Goal: Download file/media

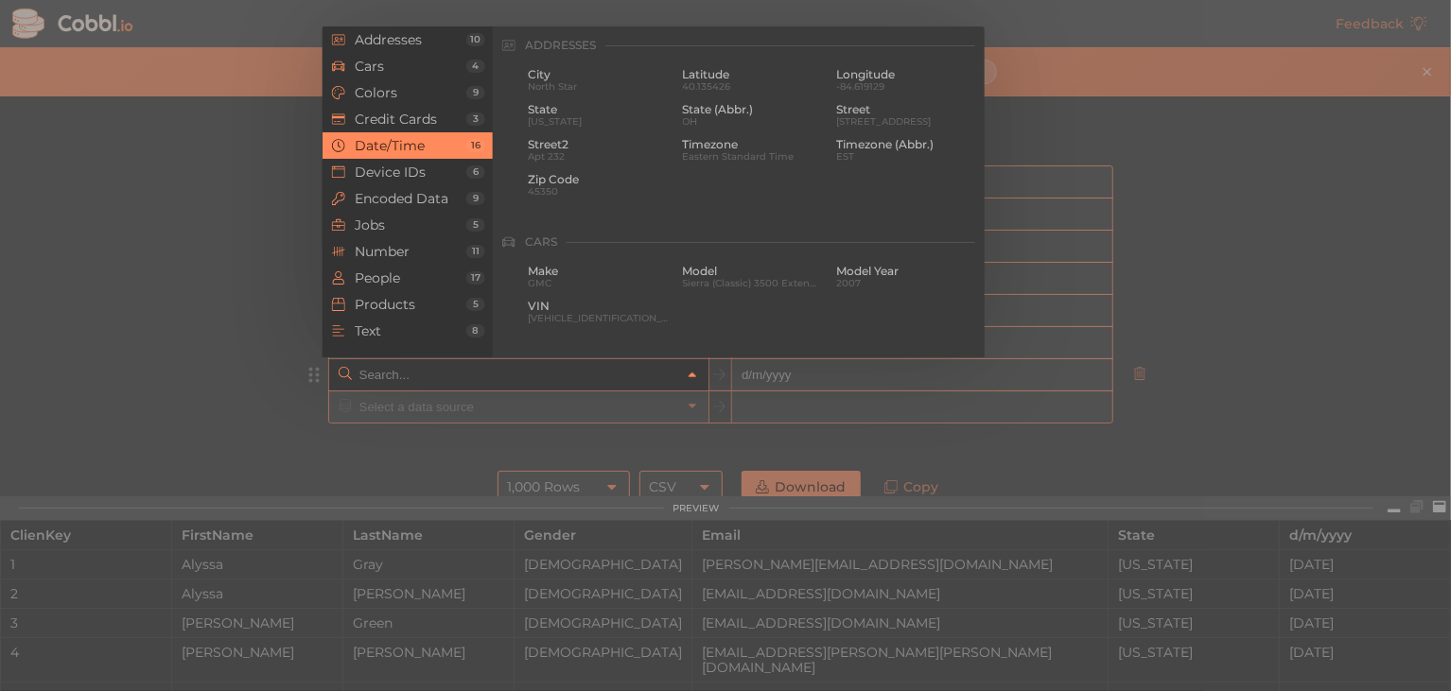
click at [688, 374] on icon at bounding box center [692, 376] width 8 height 5
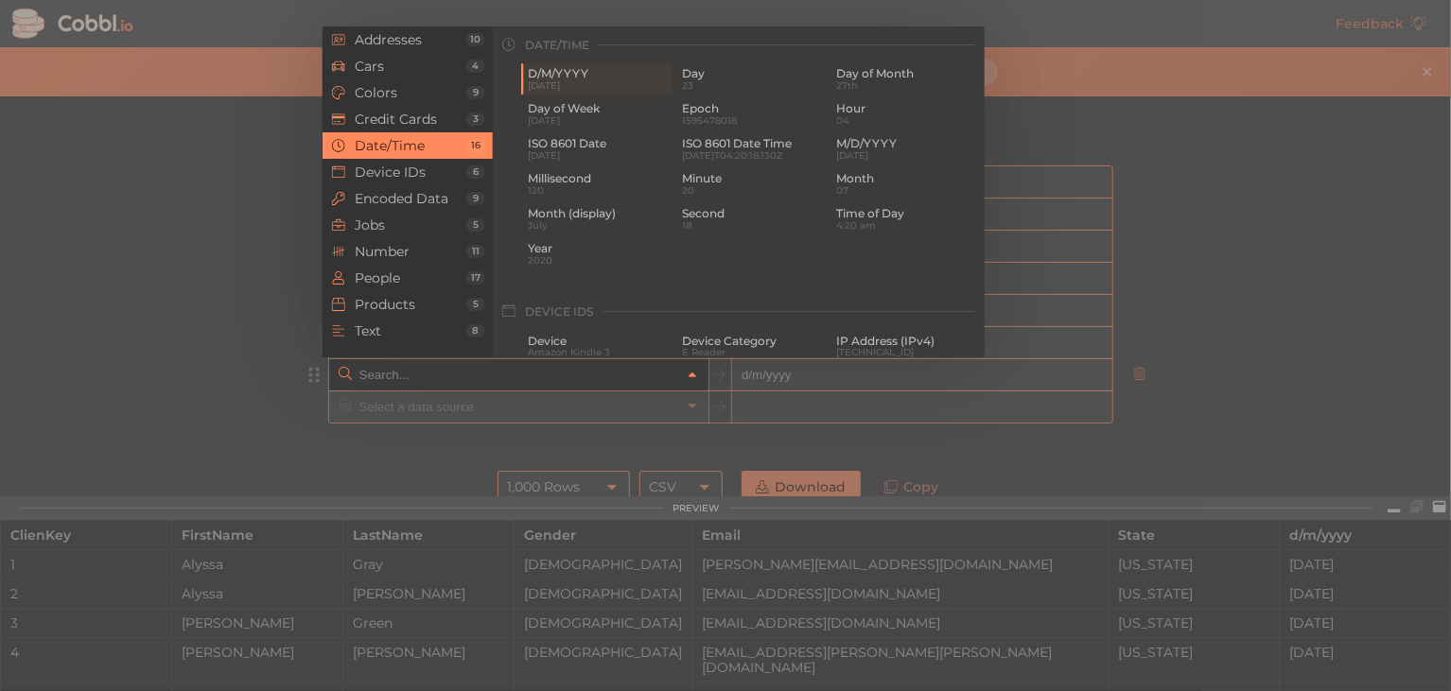
type input "Date/Time › D/M/YYYY"
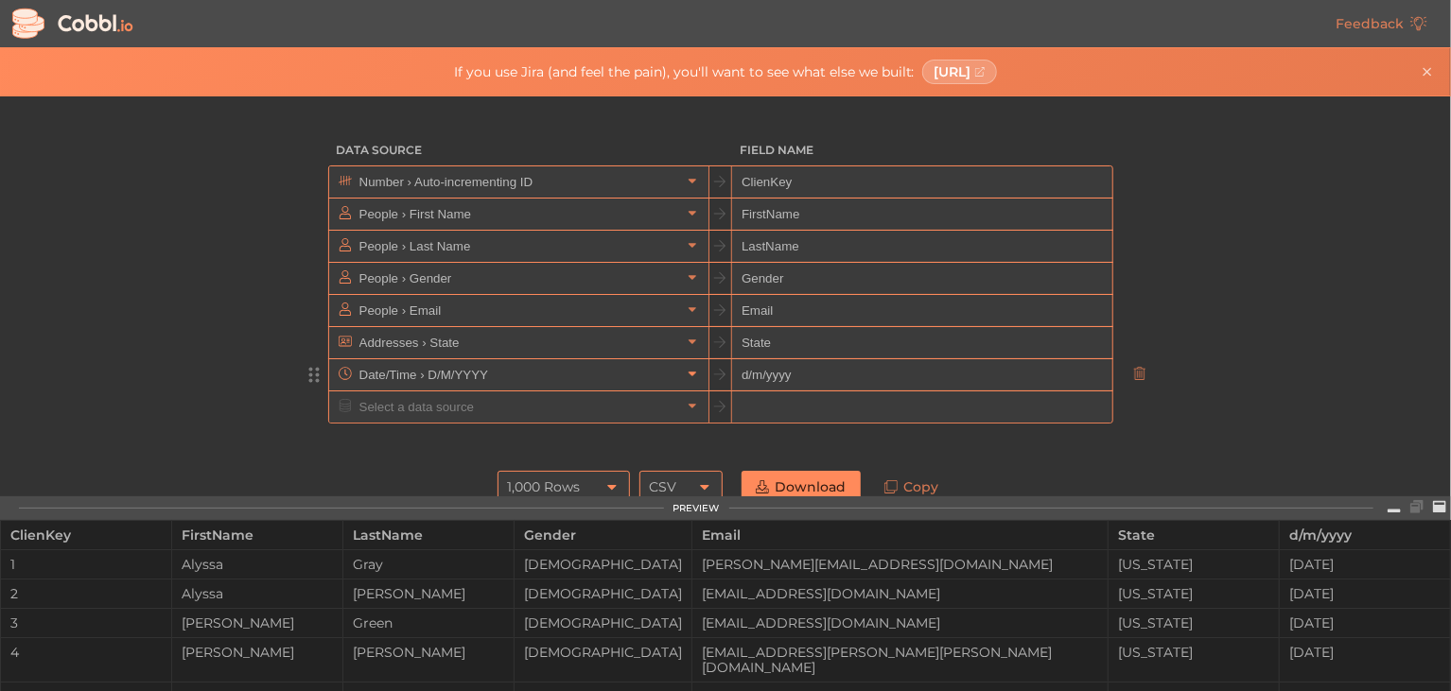
click at [686, 372] on icon at bounding box center [692, 373] width 13 height 13
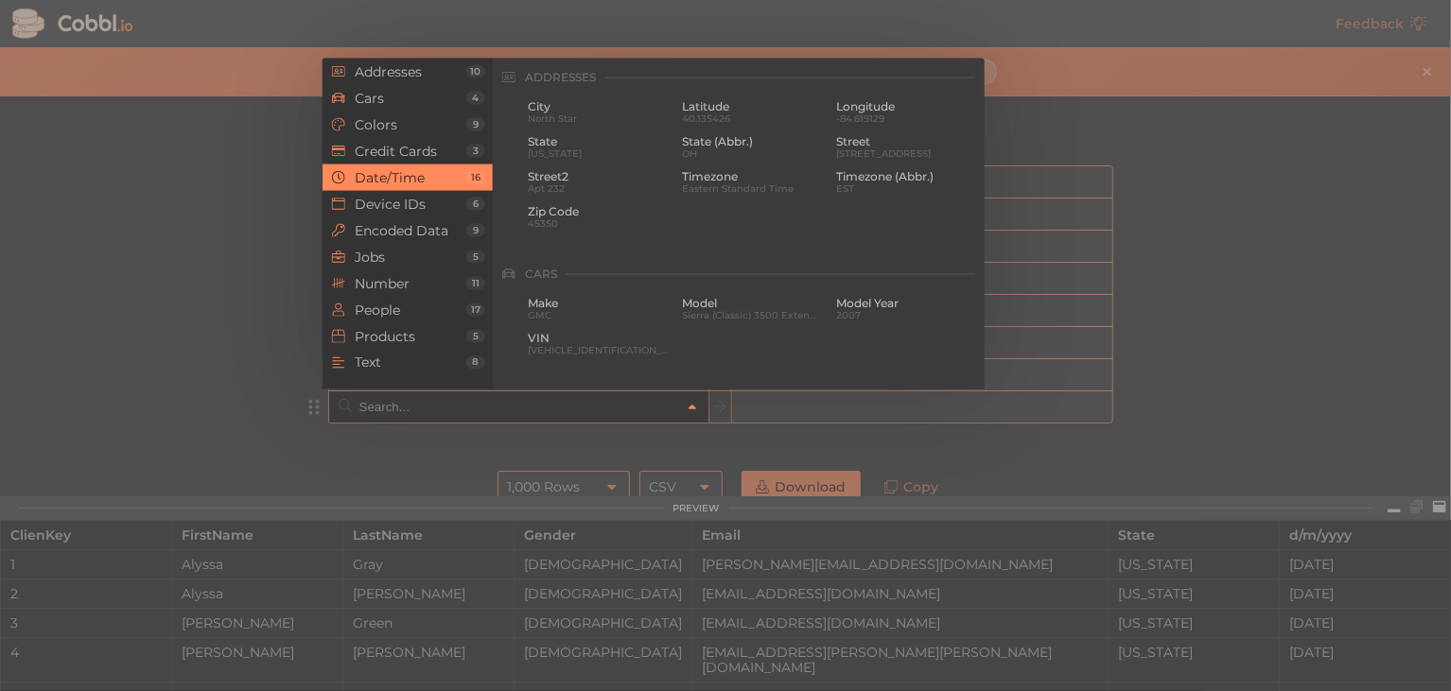
click at [686, 403] on icon at bounding box center [692, 407] width 13 height 13
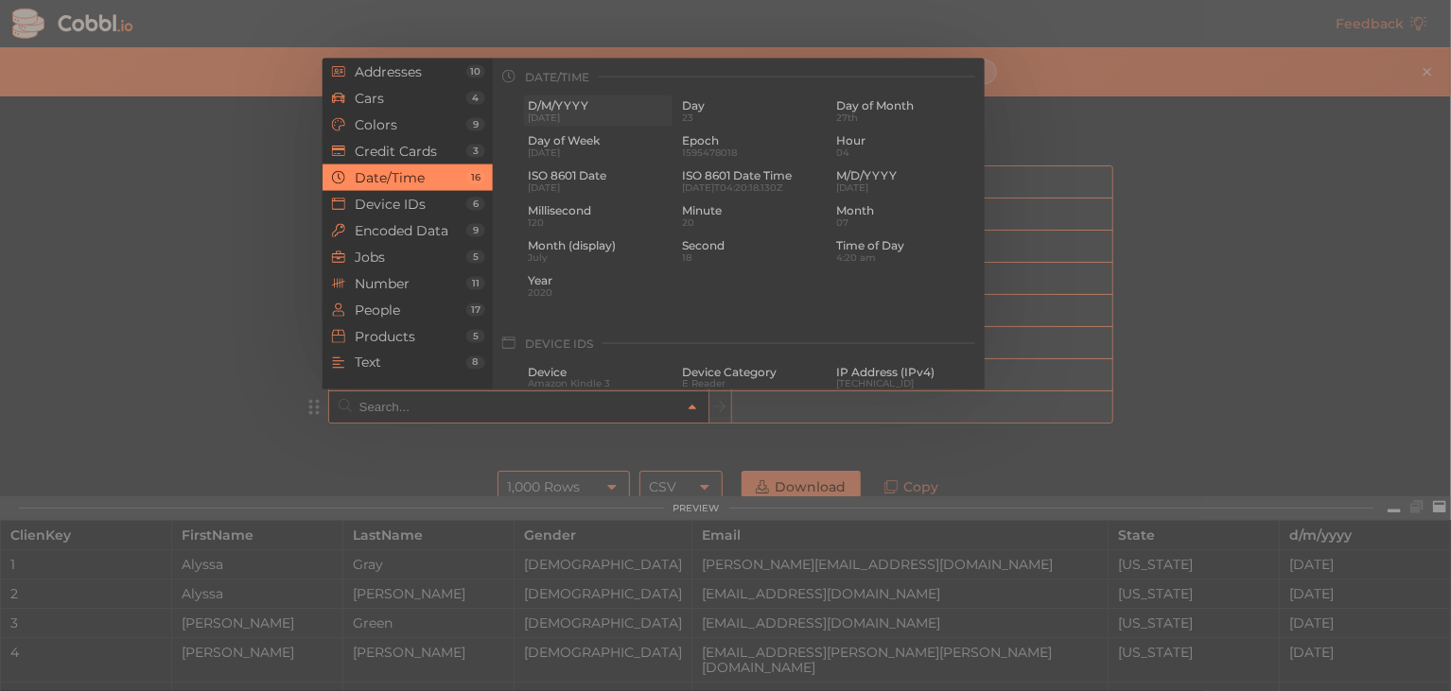
click at [572, 109] on span "D/M/YYYY" at bounding box center [598, 105] width 141 height 13
type input "Date/Time › D/M/YYYY"
type input "d/m/yyyy"
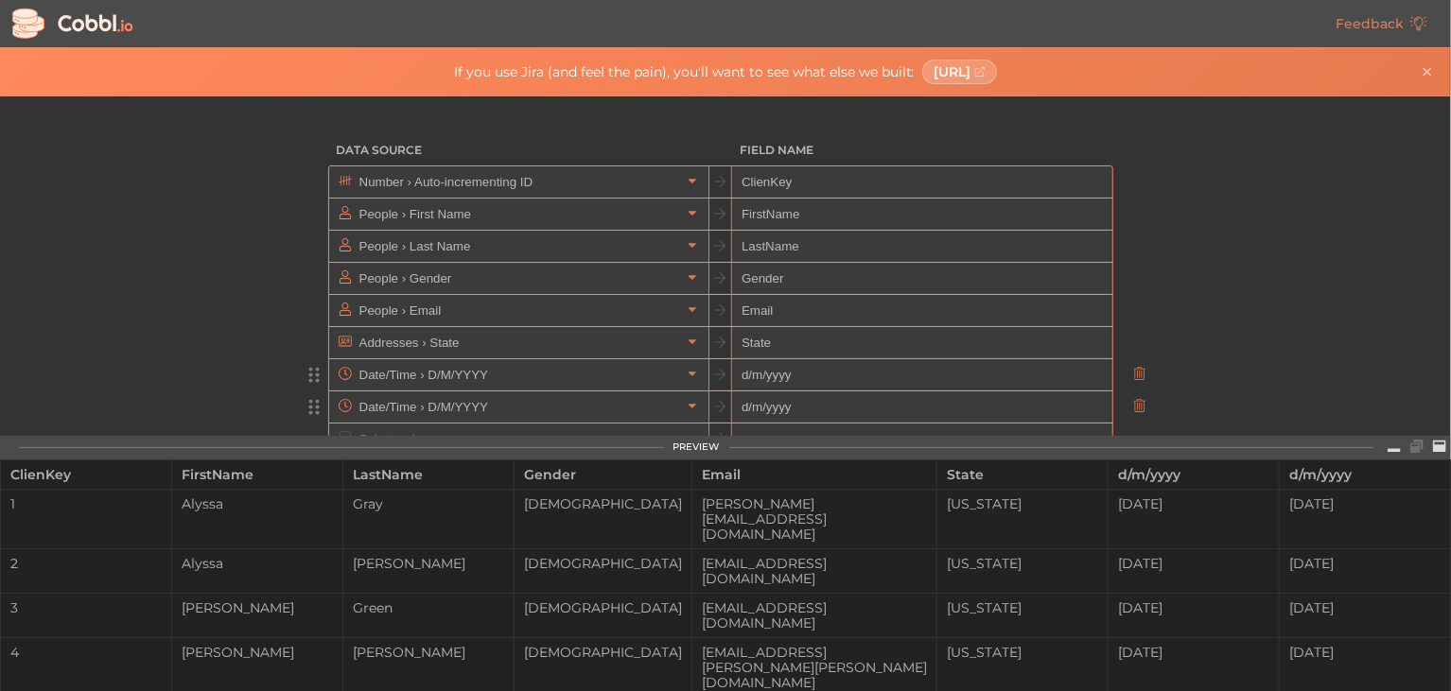
click at [756, 380] on input "d/m/yyyy" at bounding box center [921, 375] width 379 height 32
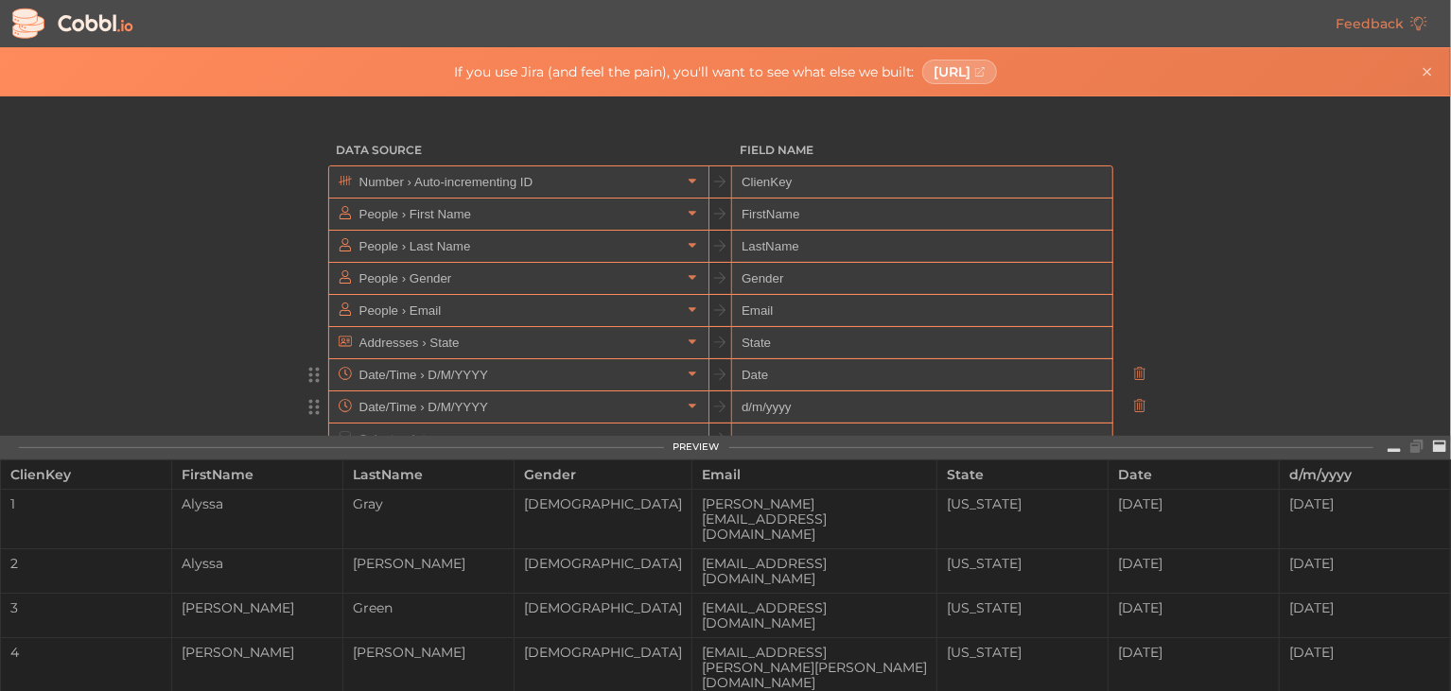
type input "Date"
click at [752, 406] on input "d/m/yyyy" at bounding box center [921, 408] width 379 height 32
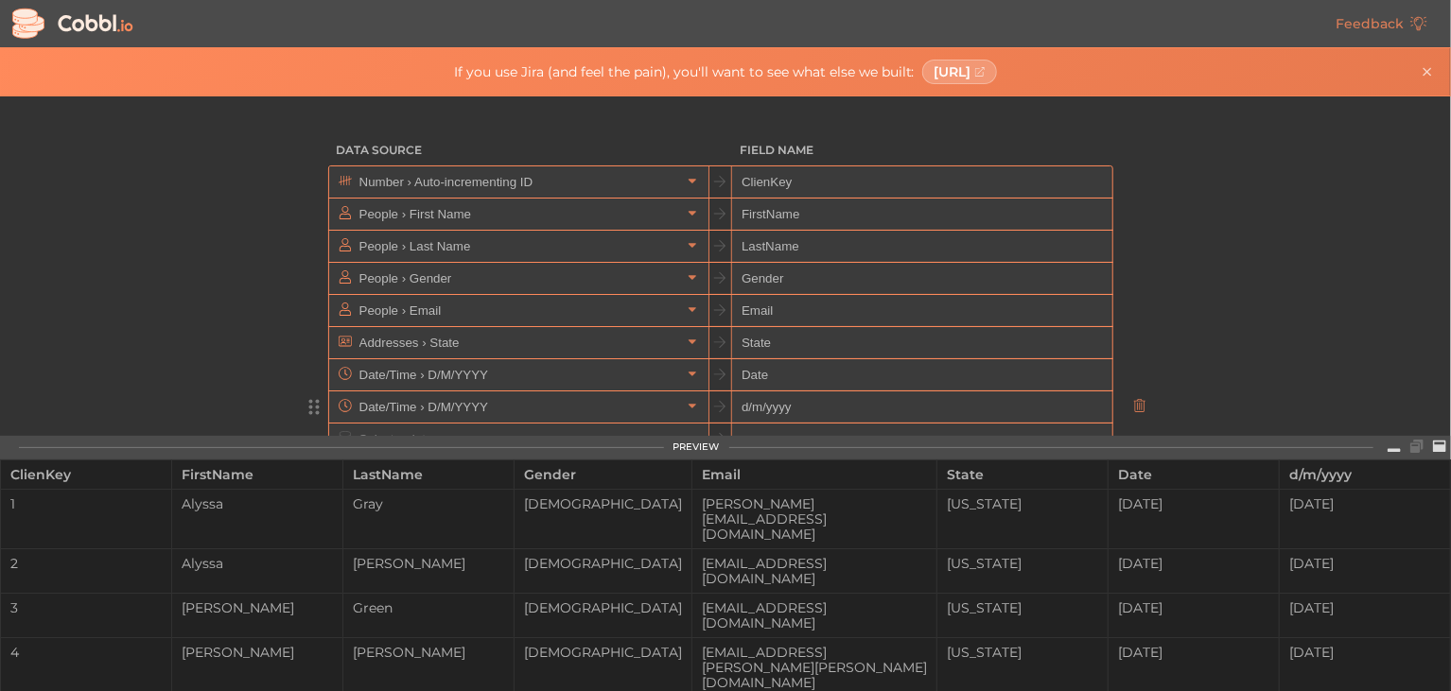
click at [752, 406] on input "d/m/yyyy" at bounding box center [921, 408] width 379 height 32
type input "Date"
click at [756, 366] on input "Date" at bounding box center [921, 375] width 379 height 32
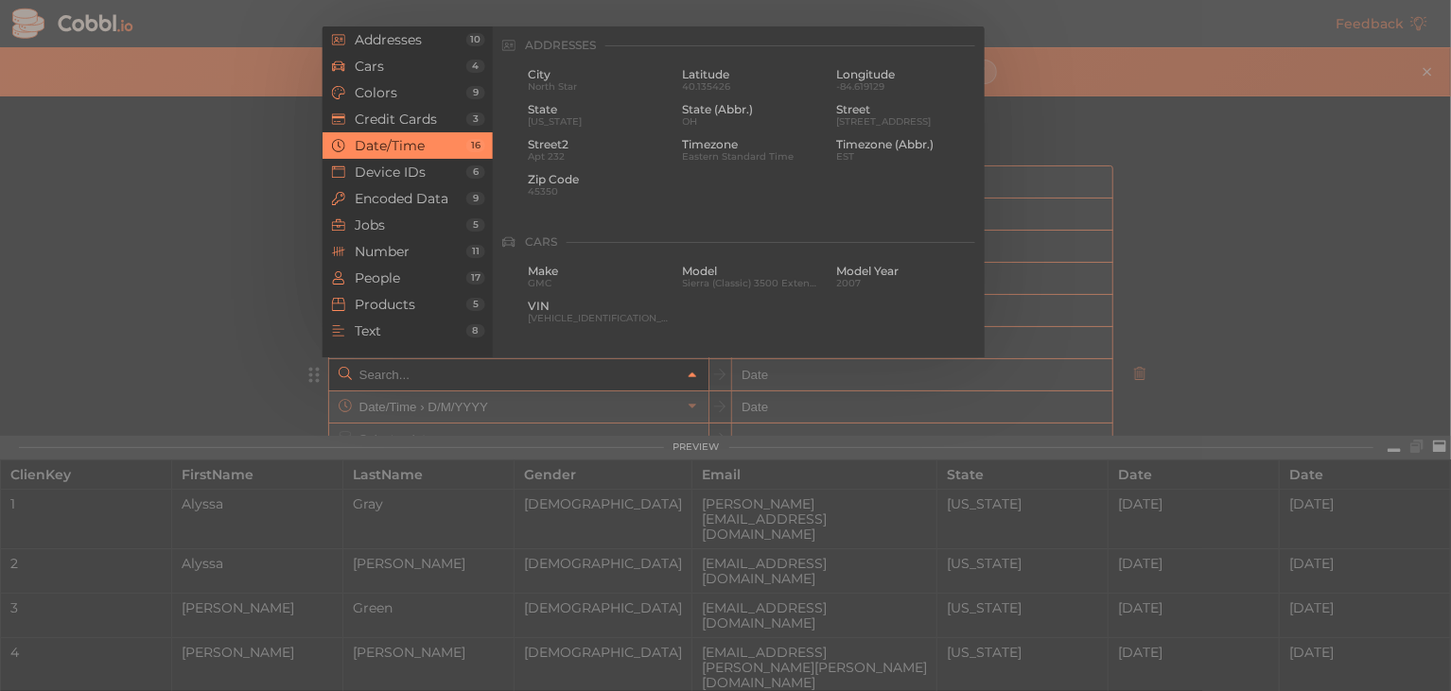
click at [686, 375] on icon at bounding box center [692, 375] width 13 height 13
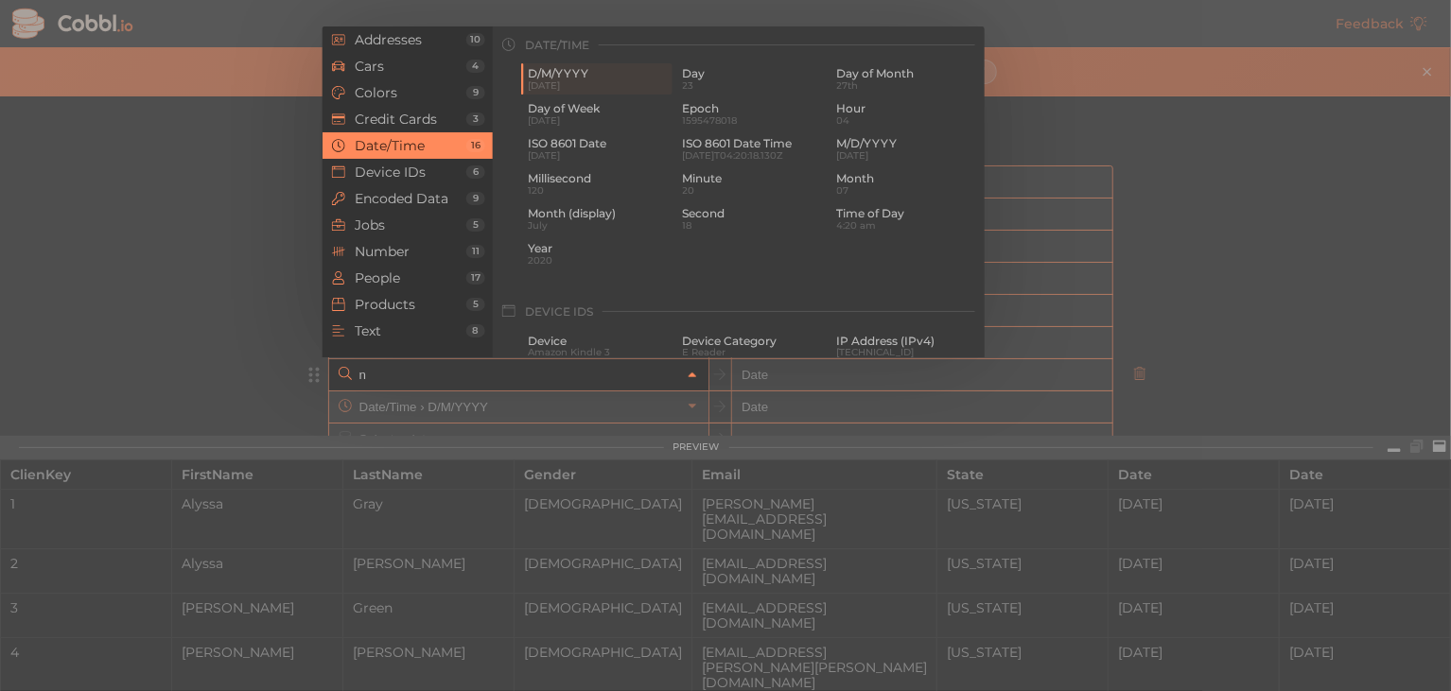
scroll to position [0, 0]
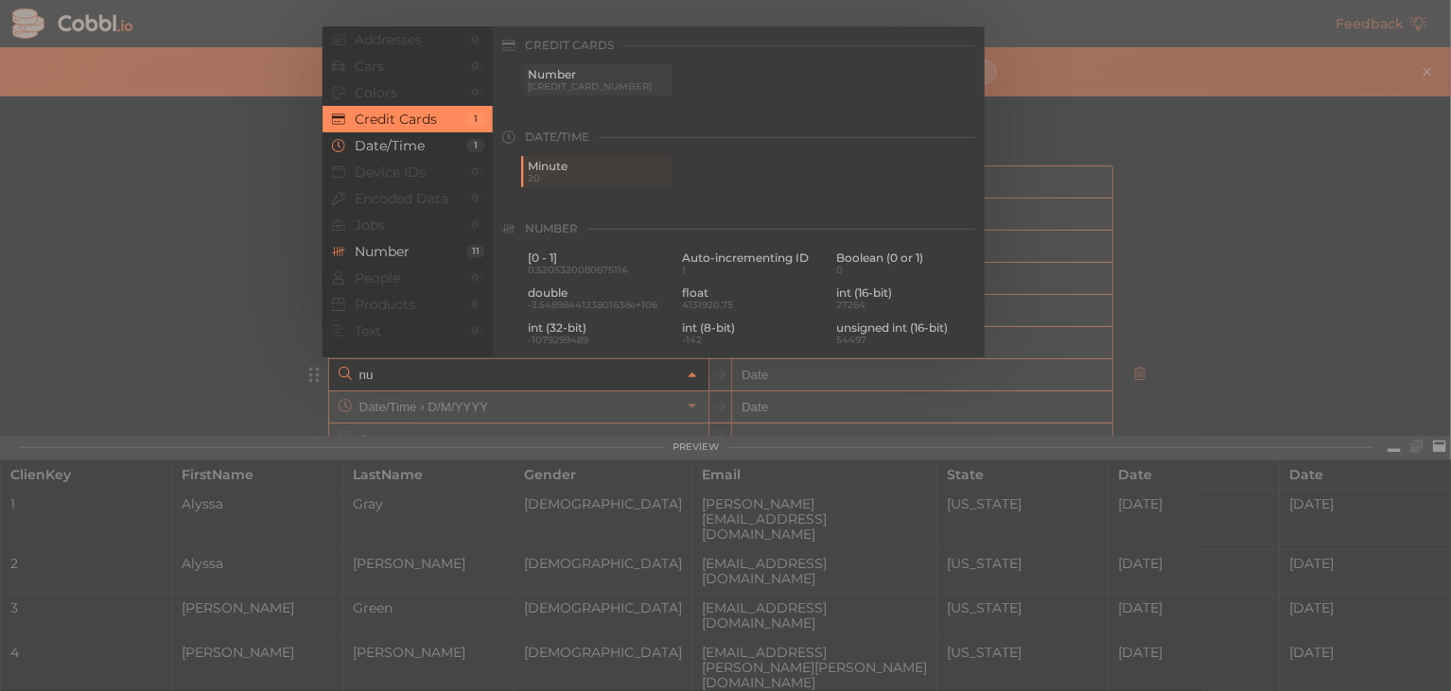
click at [609, 83] on span "[CREDIT_CARD_NUMBER]" at bounding box center [598, 86] width 141 height 10
type input "Credit Cards › Number"
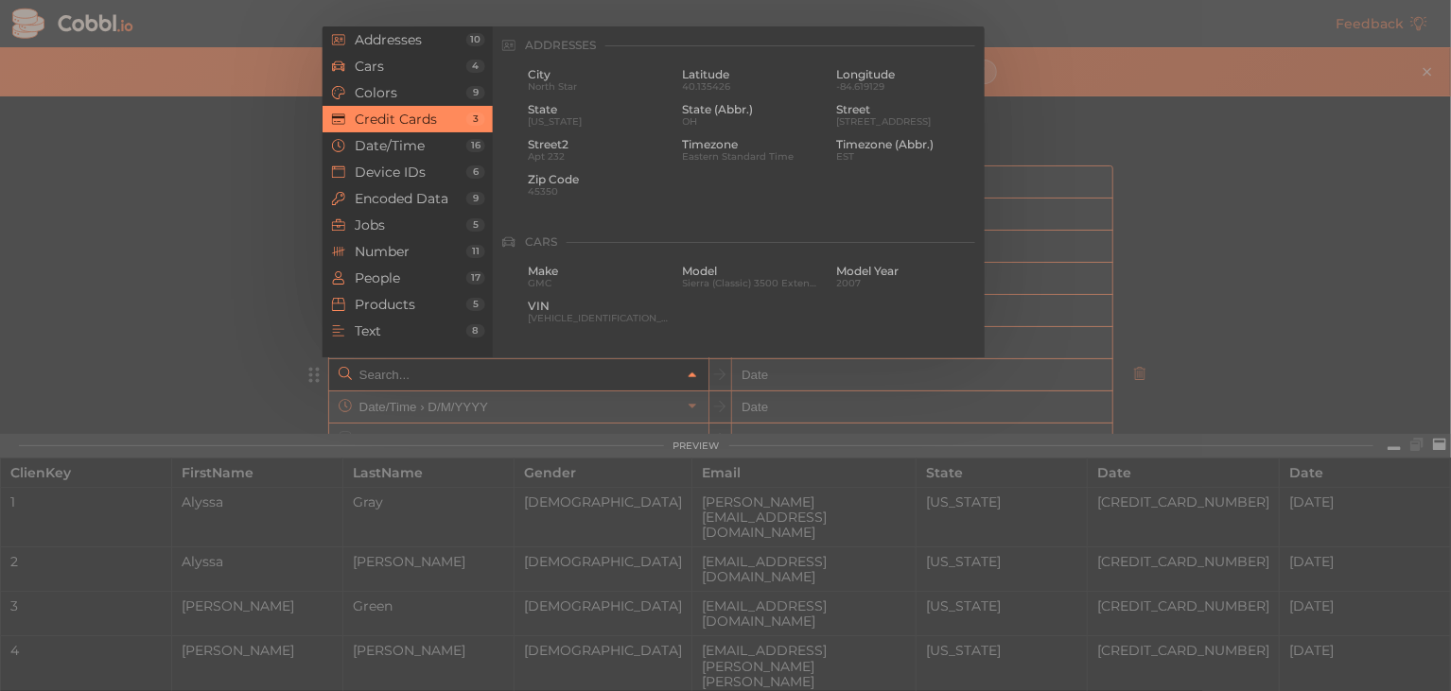
click at [682, 381] on link at bounding box center [692, 374] width 23 height 19
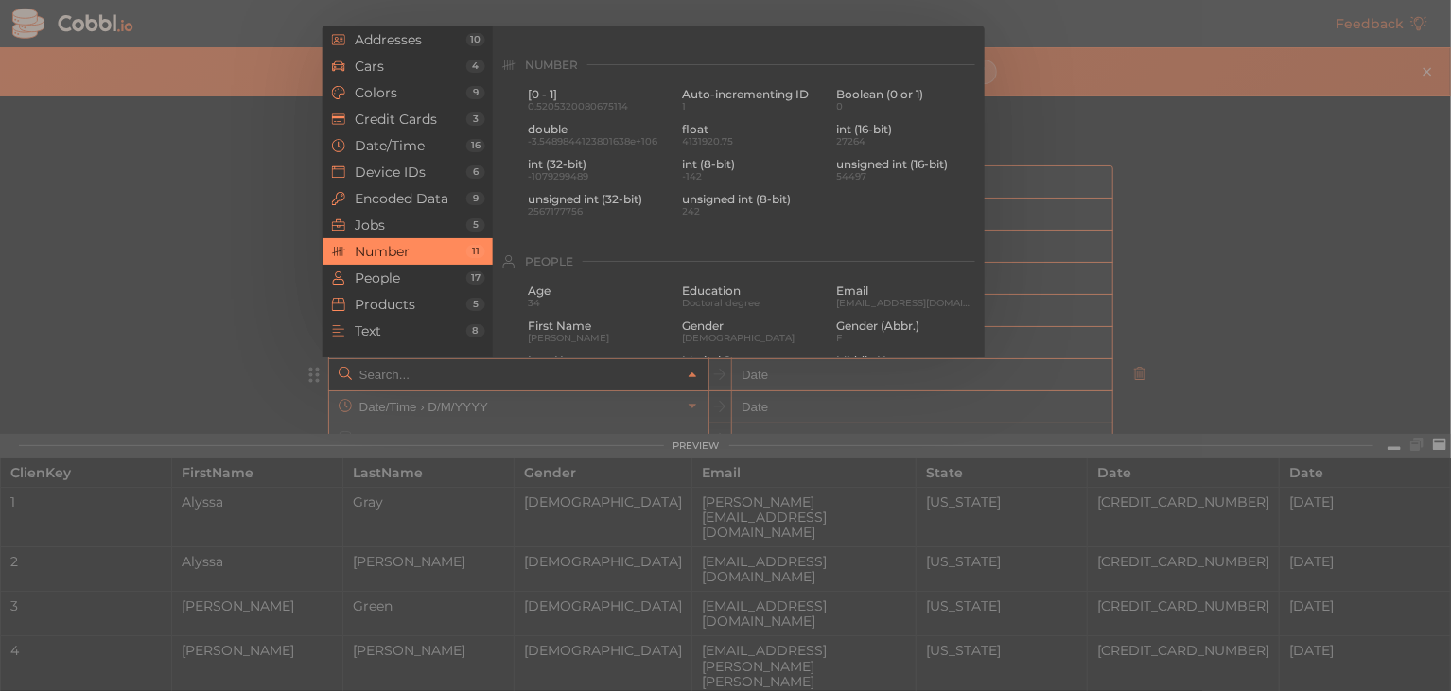
scroll to position [1239, 0]
click at [700, 136] on span "float" at bounding box center [752, 130] width 141 height 13
type input "Number › float"
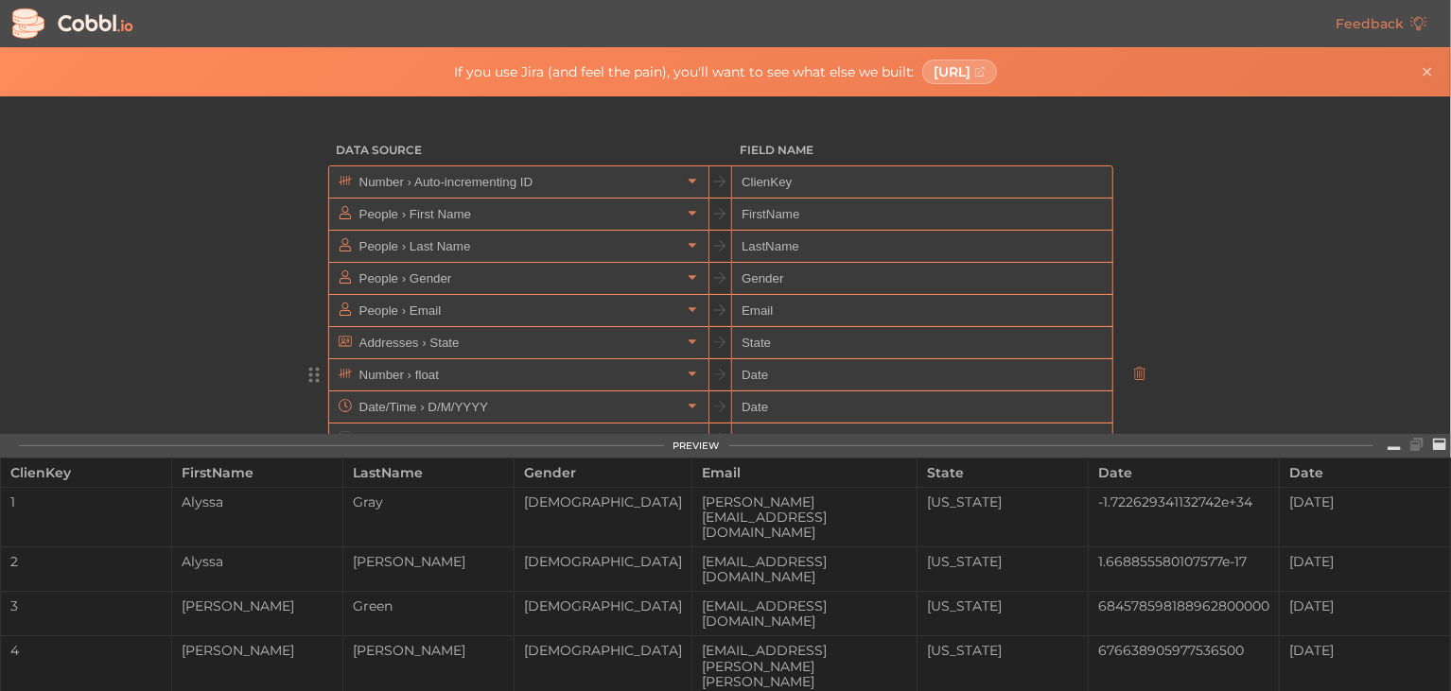
click at [744, 374] on input "Date" at bounding box center [921, 375] width 379 height 32
type input "M"
click at [742, 374] on input "Cost" at bounding box center [921, 375] width 379 height 32
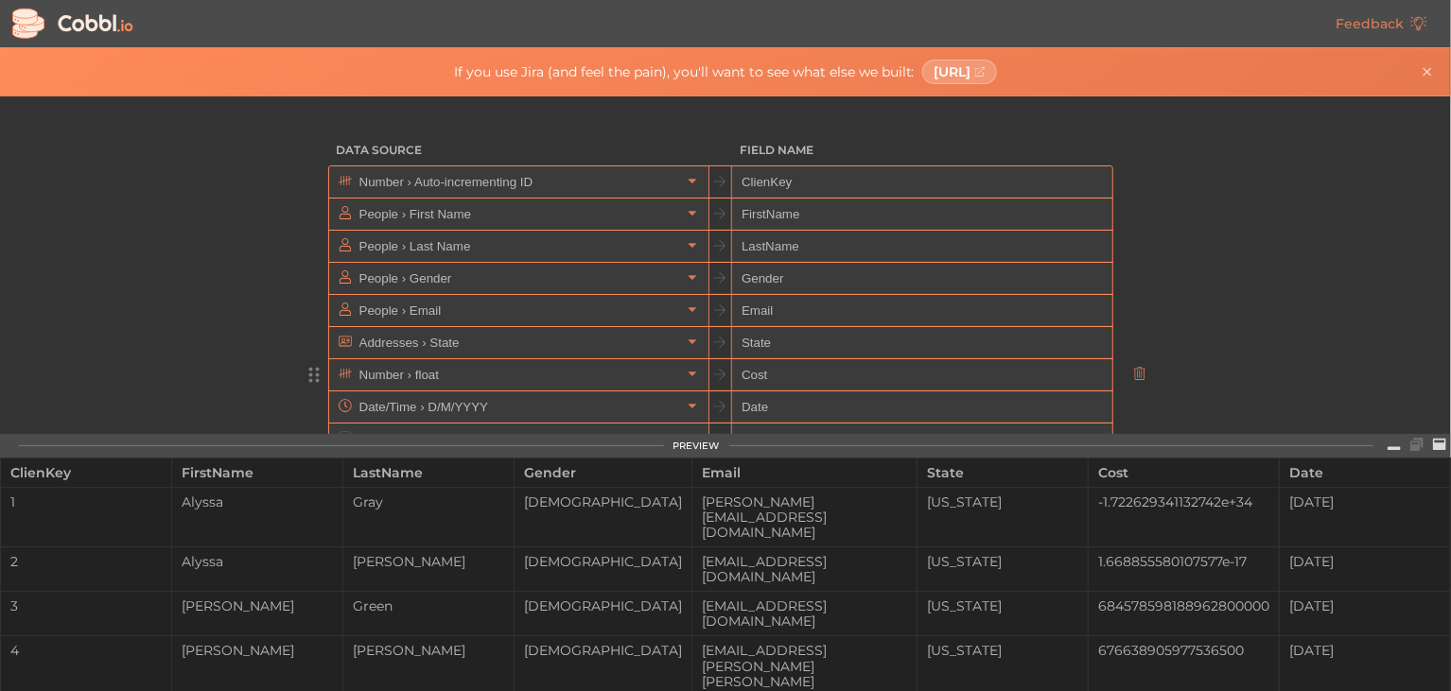
click at [742, 374] on input "Cost" at bounding box center [921, 375] width 379 height 32
click at [809, 370] on input "Cost" at bounding box center [921, 375] width 379 height 32
type input "Cost"
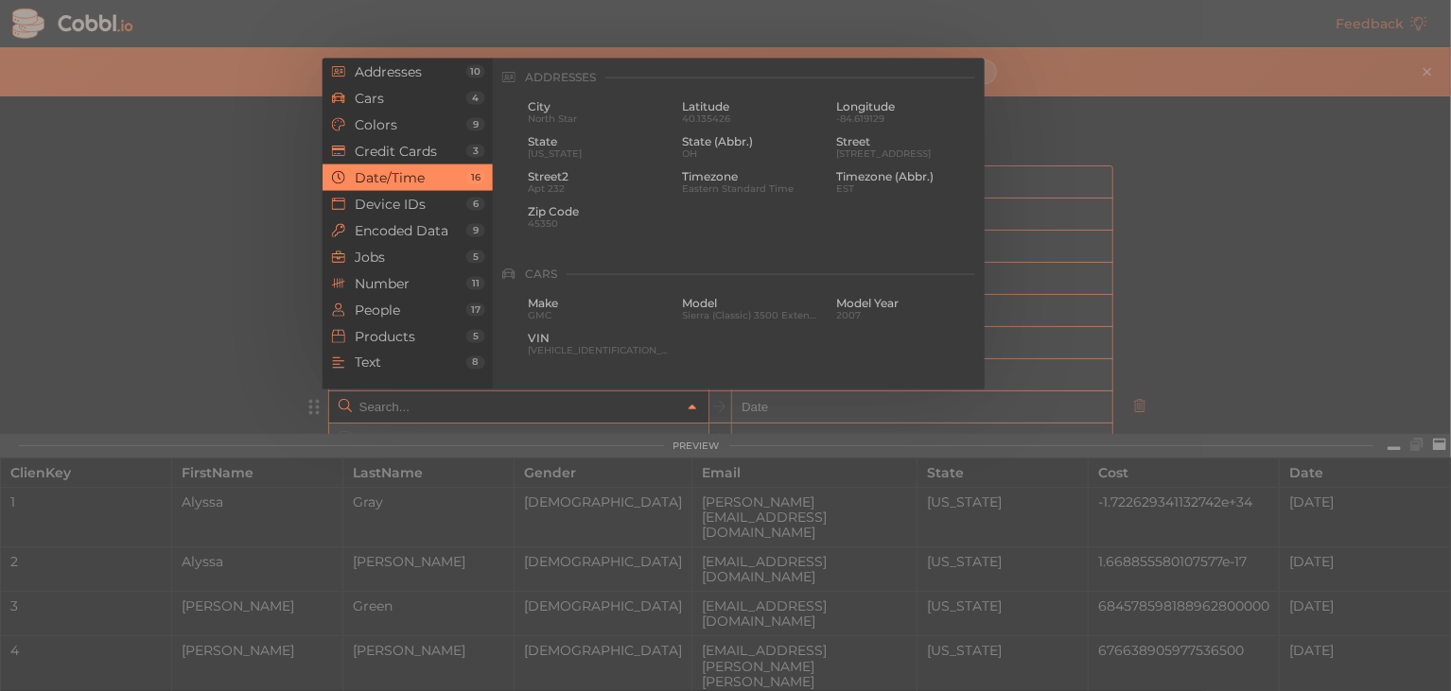
click at [688, 405] on icon at bounding box center [692, 407] width 13 height 13
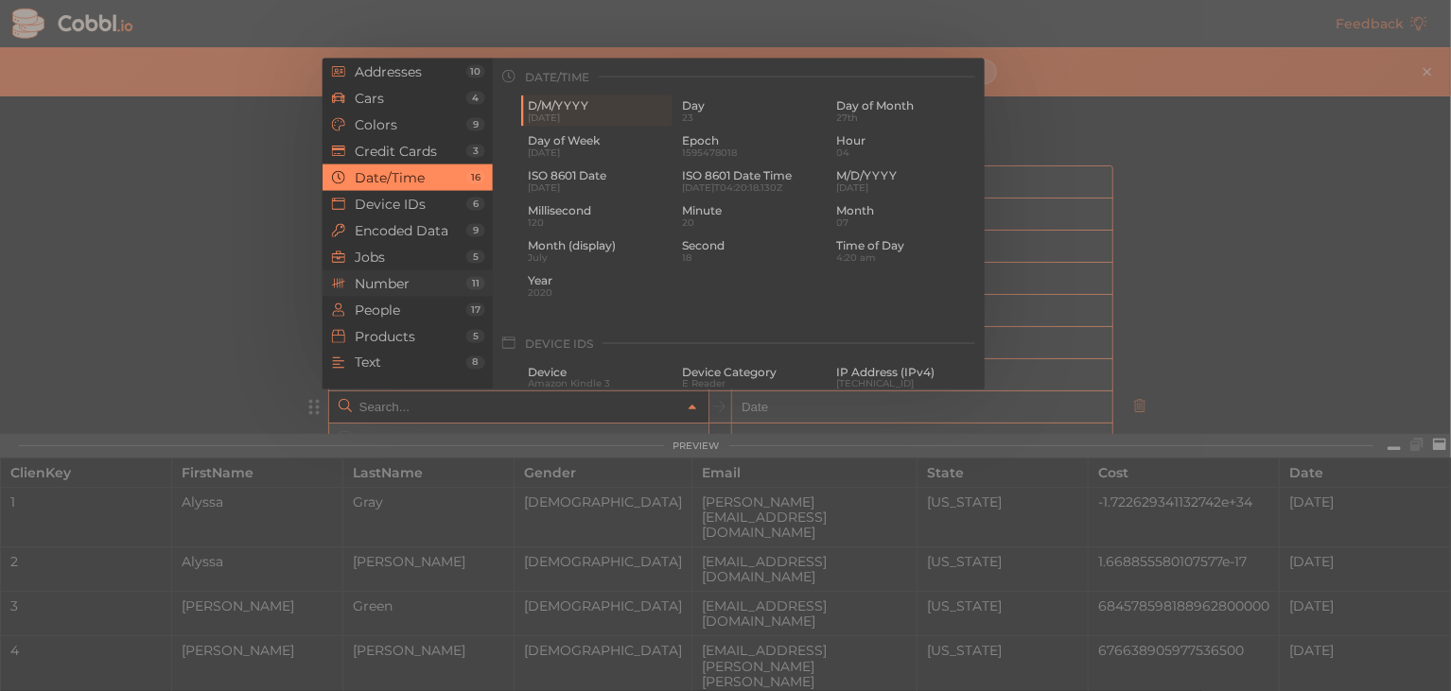
click at [430, 278] on span "Number" at bounding box center [411, 283] width 112 height 15
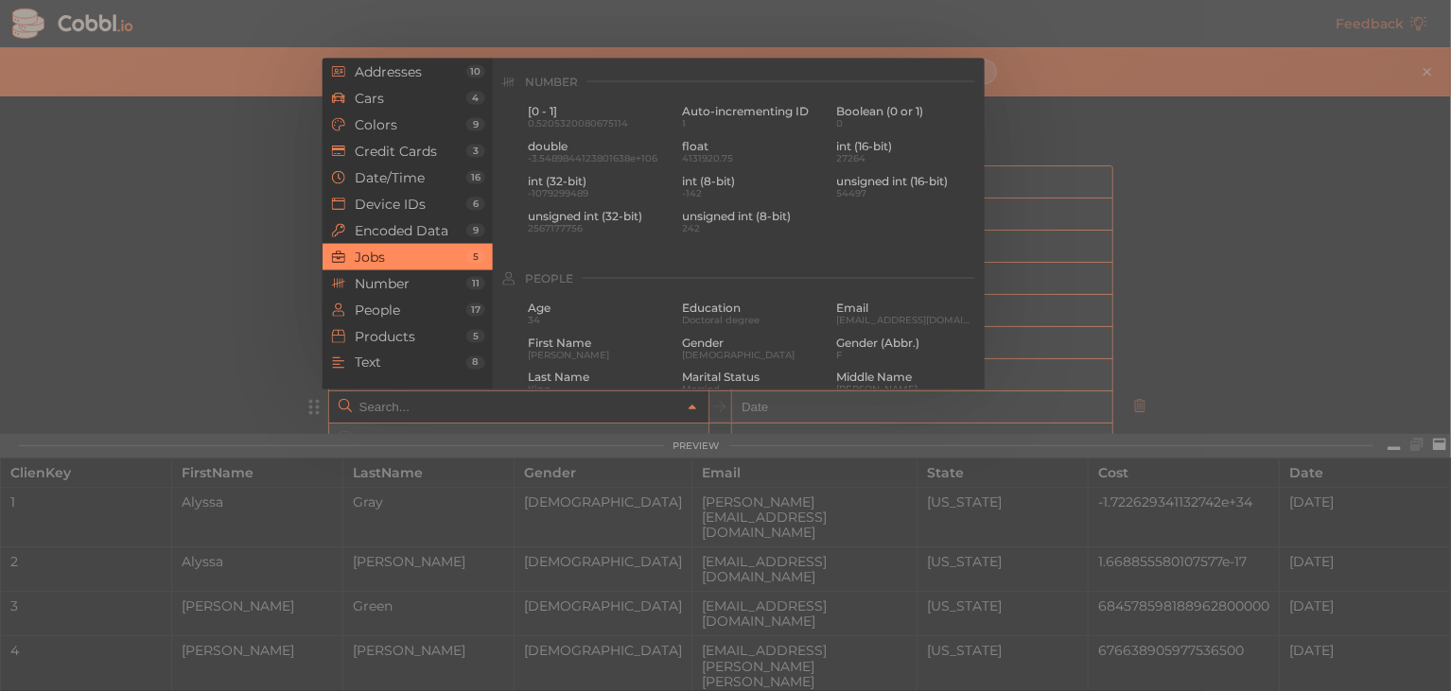
scroll to position [1261, 0]
click at [849, 156] on span "27264" at bounding box center [907, 152] width 141 height 10
type input "Number › int (16-bit)"
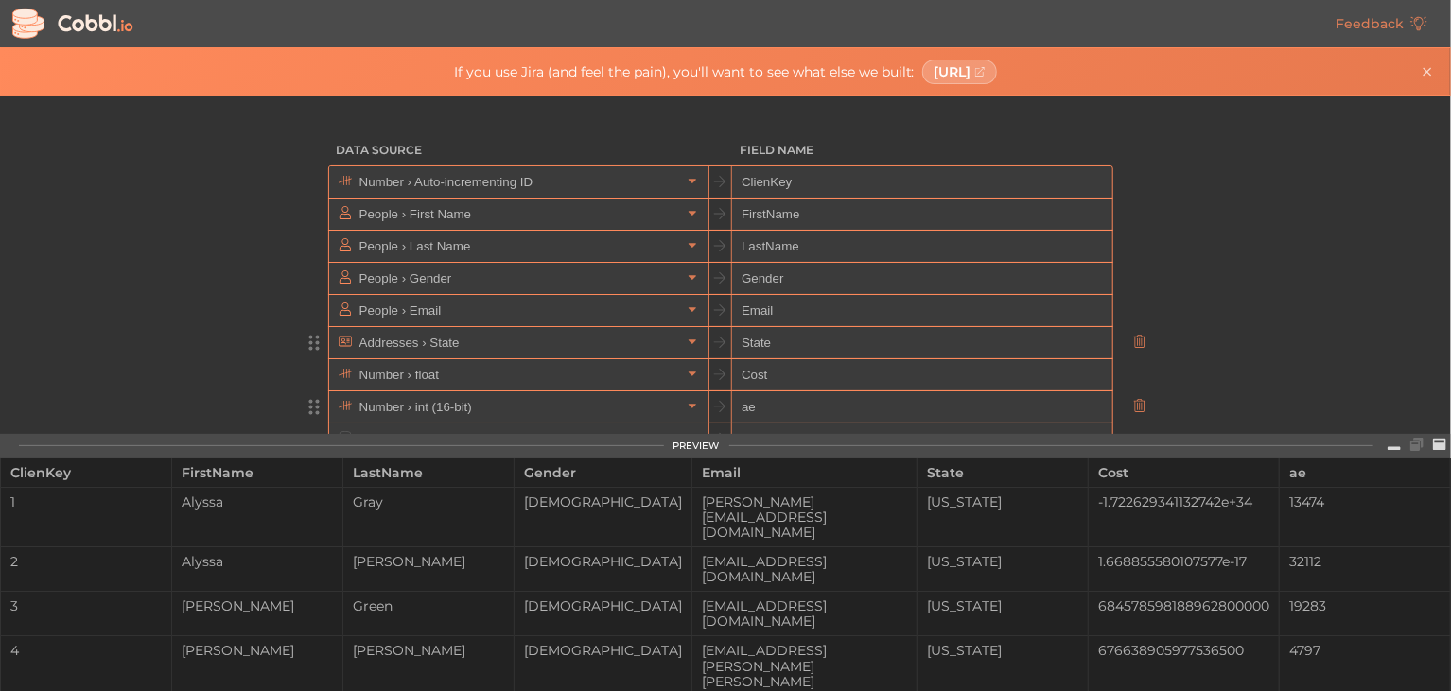
type input "a"
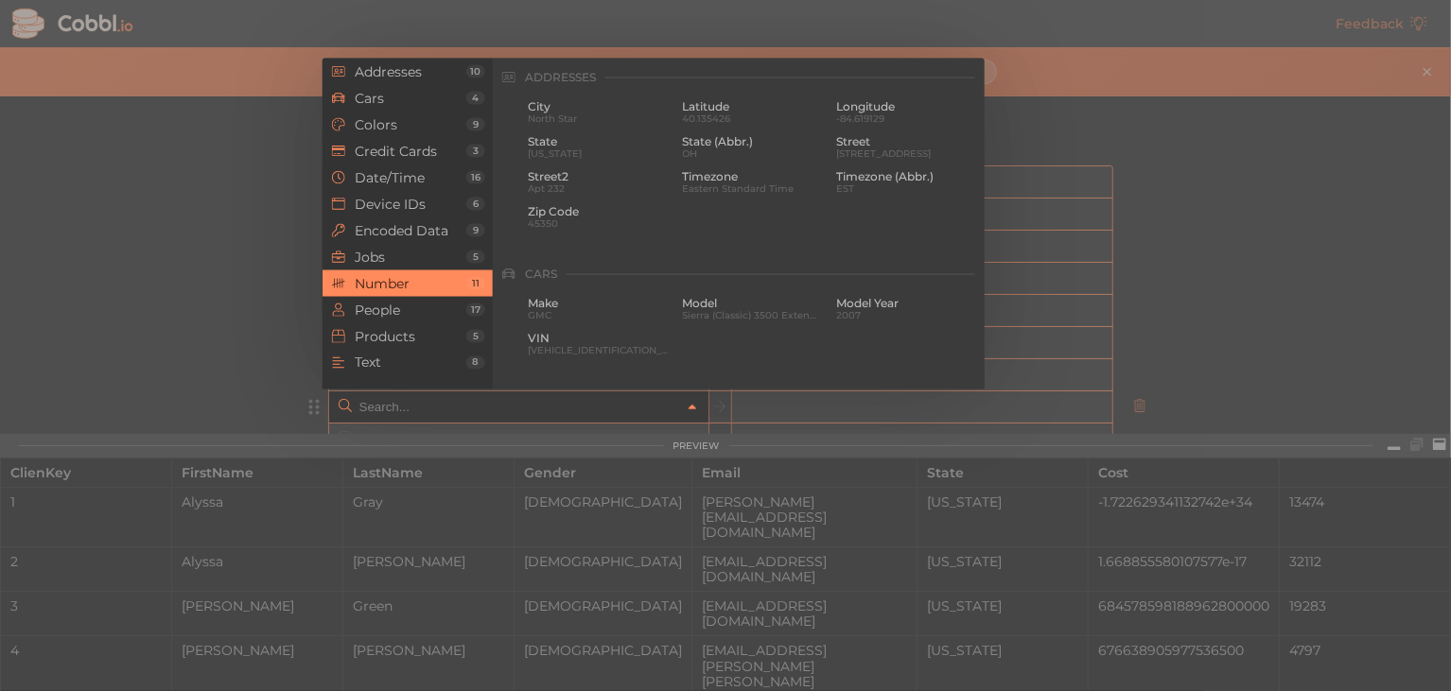
click at [688, 407] on icon at bounding box center [692, 408] width 8 height 5
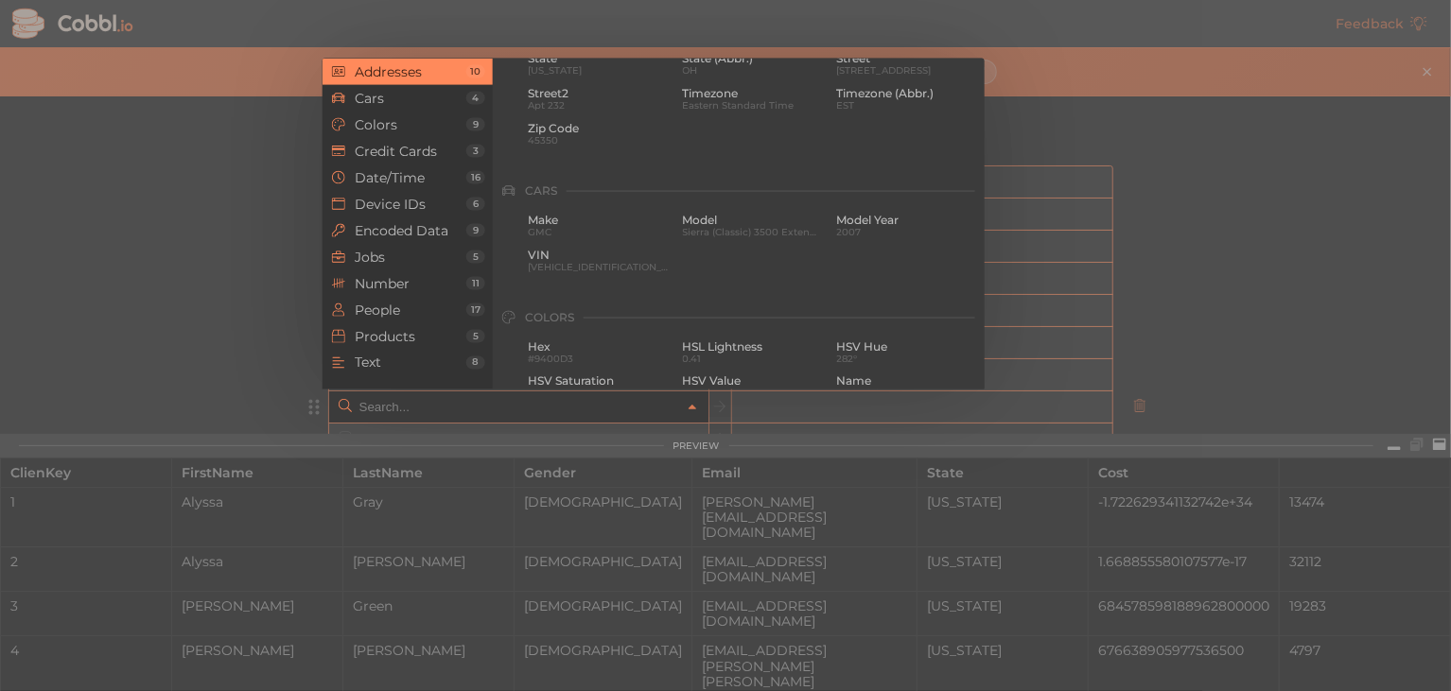
scroll to position [85, 0]
click at [438, 297] on li "People 17" at bounding box center [407, 310] width 170 height 26
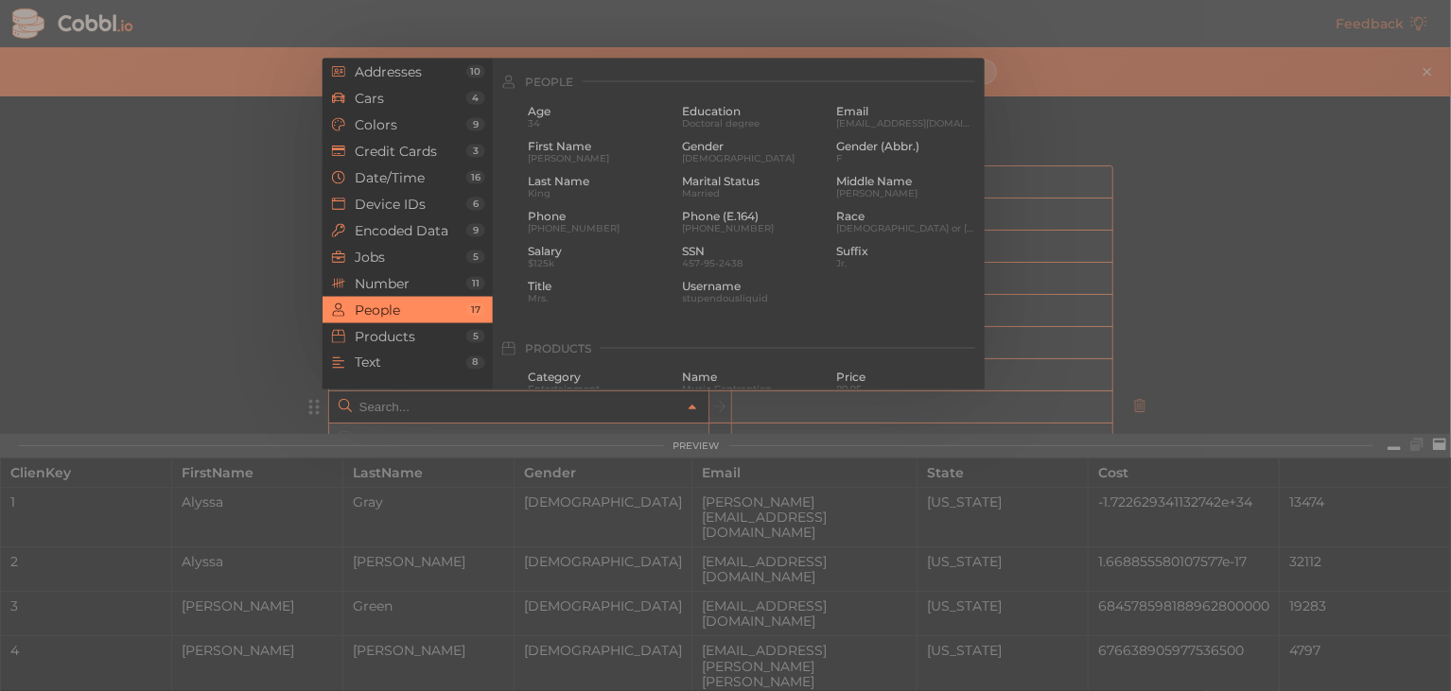
scroll to position [1457, 0]
click at [547, 97] on div "Age [DEMOGRAPHIC_DATA]" at bounding box center [598, 111] width 148 height 31
type input "People › Age"
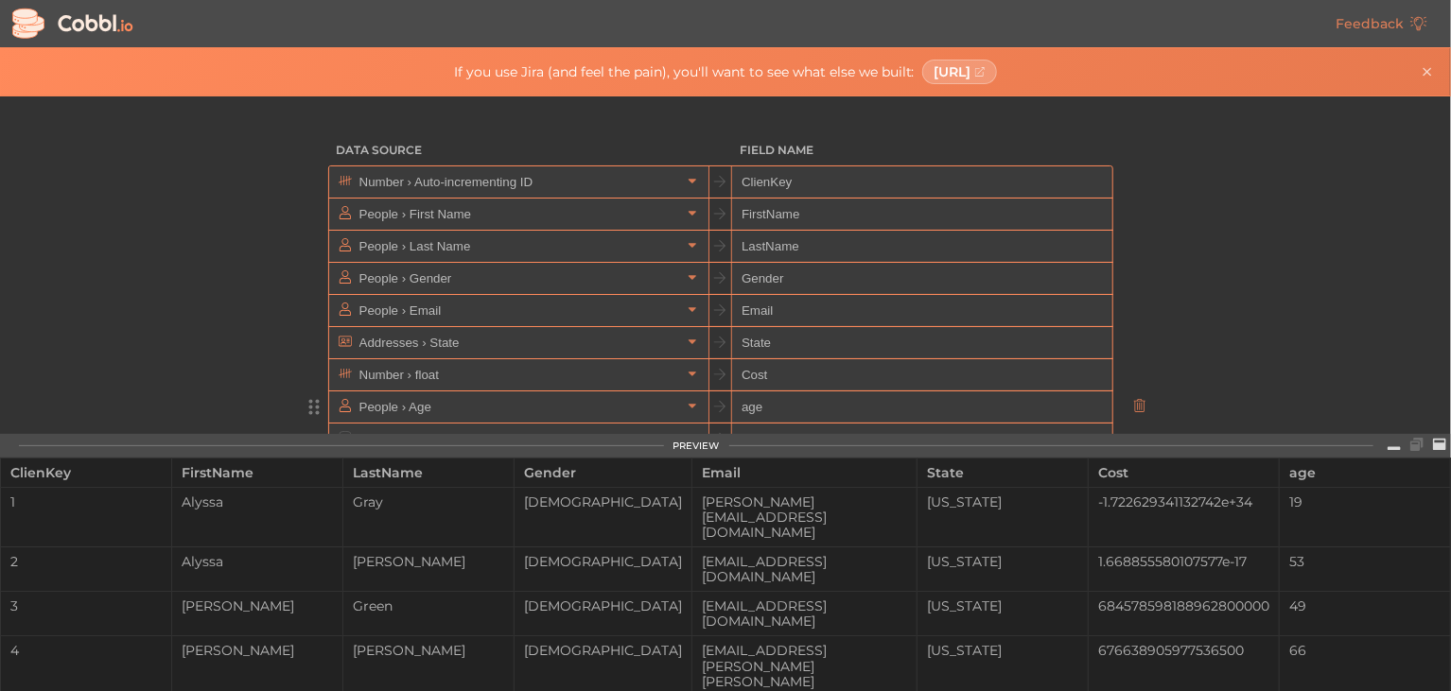
click at [751, 412] on input "age" at bounding box center [921, 408] width 379 height 32
click at [740, 407] on input "age" at bounding box center [921, 408] width 379 height 32
type input "Age"
click at [806, 373] on input "Cost" at bounding box center [921, 375] width 379 height 32
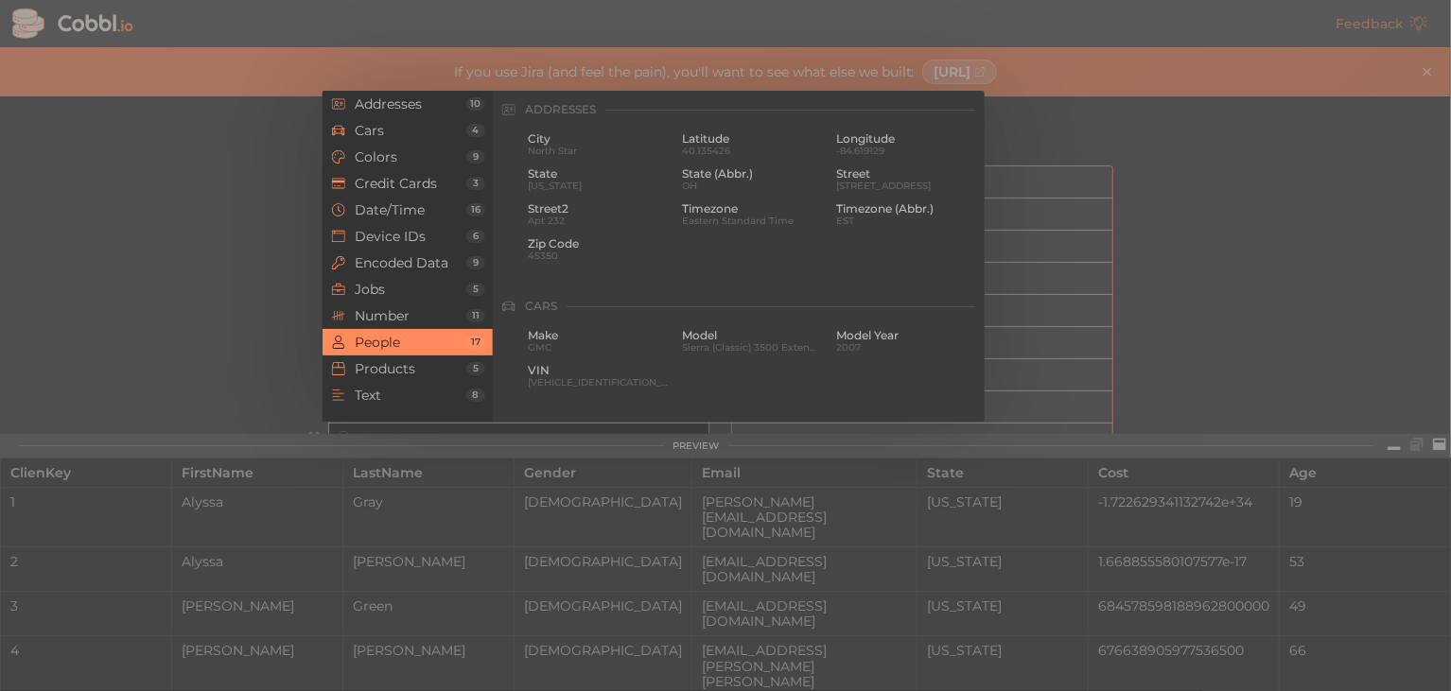
click at [686, 439] on icon at bounding box center [692, 439] width 13 height 13
click at [425, 204] on span "Date/Time" at bounding box center [411, 209] width 112 height 15
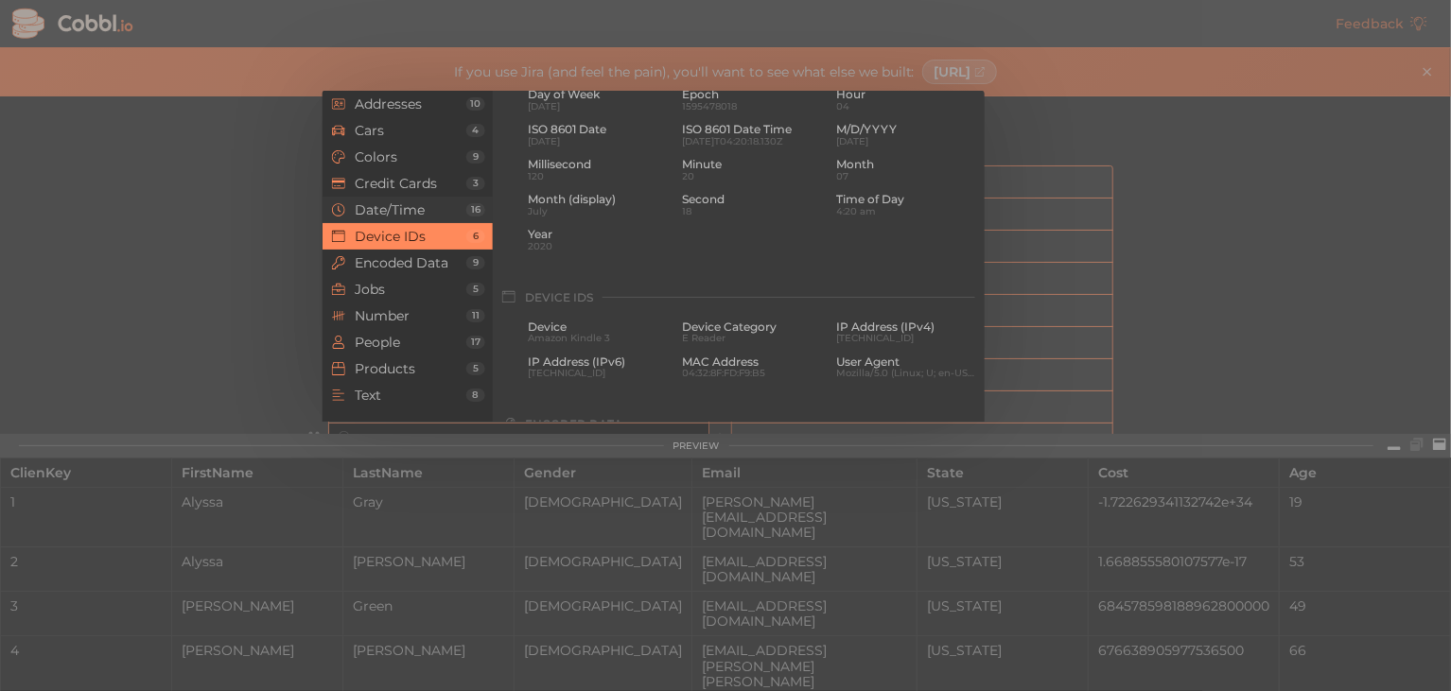
scroll to position [578, 0]
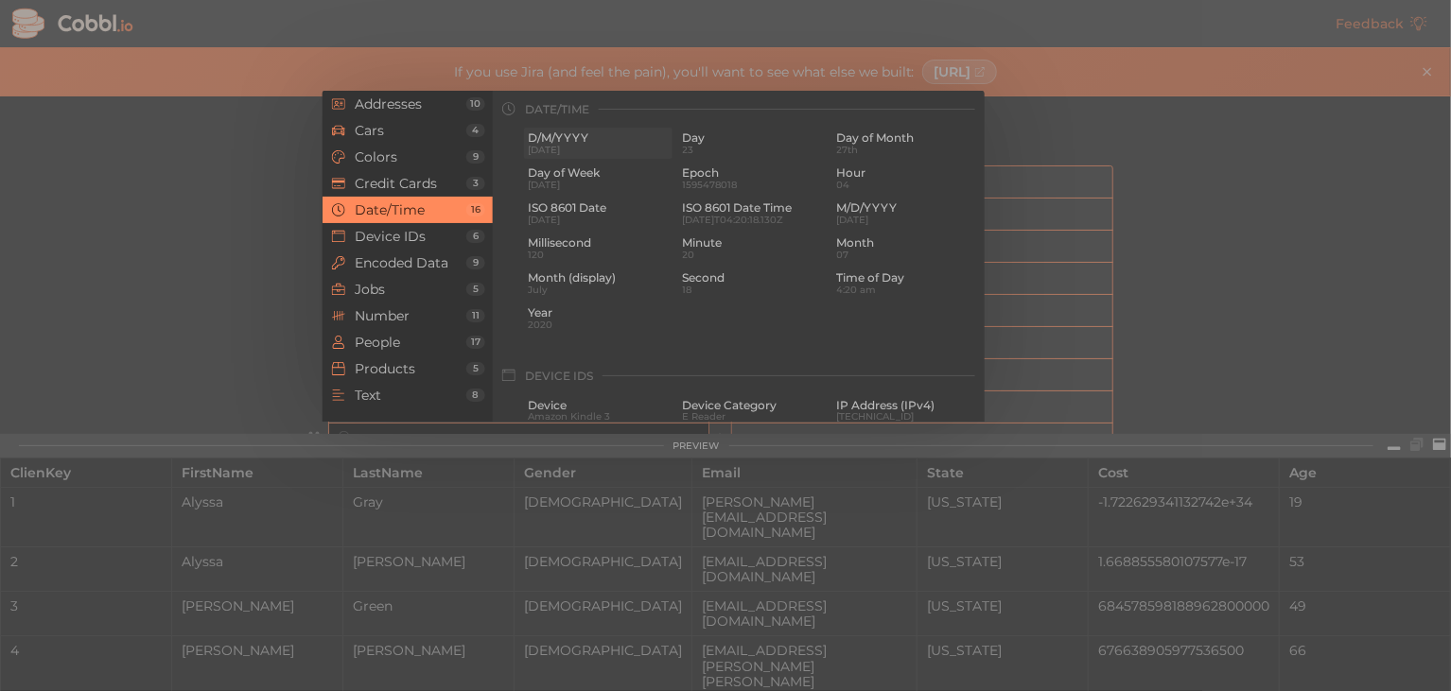
click at [575, 135] on span "D/M/YYYY" at bounding box center [598, 137] width 141 height 13
type input "Date/Time › D/M/YYYY"
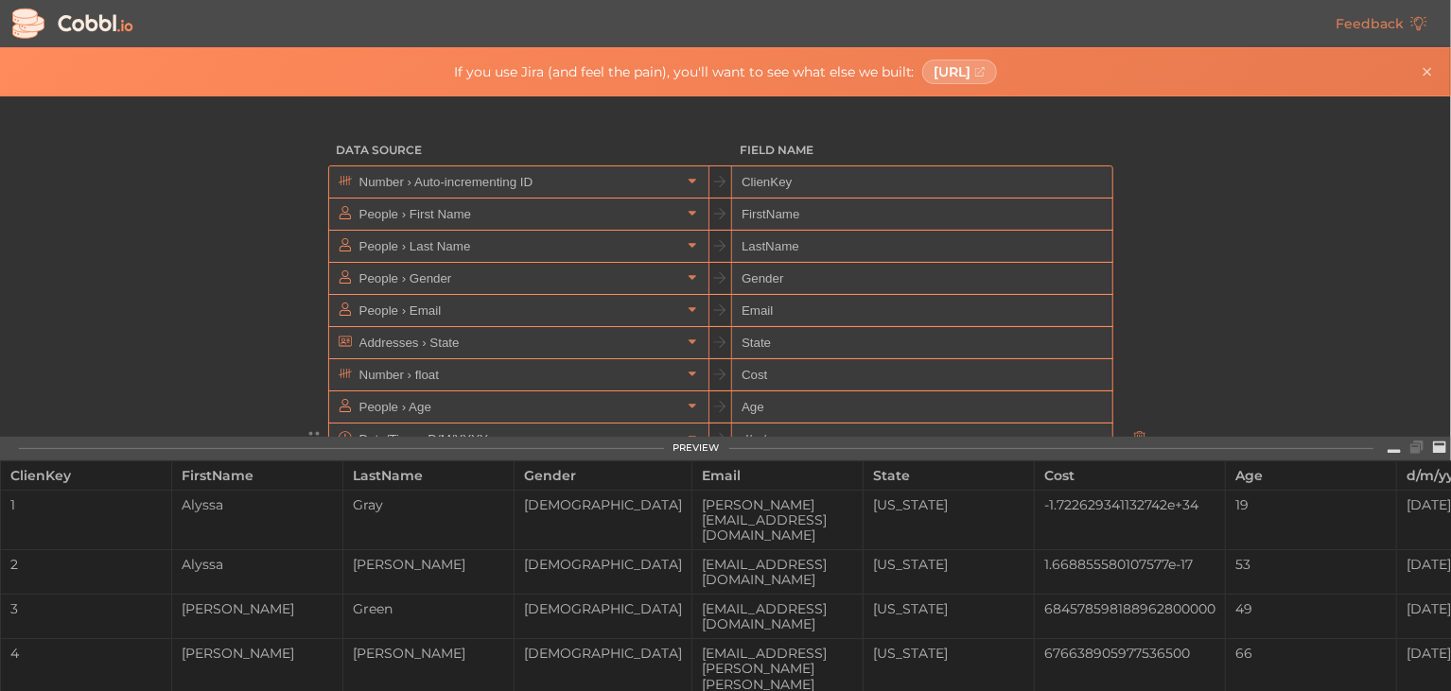
click at [743, 438] on input "d/m/yyyy" at bounding box center [921, 440] width 379 height 32
type input "Date"
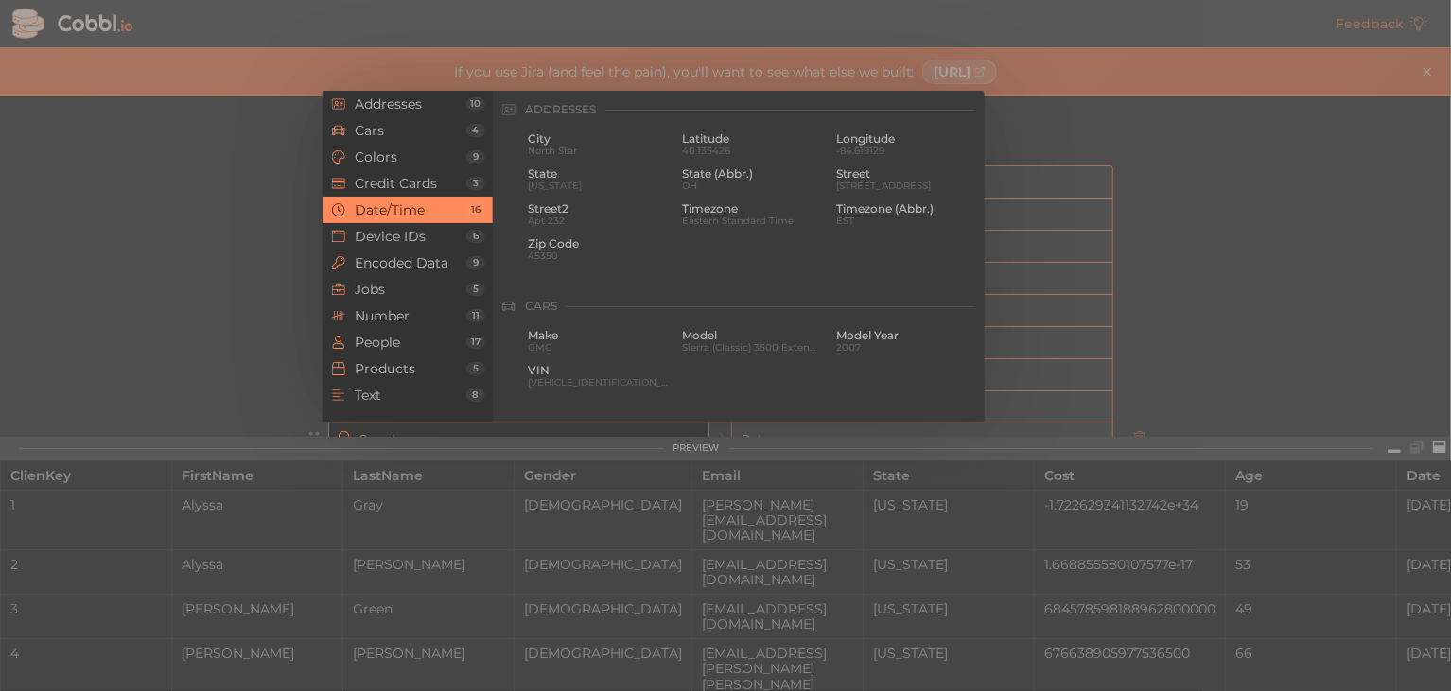
click at [689, 438] on icon at bounding box center [692, 439] width 13 height 13
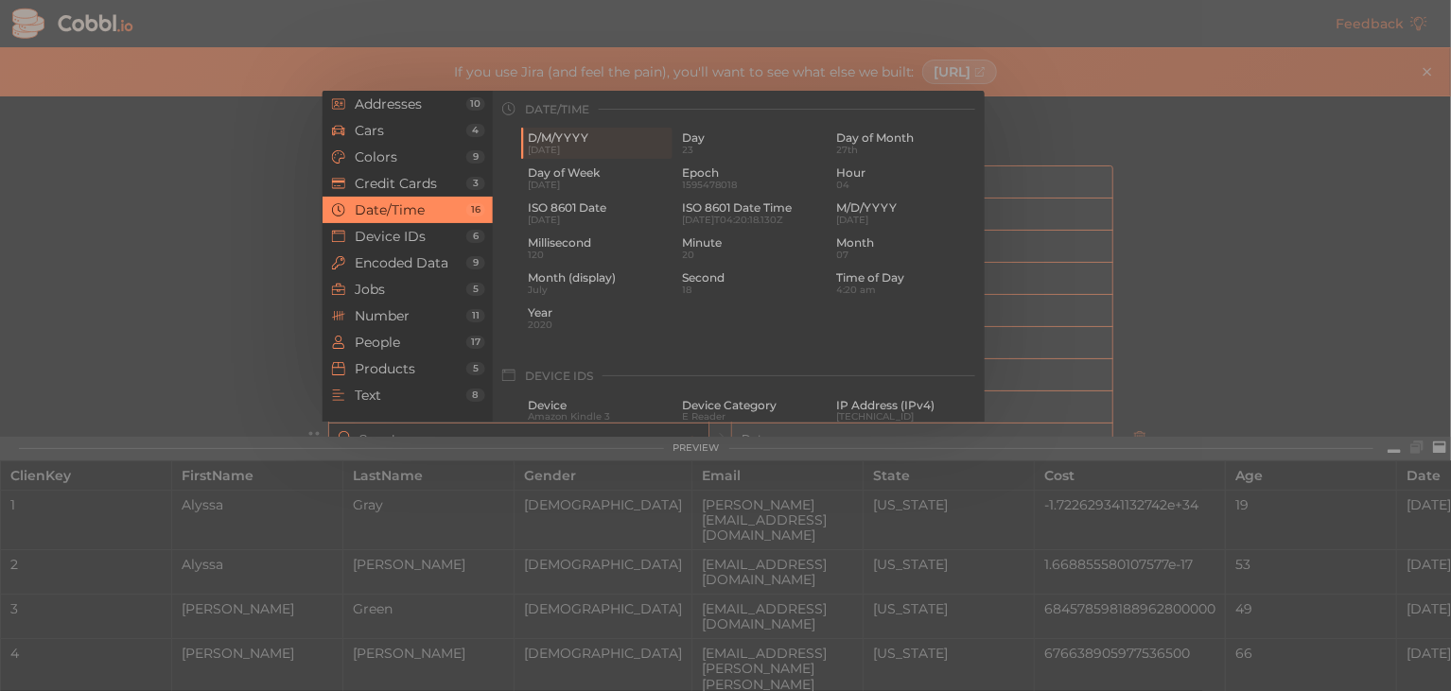
type input "Date/Time › D/M/YYYY"
click at [751, 465] on div at bounding box center [725, 345] width 1451 height 691
type input "Date/Time › D/M/YYYY"
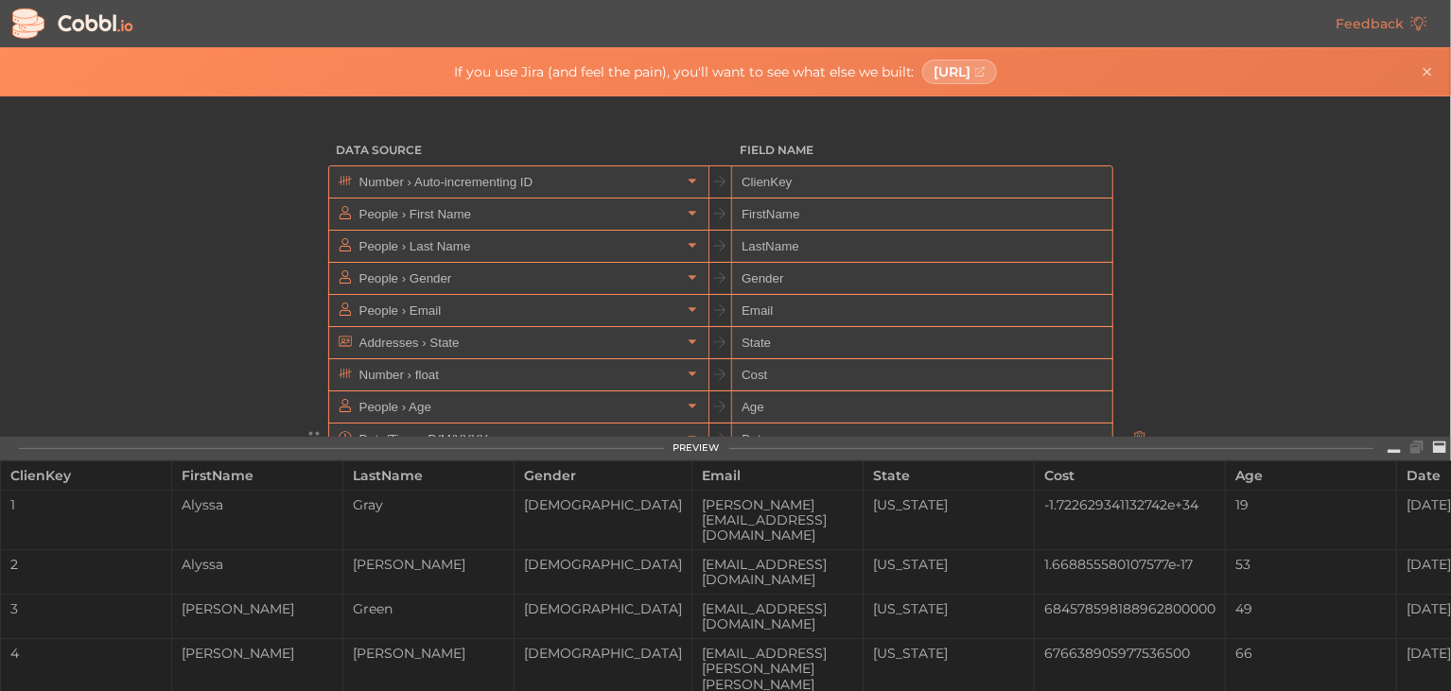
click at [786, 434] on input "Date" at bounding box center [921, 440] width 379 height 32
type input "DateD/M/AAA"
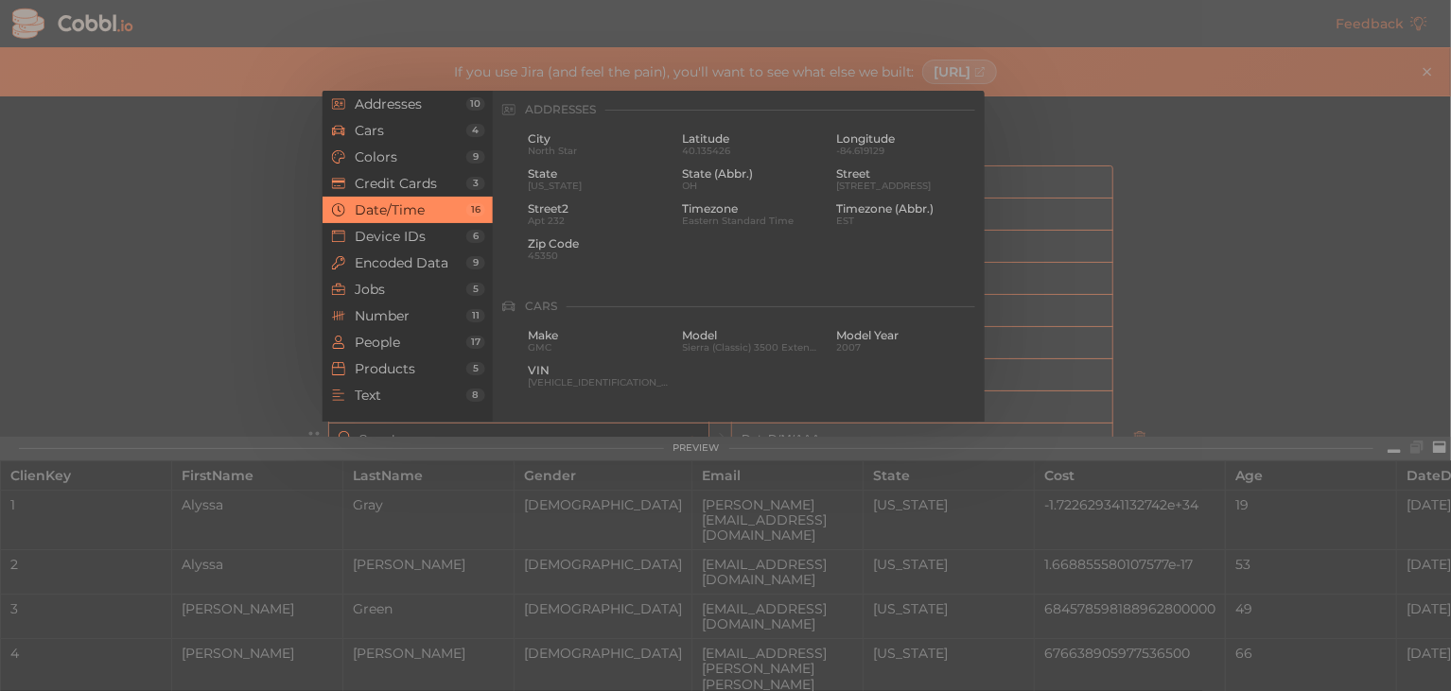
click at [688, 436] on icon at bounding box center [692, 439] width 13 height 13
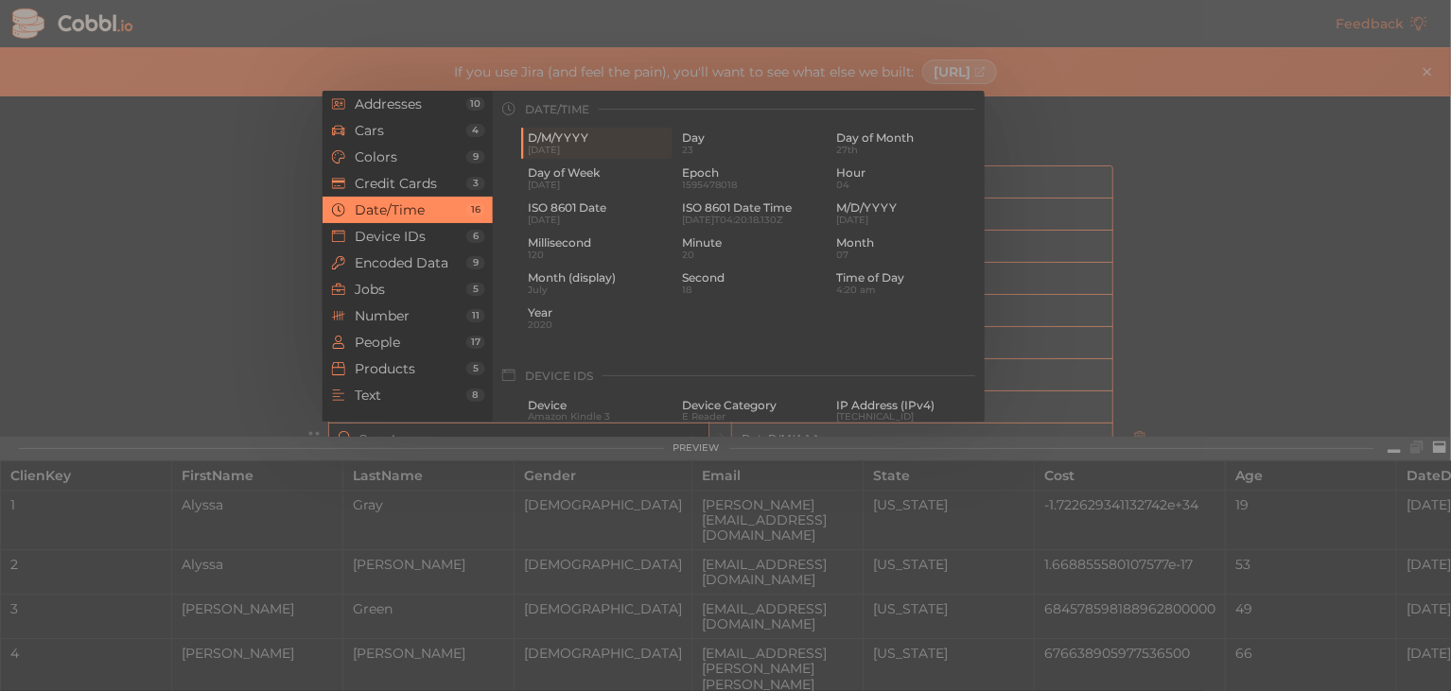
type input "Date/Time › D/M/YYYY"
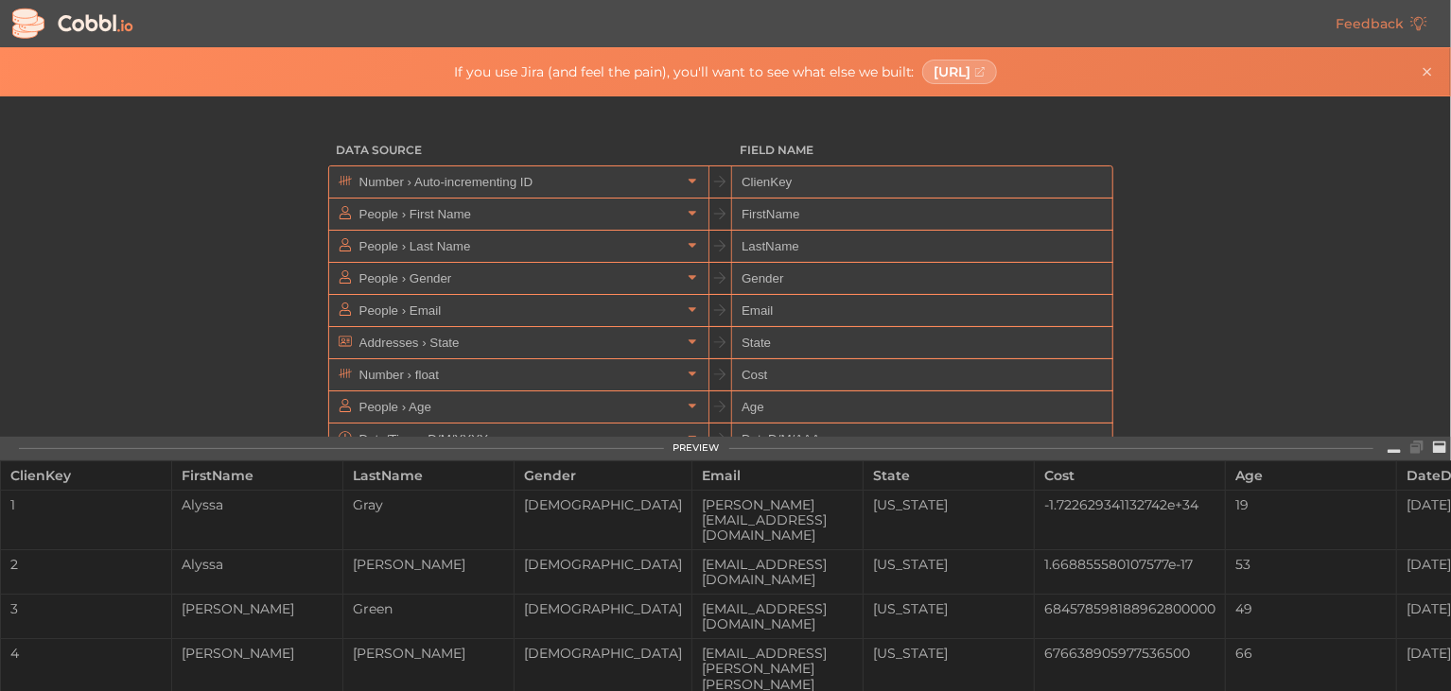
click at [688, 436] on icon at bounding box center [692, 437] width 13 height 13
click at [842, 439] on input "DateD/M/AAA" at bounding box center [921, 440] width 379 height 32
type input "DateD/M/YYYY"
click at [687, 436] on icon at bounding box center [692, 437] width 13 height 13
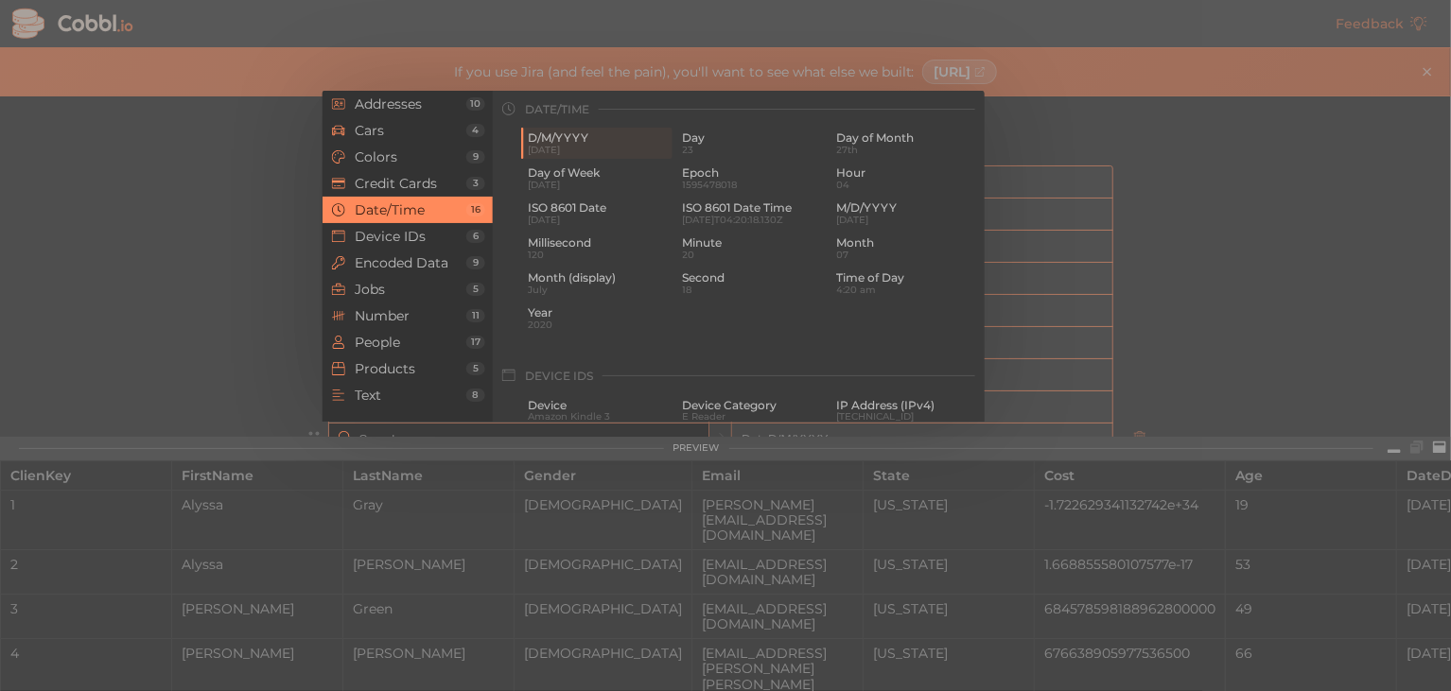
click at [688, 469] on div at bounding box center [725, 345] width 1451 height 691
type input "Date/Time › D/M/YYYY"
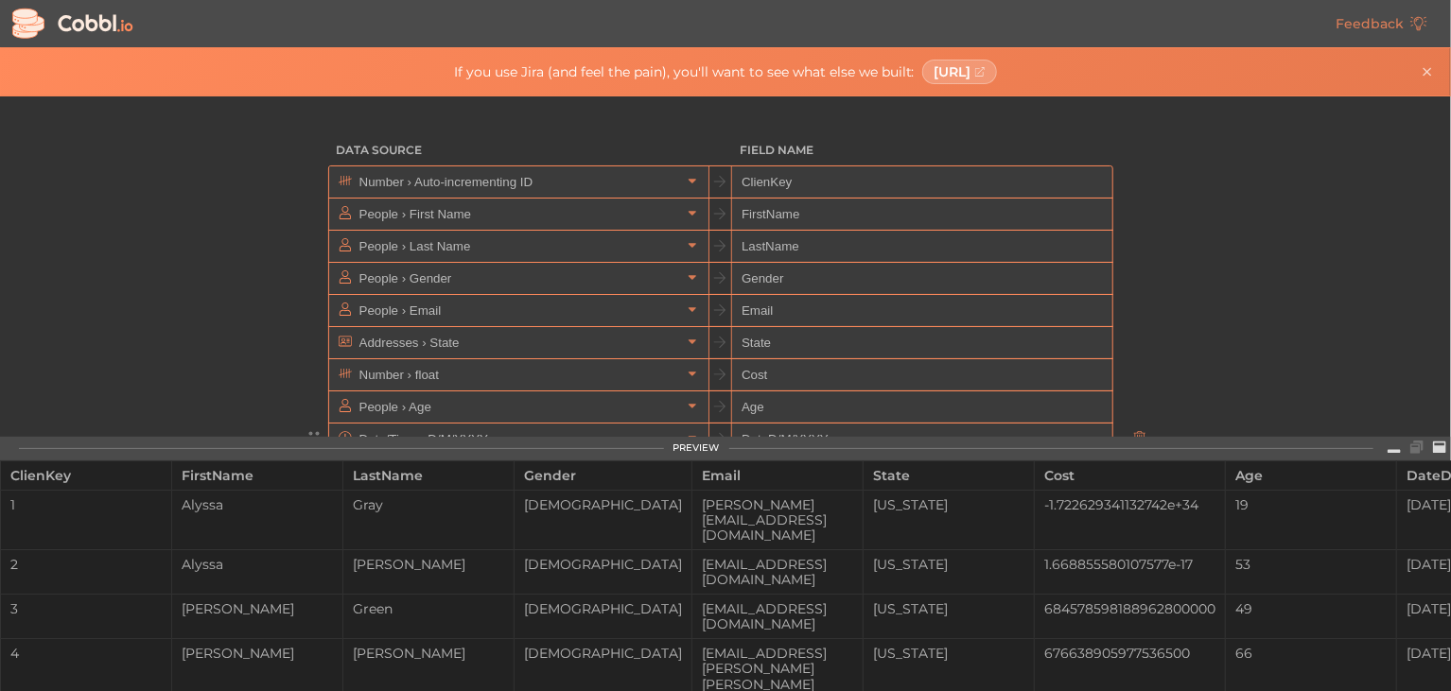
click at [688, 469] on icon at bounding box center [692, 469] width 13 height 13
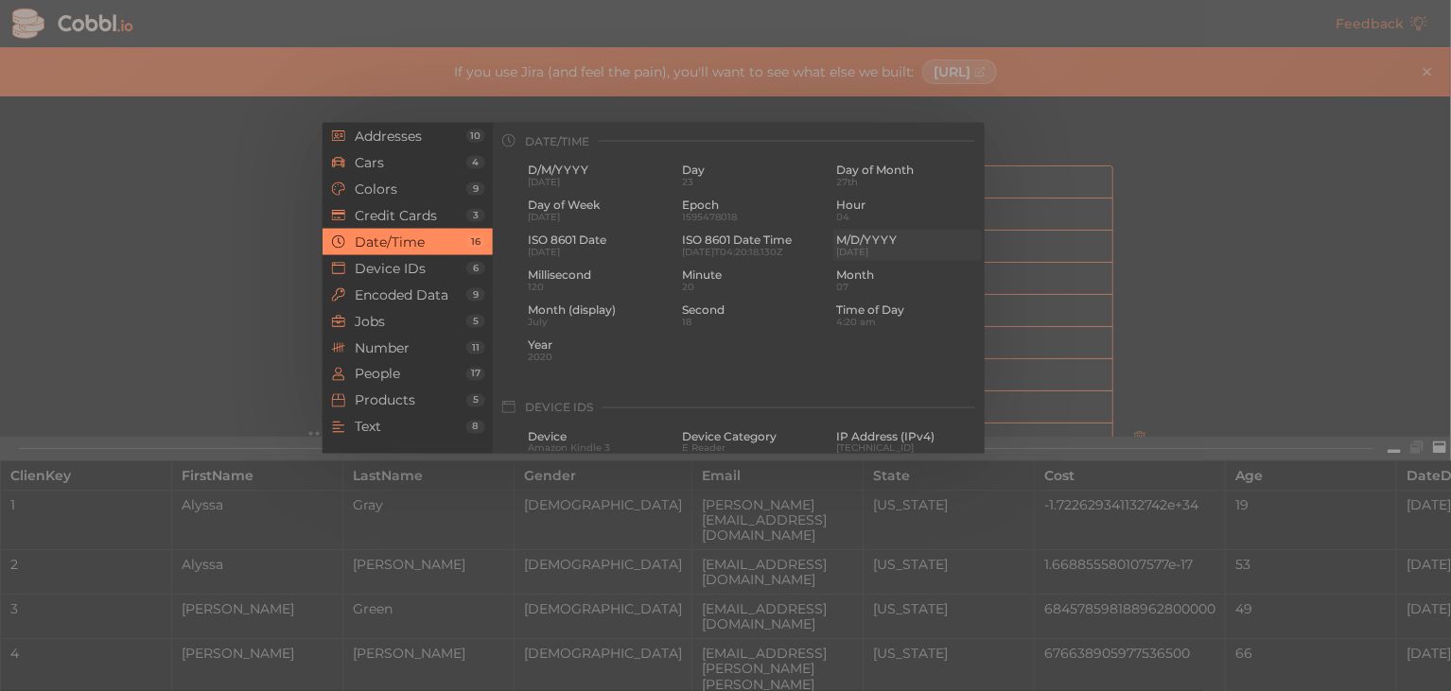
click at [837, 242] on span "M/D/YYYY" at bounding box center [907, 240] width 141 height 13
type input "Date/Time › M/D/YYYY"
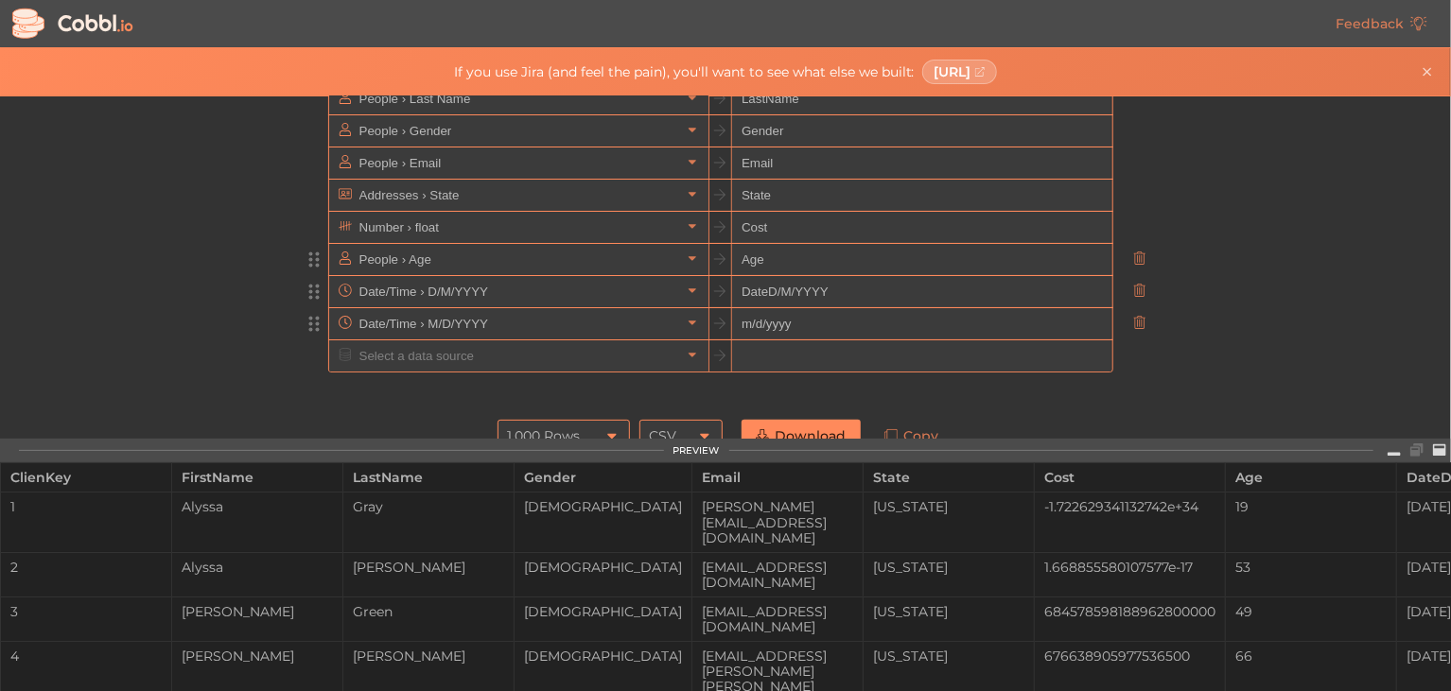
scroll to position [165, 0]
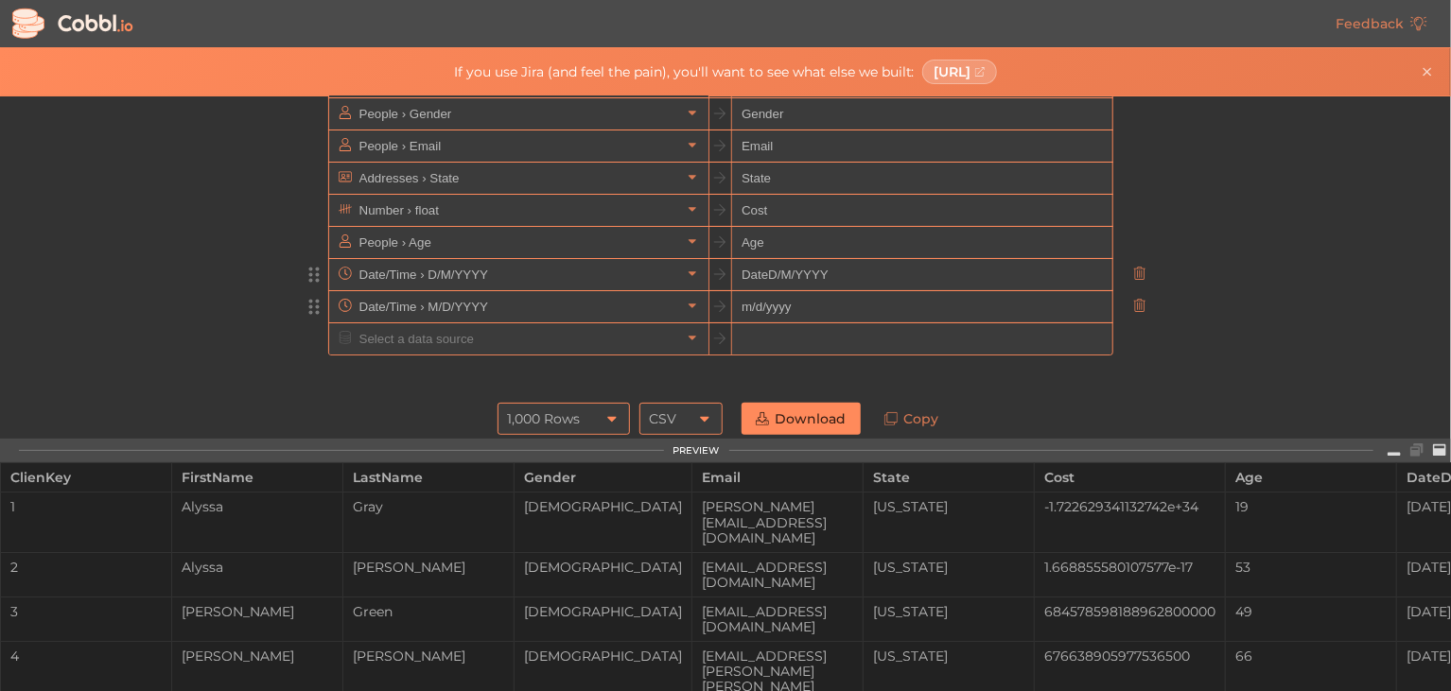
click at [760, 278] on input "DateD/M/YYYY" at bounding box center [921, 275] width 379 height 32
drag, startPoint x: 760, startPoint y: 275, endPoint x: 727, endPoint y: 273, distance: 33.2
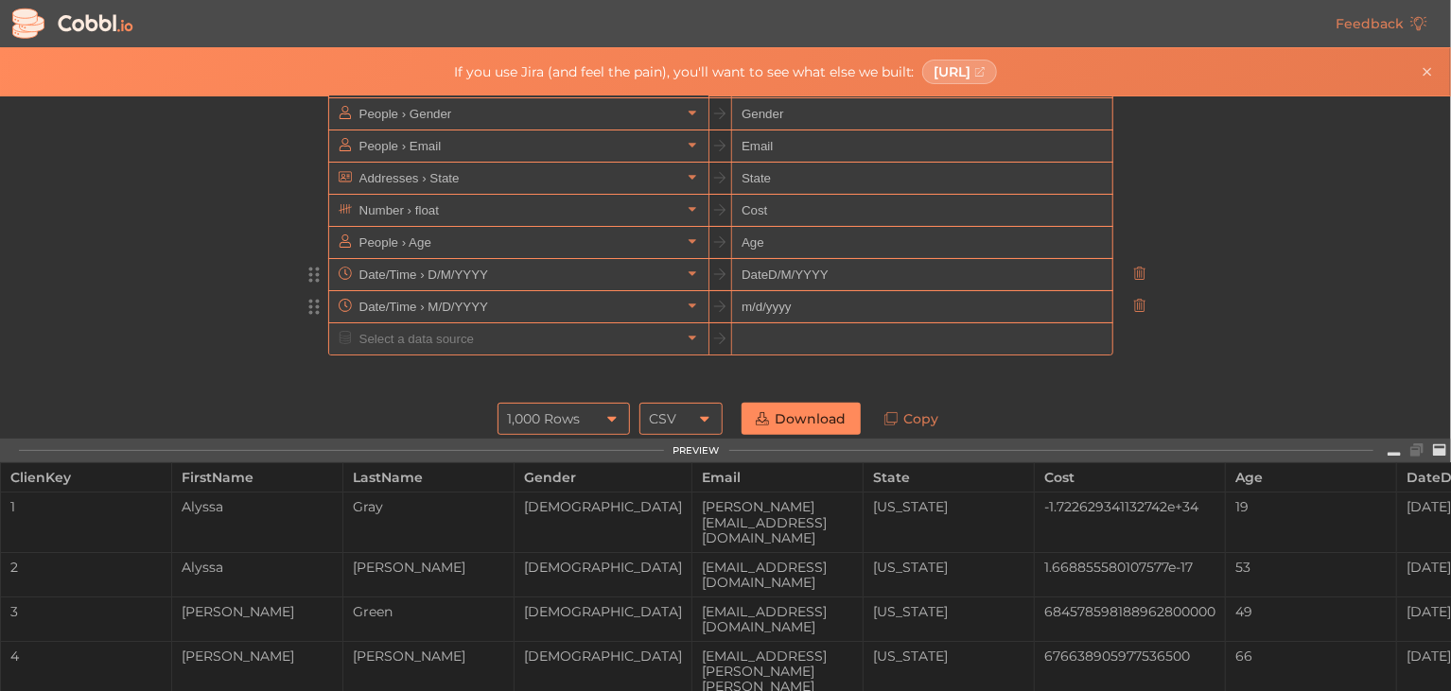
click at [732, 273] on input "DateD/M/YYYY" at bounding box center [921, 275] width 379 height 32
click at [732, 306] on input "m/d/yyyy" at bounding box center [921, 307] width 379 height 32
paste input "Date"
type input "Datem/d/yyyy"
click at [752, 273] on input "DateD/M/YYYY" at bounding box center [921, 275] width 379 height 32
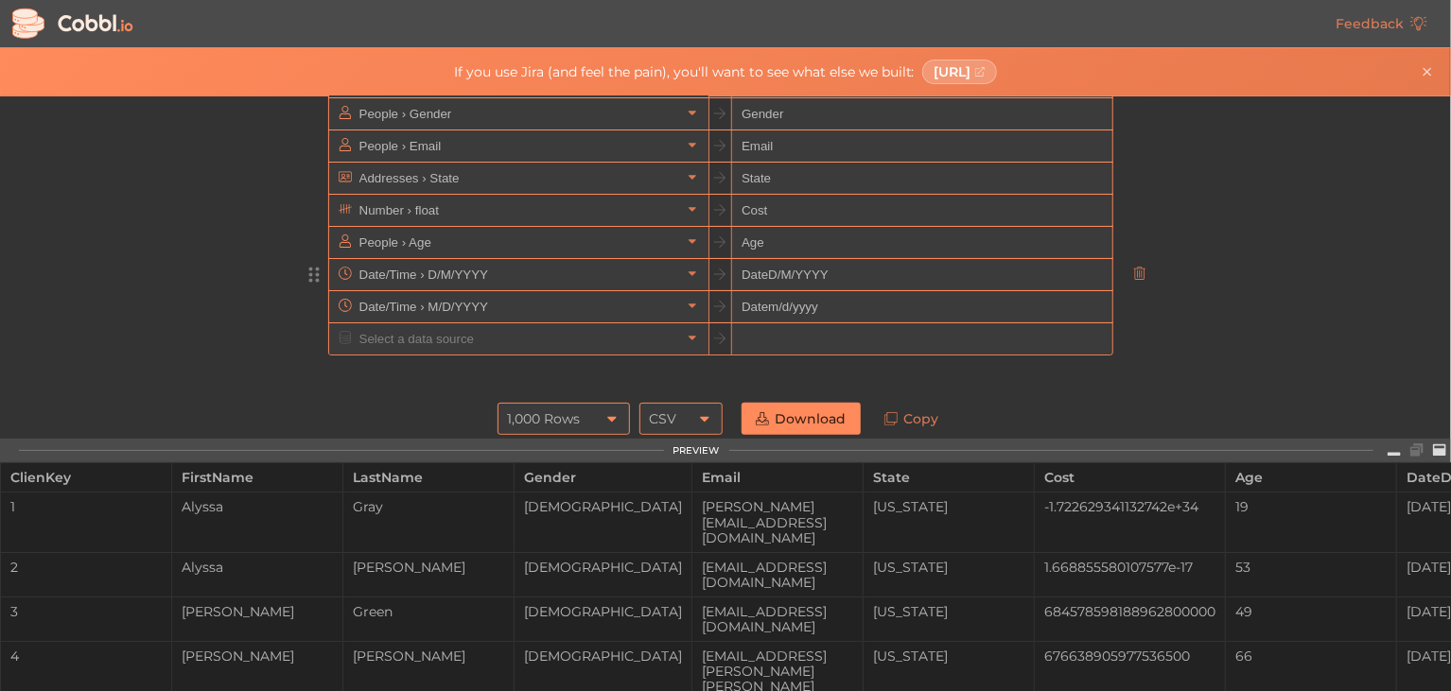
click at [752, 273] on input "DateD/M/YYYY" at bounding box center [921, 275] width 379 height 32
click at [688, 276] on icon at bounding box center [692, 273] width 13 height 13
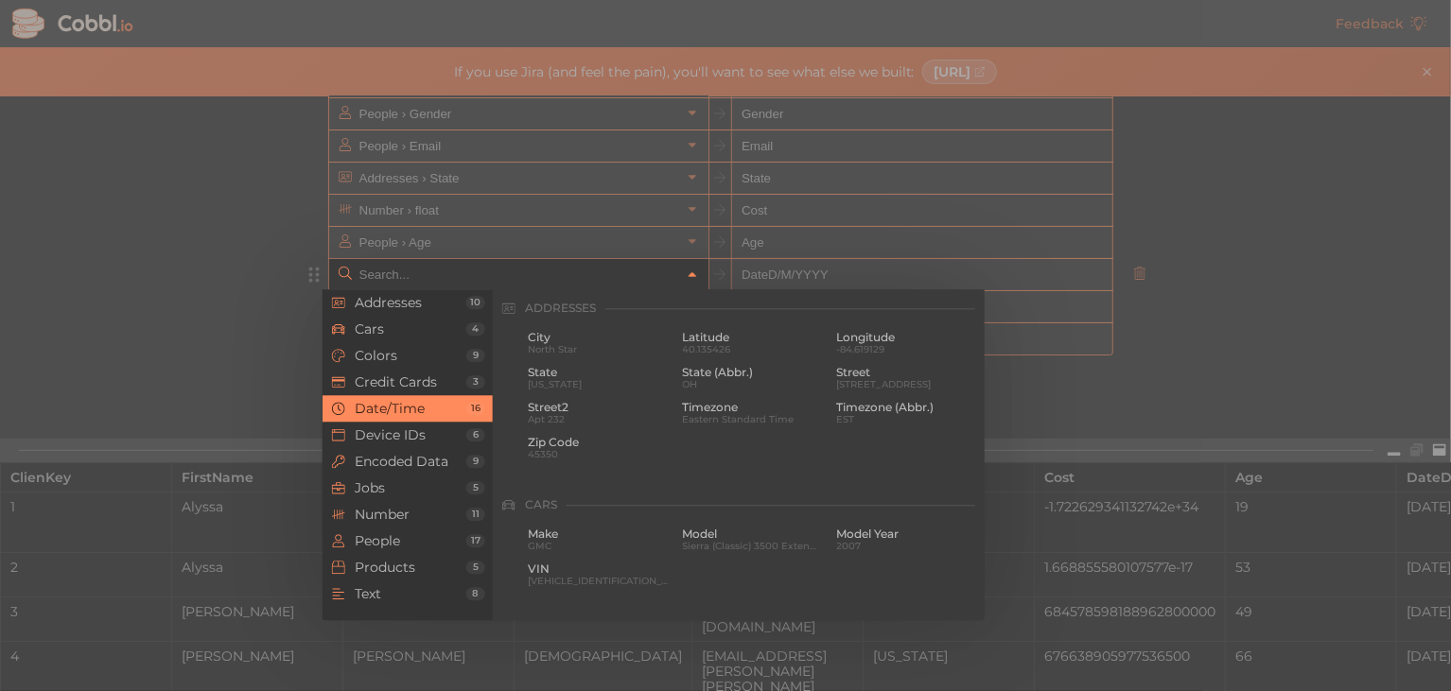
scroll to position [578, 0]
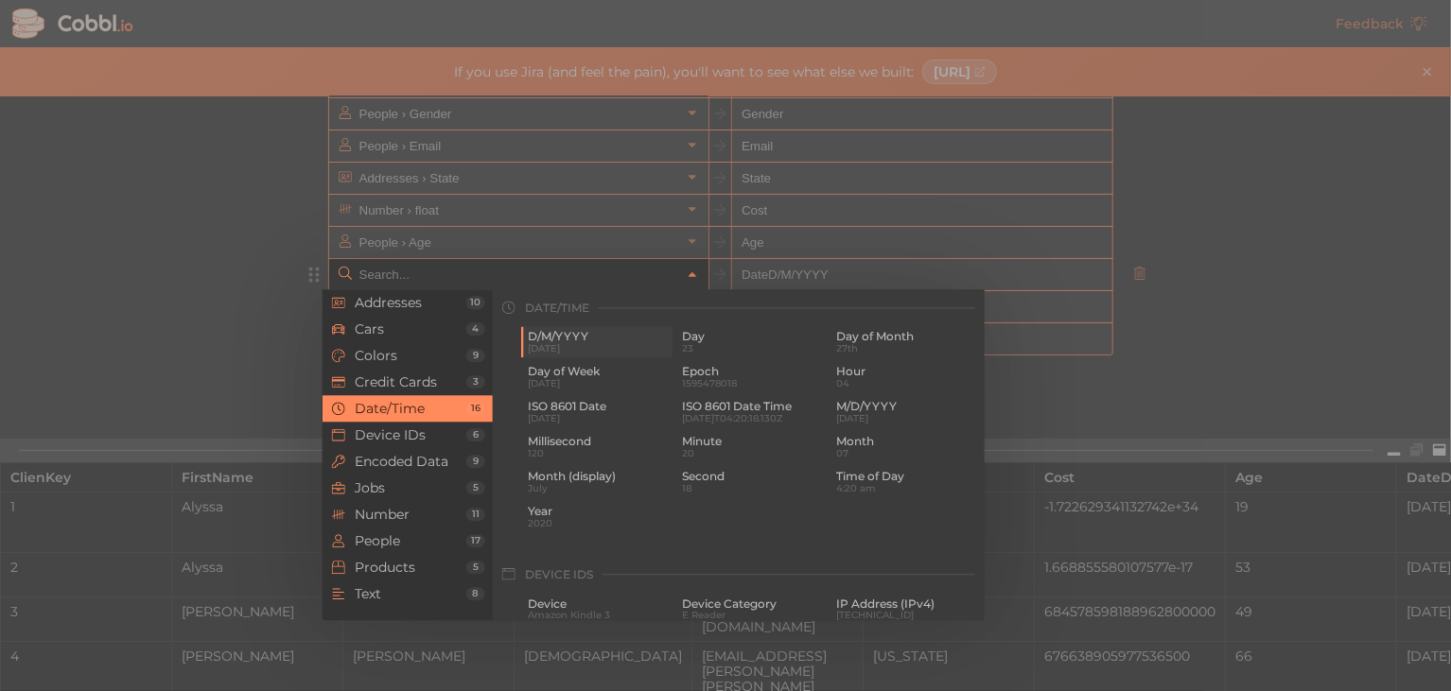
click at [573, 346] on span "[DATE]" at bounding box center [598, 349] width 141 height 10
type input "Date/Time › D/M/YYYY"
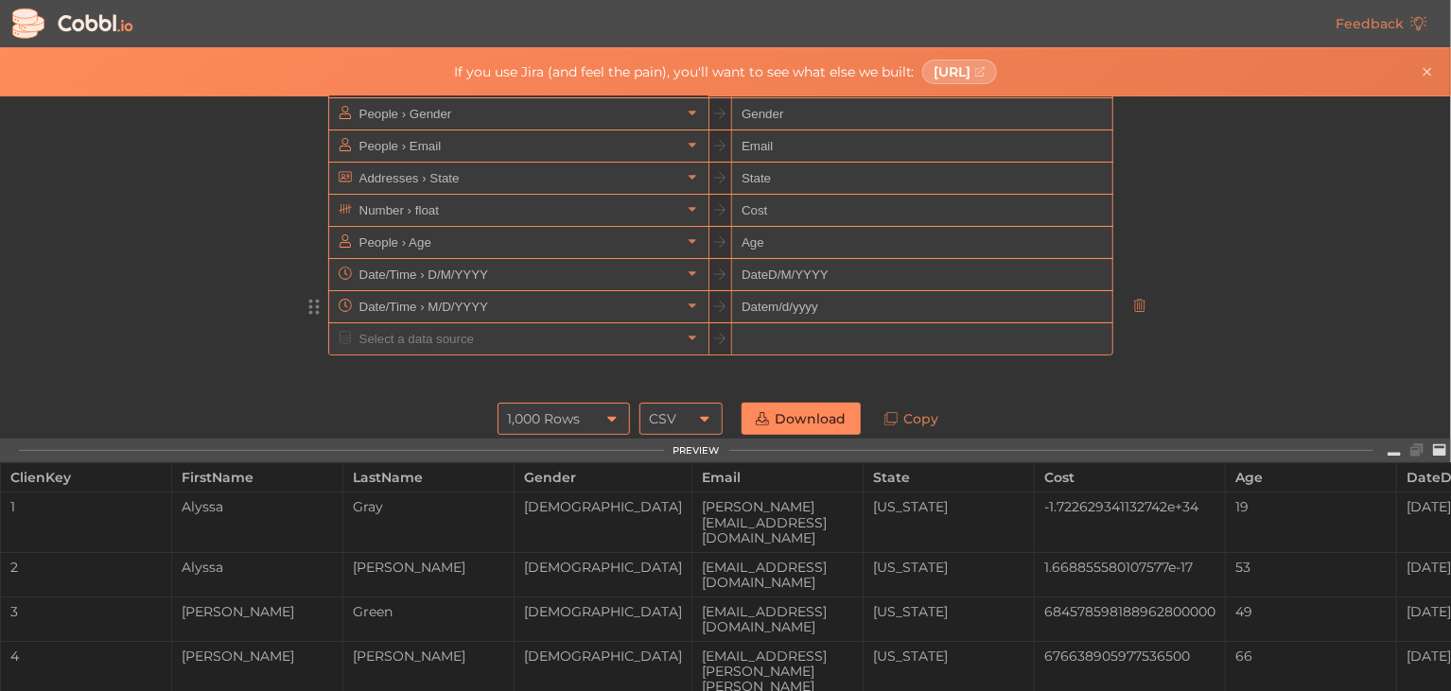
click at [761, 305] on input "Datem/d/yyyy" at bounding box center [921, 307] width 379 height 32
drag, startPoint x: 830, startPoint y: 306, endPoint x: 817, endPoint y: 305, distance: 13.4
click at [817, 305] on input "Date_m/d/yyyy" at bounding box center [921, 307] width 379 height 32
type input "Date_m/d/yyyy"
click at [827, 276] on input "DateD/M/YYYY" at bounding box center [921, 275] width 379 height 32
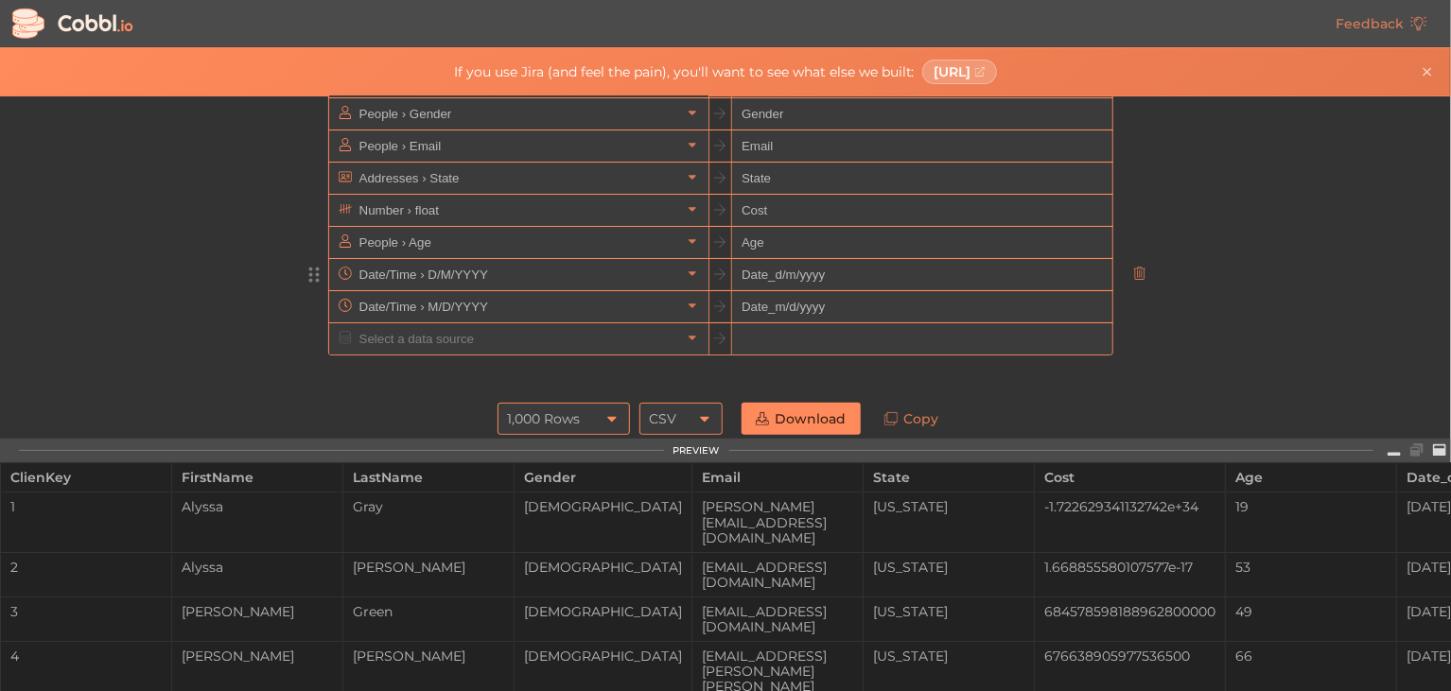
click at [775, 271] on input "Date_d/m/yyyy" at bounding box center [921, 275] width 379 height 32
type input "Date_d/m/yyyy"
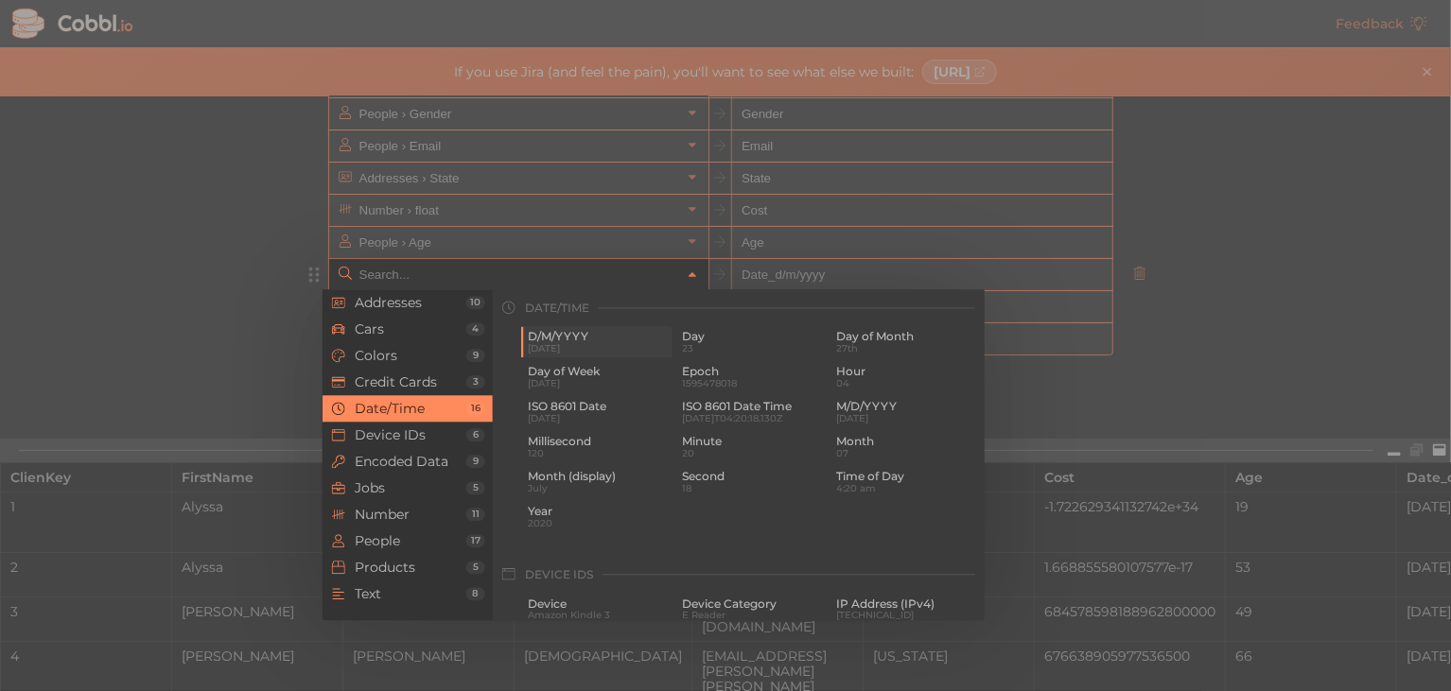
drag, startPoint x: 488, startPoint y: 270, endPoint x: 589, endPoint y: 335, distance: 119.9
click at [589, 290] on div "Addresses 10 Cars 4 Colors 9 Credit Cards 3 Date/Time 16 Device IDs 6 Encoded D…" at bounding box center [518, 274] width 379 height 31
click at [589, 335] on span "D/M/YYYY" at bounding box center [598, 337] width 141 height 13
type input "Date/Time › D/M/YYYY"
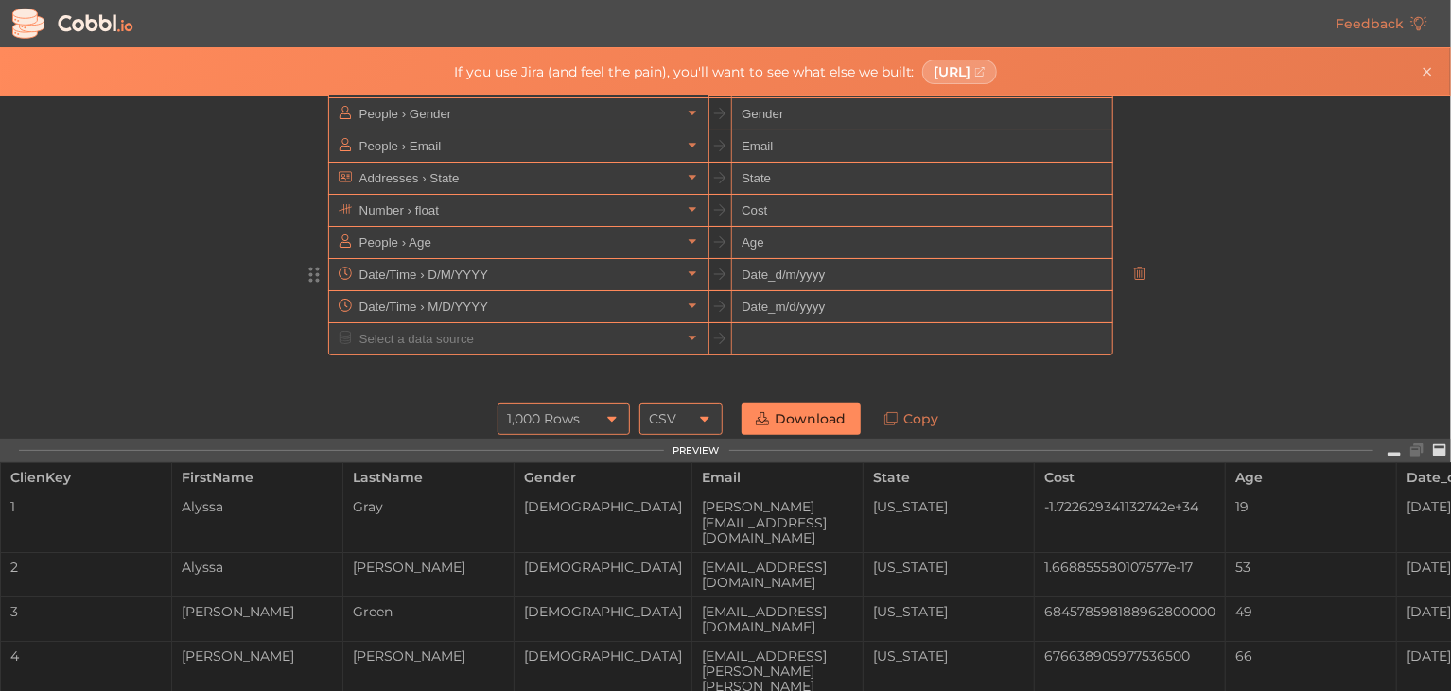
click at [763, 275] on input "Date_d/m/yyyy" at bounding box center [921, 275] width 379 height 32
type input "DateD/M/YYYY"
click at [761, 314] on input "Date_m/d/yyyy" at bounding box center [921, 307] width 379 height 32
drag, startPoint x: 761, startPoint y: 306, endPoint x: 880, endPoint y: 295, distance: 119.7
click at [880, 295] on input "Date_m/d/yyyy" at bounding box center [921, 307] width 379 height 32
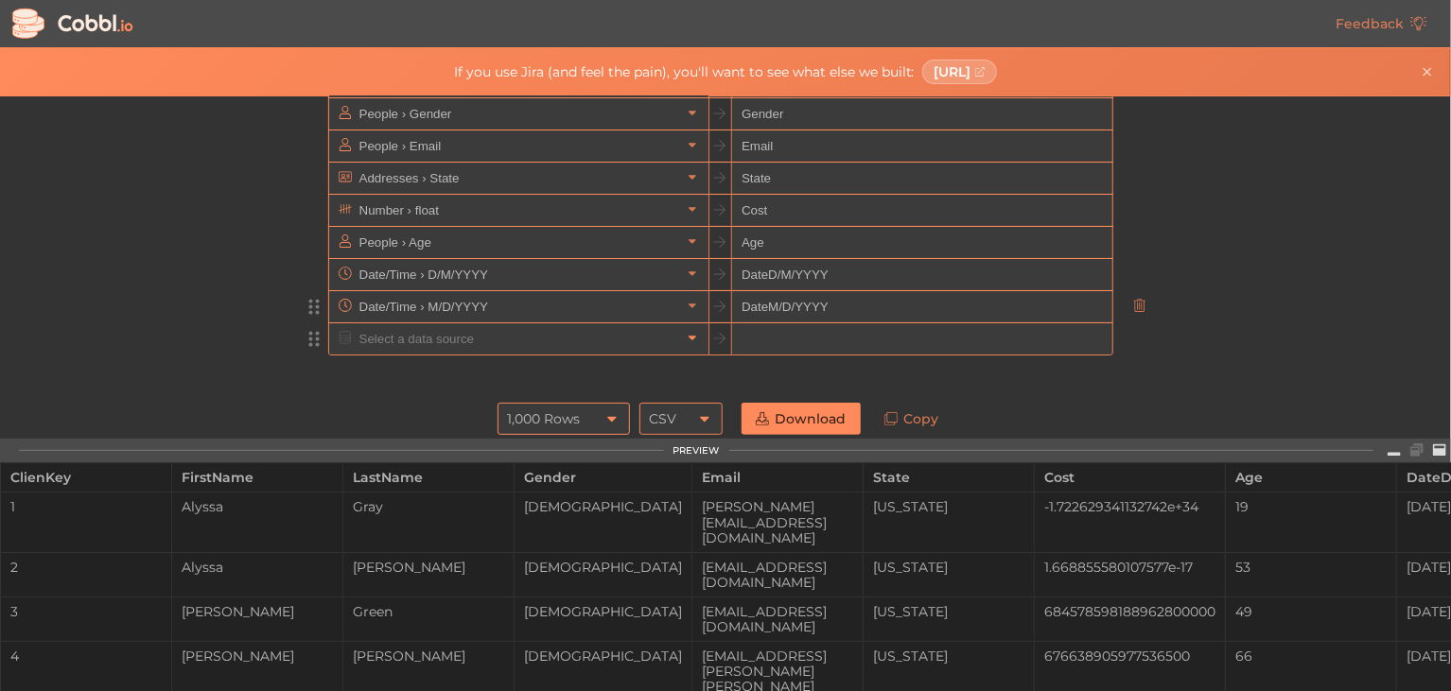
type input "DateM/D/YYYY"
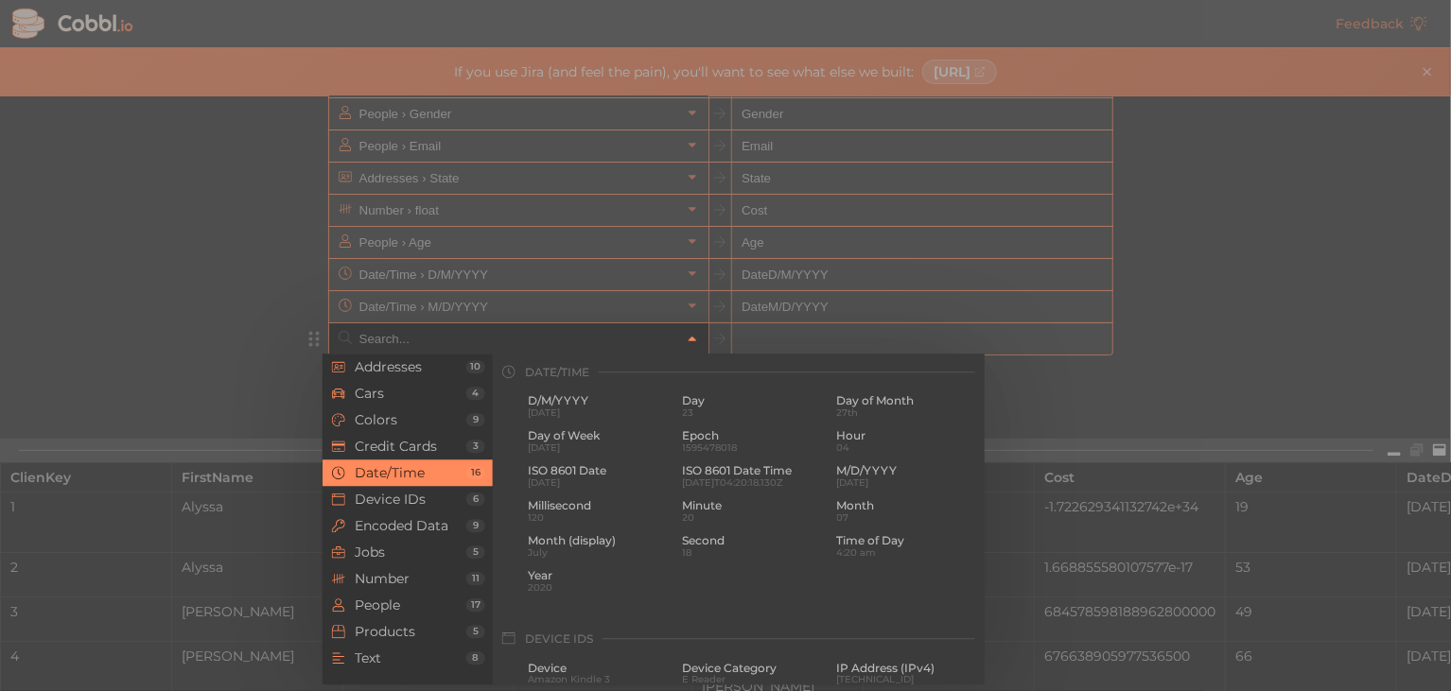
click at [686, 338] on icon at bounding box center [692, 339] width 13 height 13
click at [607, 472] on span "ISO 8601 Date" at bounding box center [598, 471] width 141 height 13
type input "Date/Time › ISO 8601 Date"
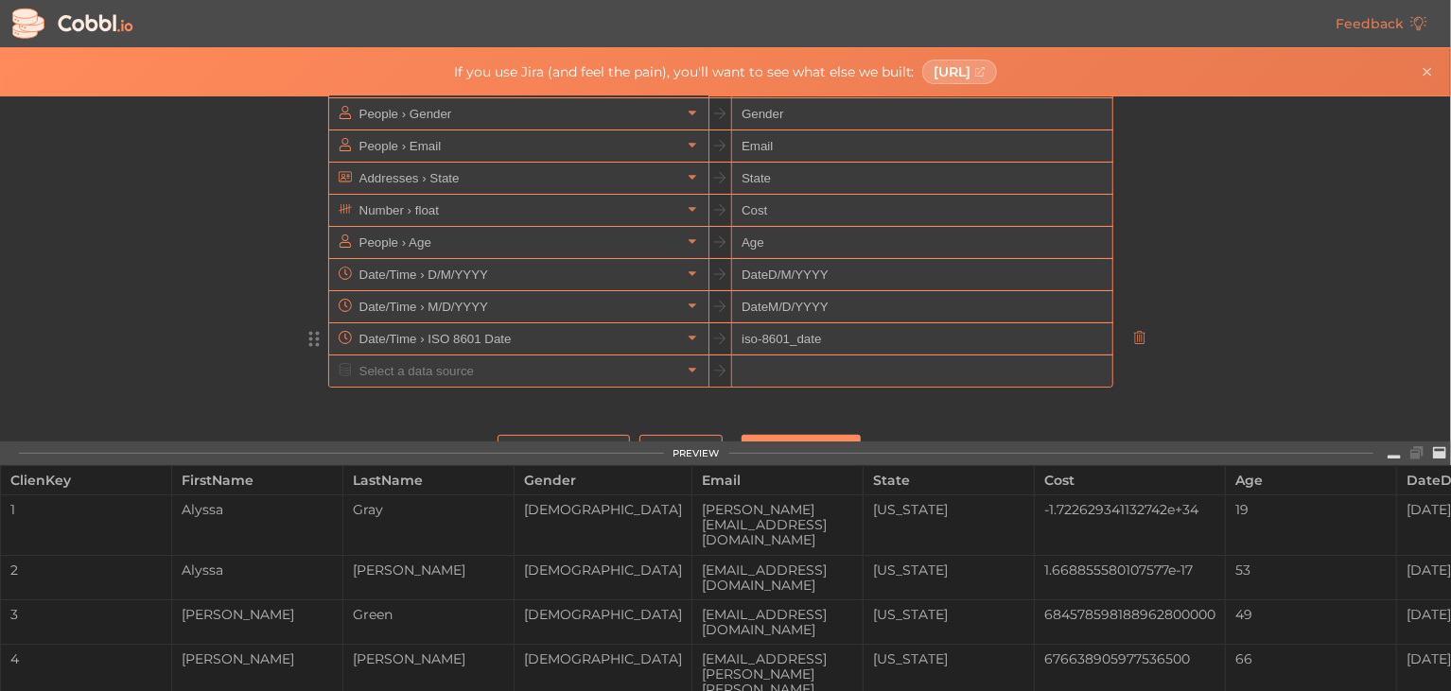
scroll to position [197, 0]
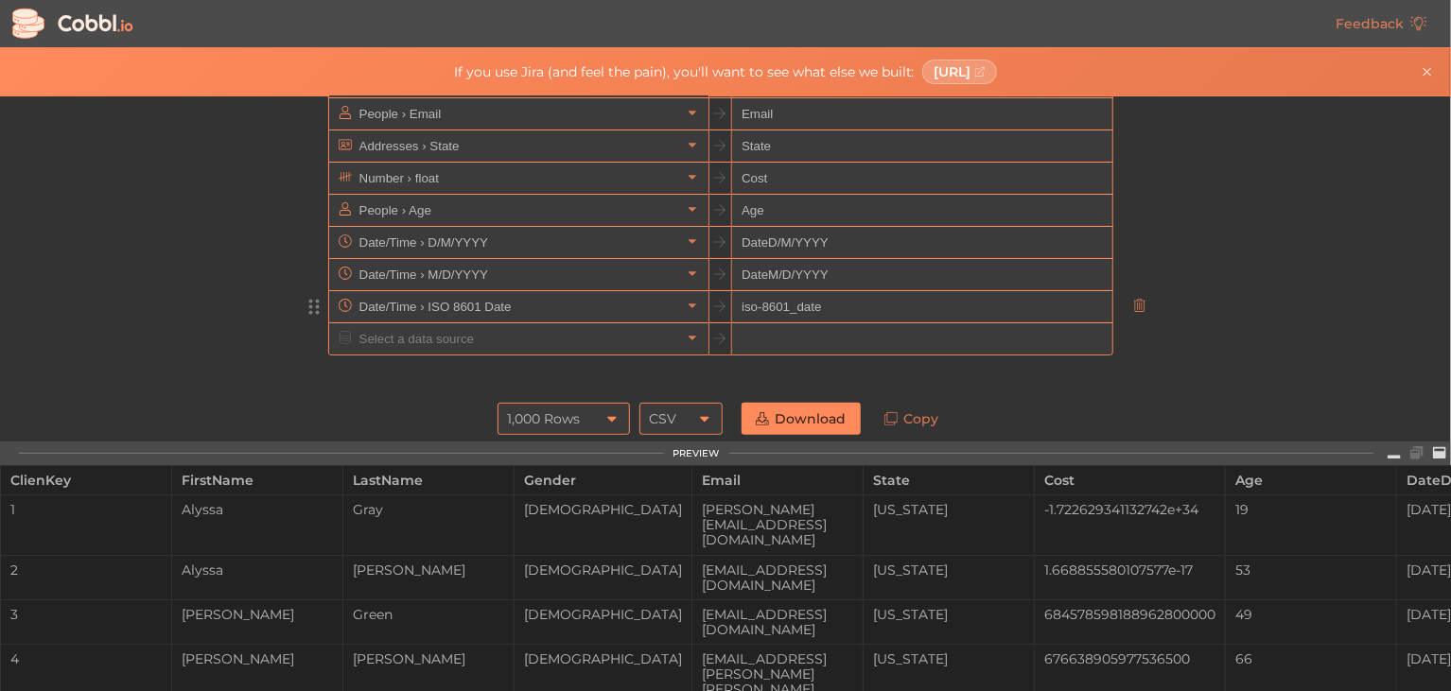
click at [735, 303] on input "iso-8601_date" at bounding box center [921, 307] width 379 height 32
type input "Date_iso-8601"
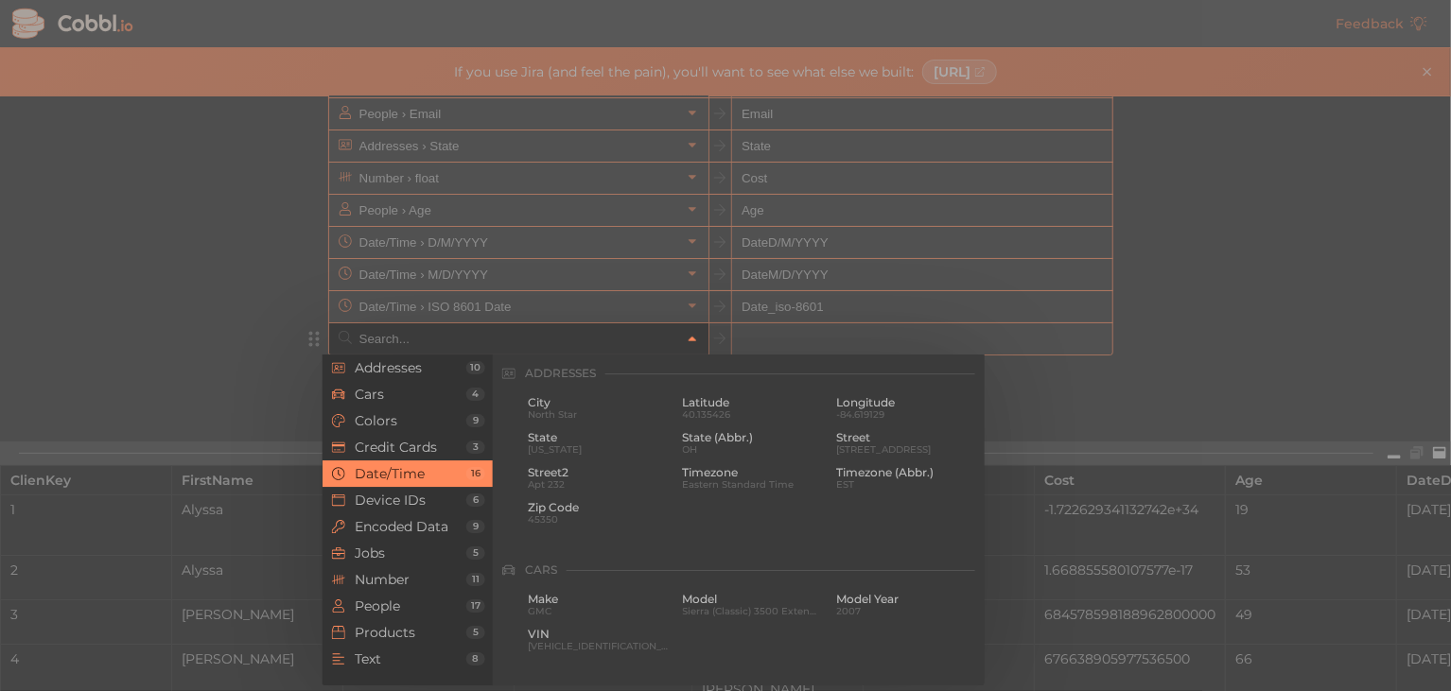
click at [686, 341] on icon at bounding box center [692, 339] width 13 height 13
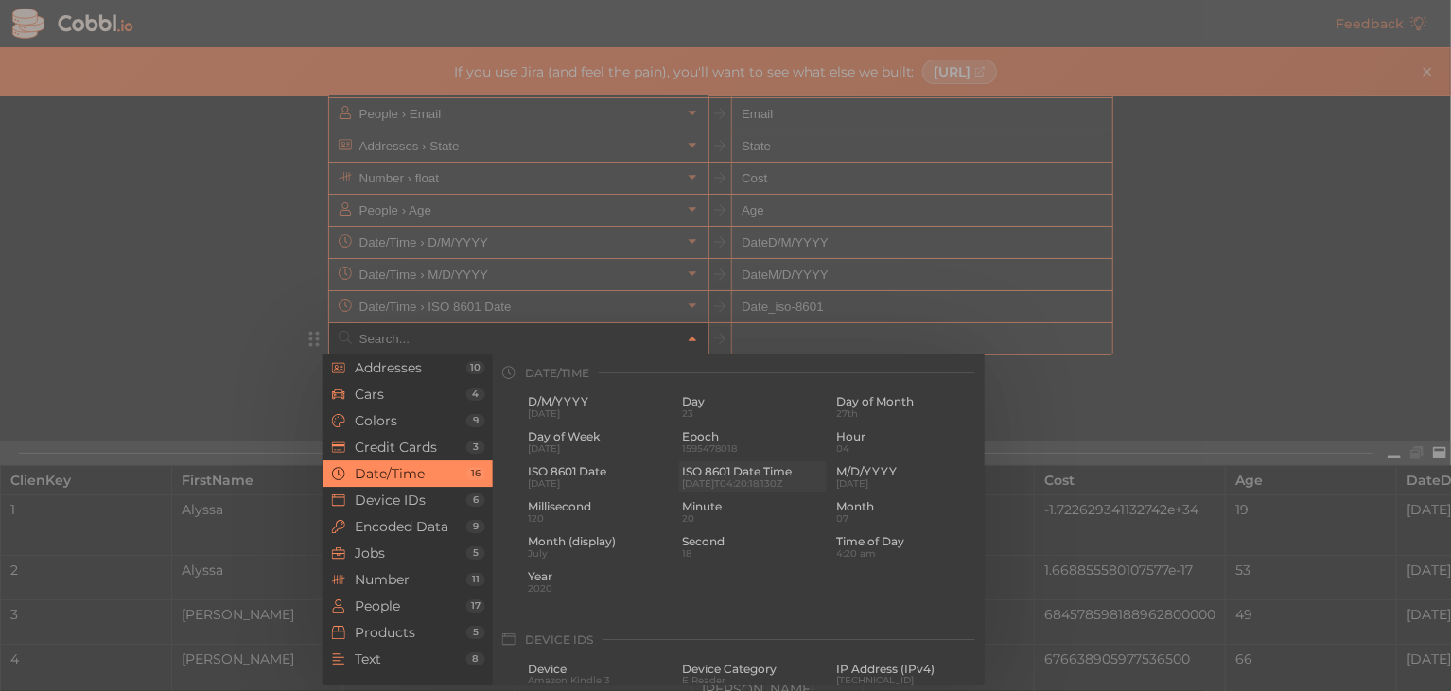
click at [774, 477] on span "ISO 8601 Date Time" at bounding box center [752, 472] width 141 height 13
type input "Date/Time › ISO 8601 Date Time"
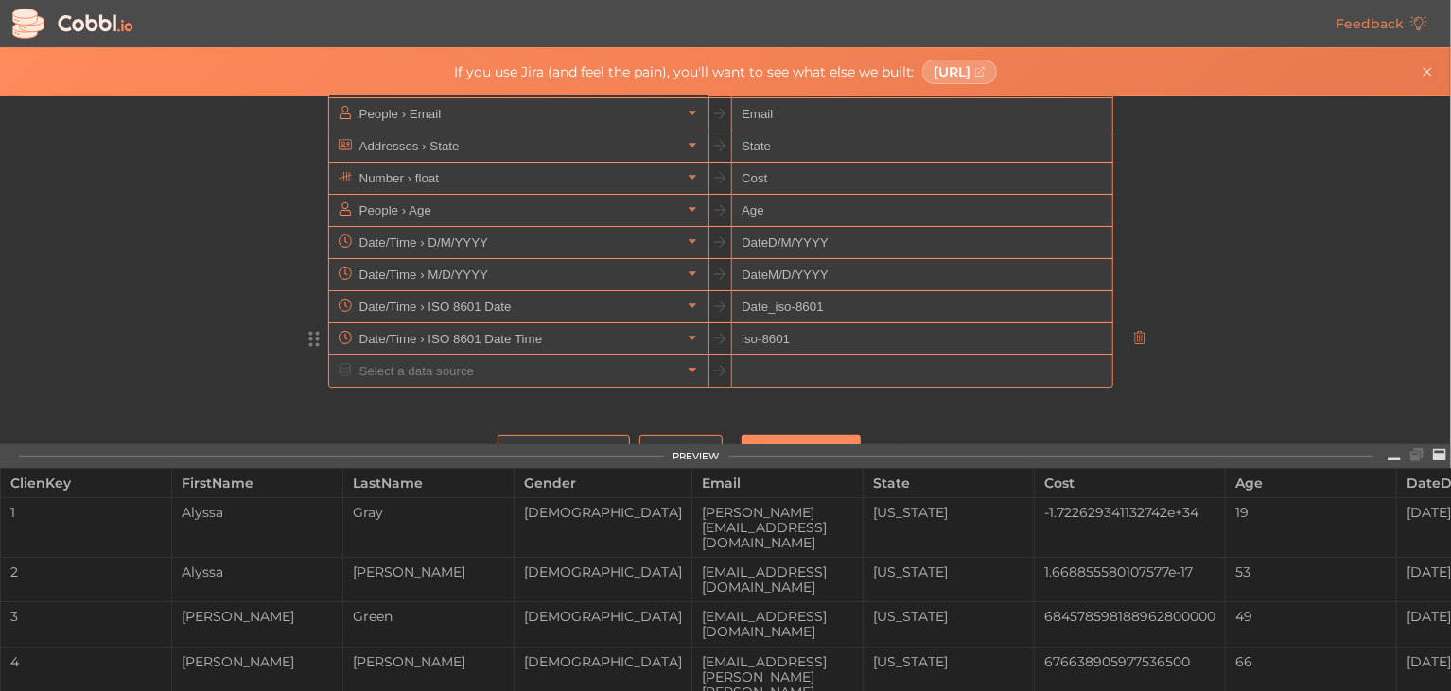
scroll to position [196, 0]
drag, startPoint x: 828, startPoint y: 305, endPoint x: 705, endPoint y: 317, distance: 124.4
click at [705, 317] on div "Date/Time › ISO 8601 Date Date_iso-8601" at bounding box center [720, 307] width 785 height 33
click at [786, 340] on input "iso-8601" at bounding box center [921, 340] width 379 height 32
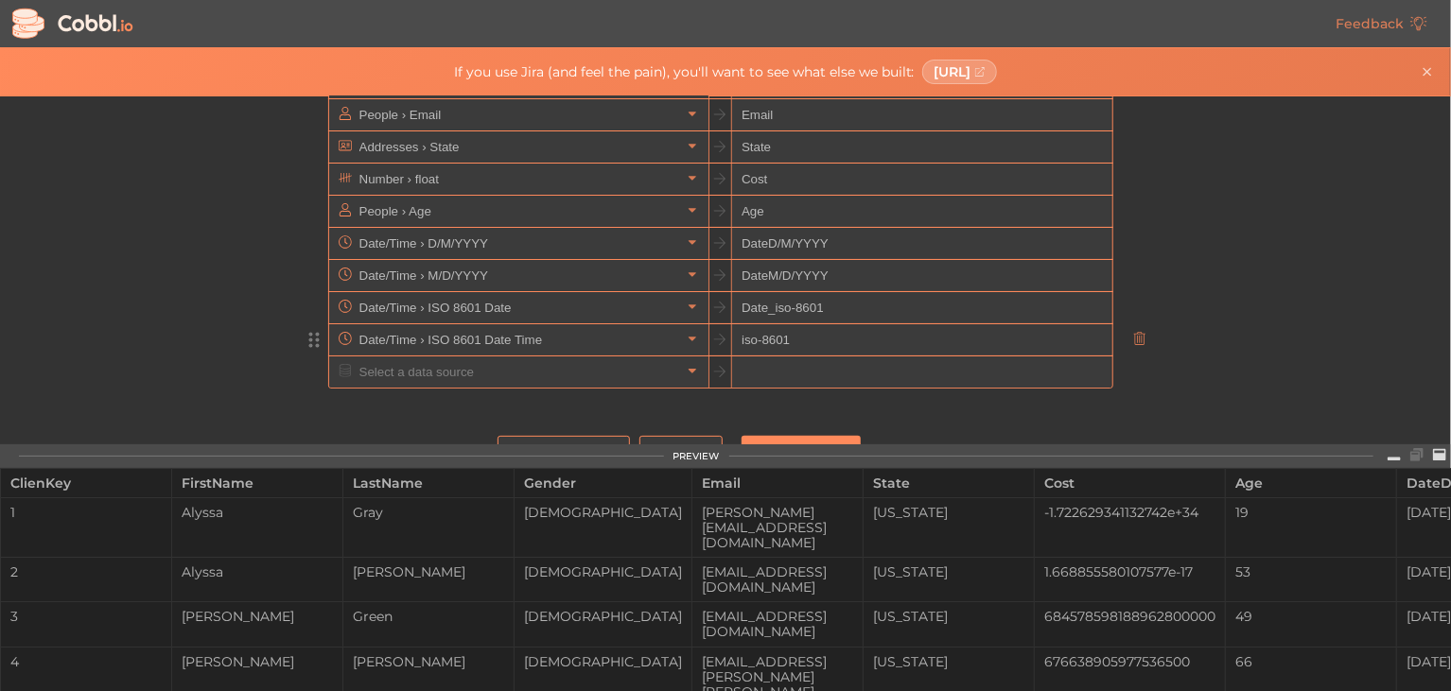
paste input "Date_"
click at [762, 340] on input "Date_iso-8601" at bounding box center [921, 340] width 379 height 32
click at [888, 336] on input "DateTime_iso-8601" at bounding box center [921, 340] width 379 height 32
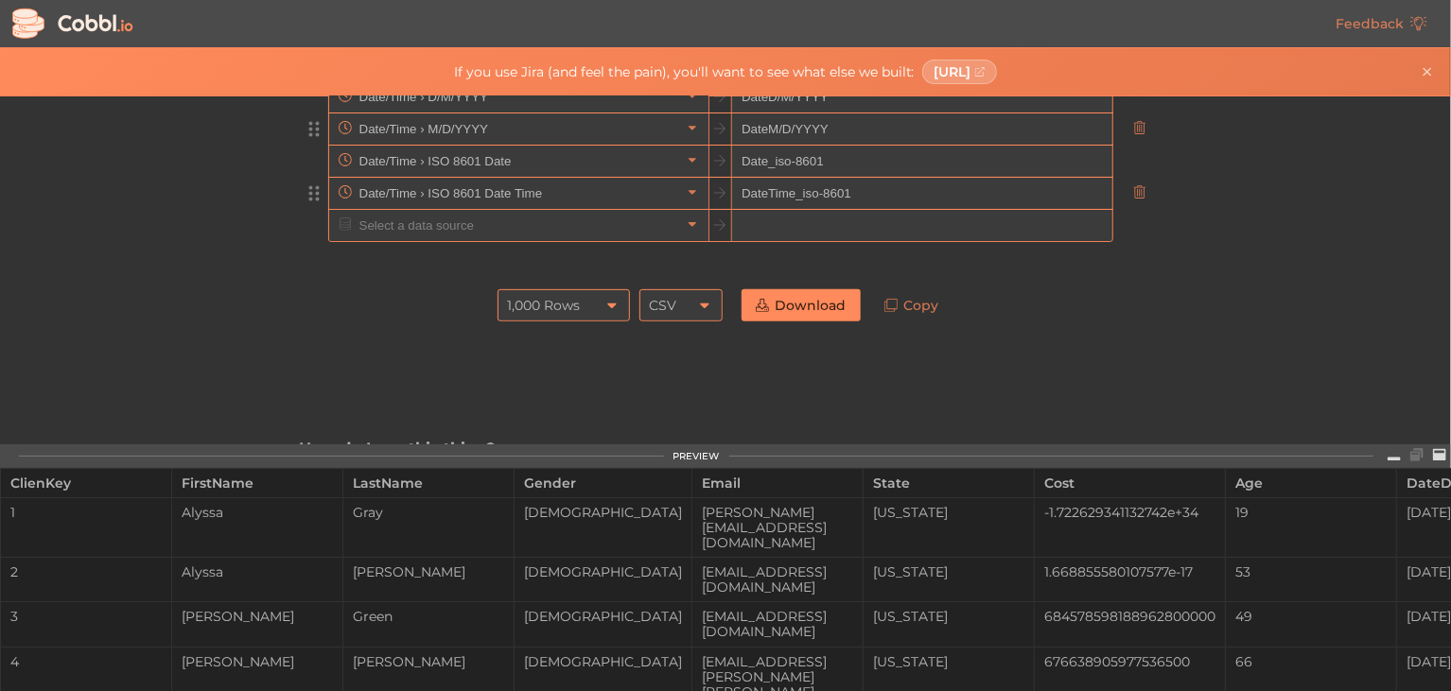
scroll to position [343, 0]
type input "DateTime_iso-8601"
click at [608, 303] on icon at bounding box center [611, 305] width 9 height 5
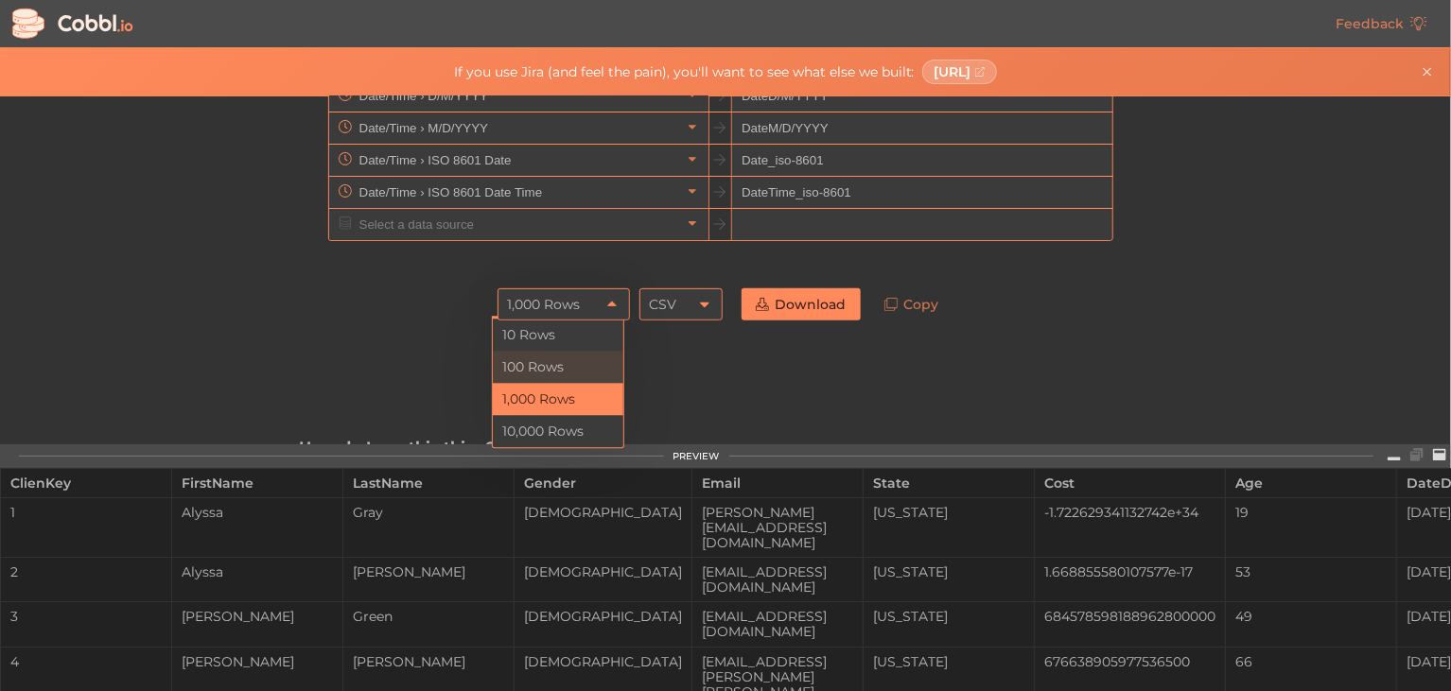
click at [572, 367] on li "100 Rows" at bounding box center [558, 367] width 131 height 32
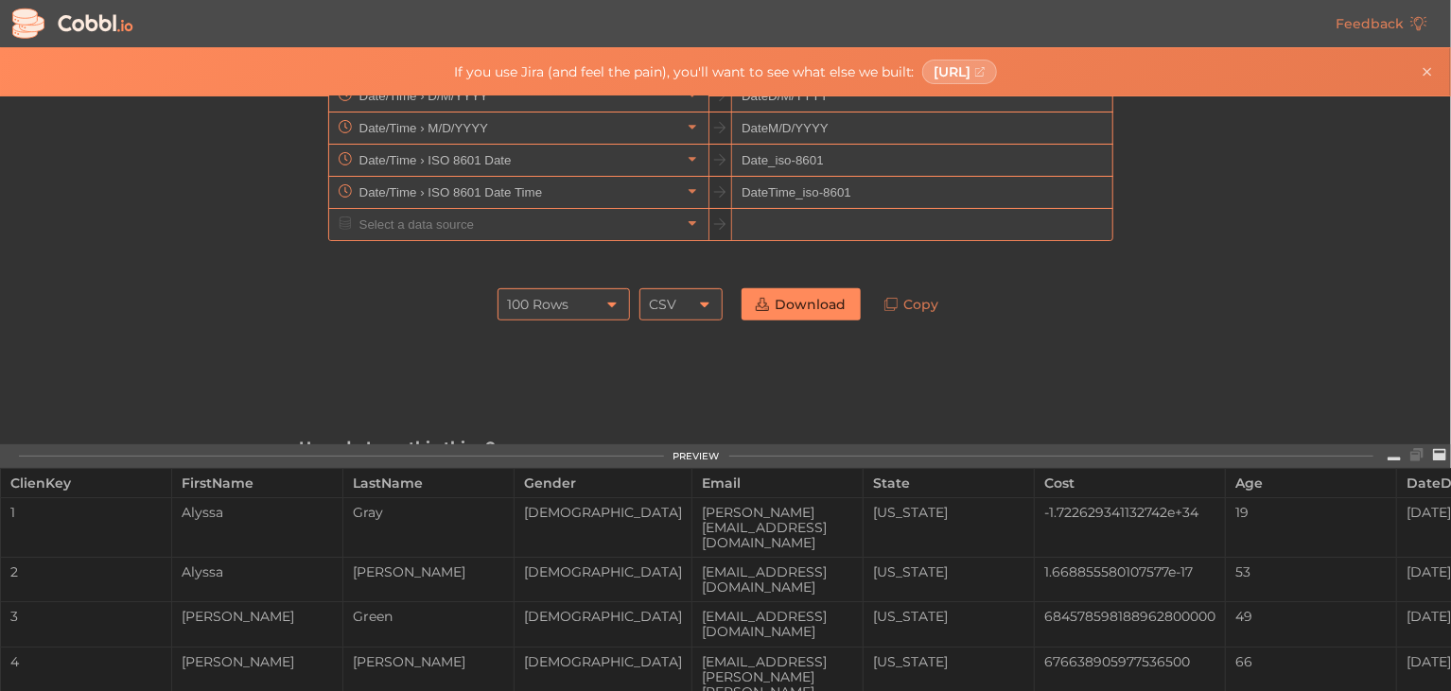
click at [787, 310] on link "Download" at bounding box center [800, 304] width 119 height 32
click at [701, 307] on icon at bounding box center [704, 304] width 15 height 15
click at [608, 304] on icon at bounding box center [611, 305] width 9 height 5
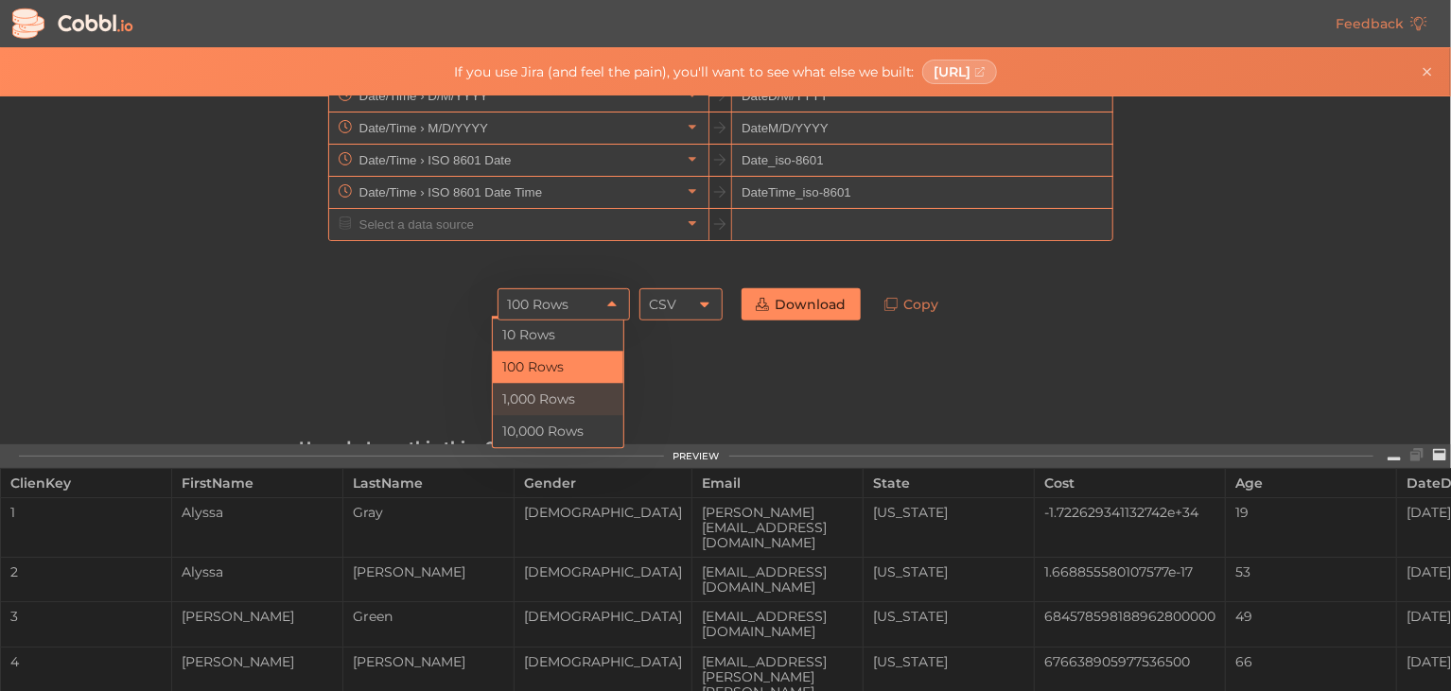
click at [579, 393] on li "1,000 Rows" at bounding box center [558, 399] width 131 height 32
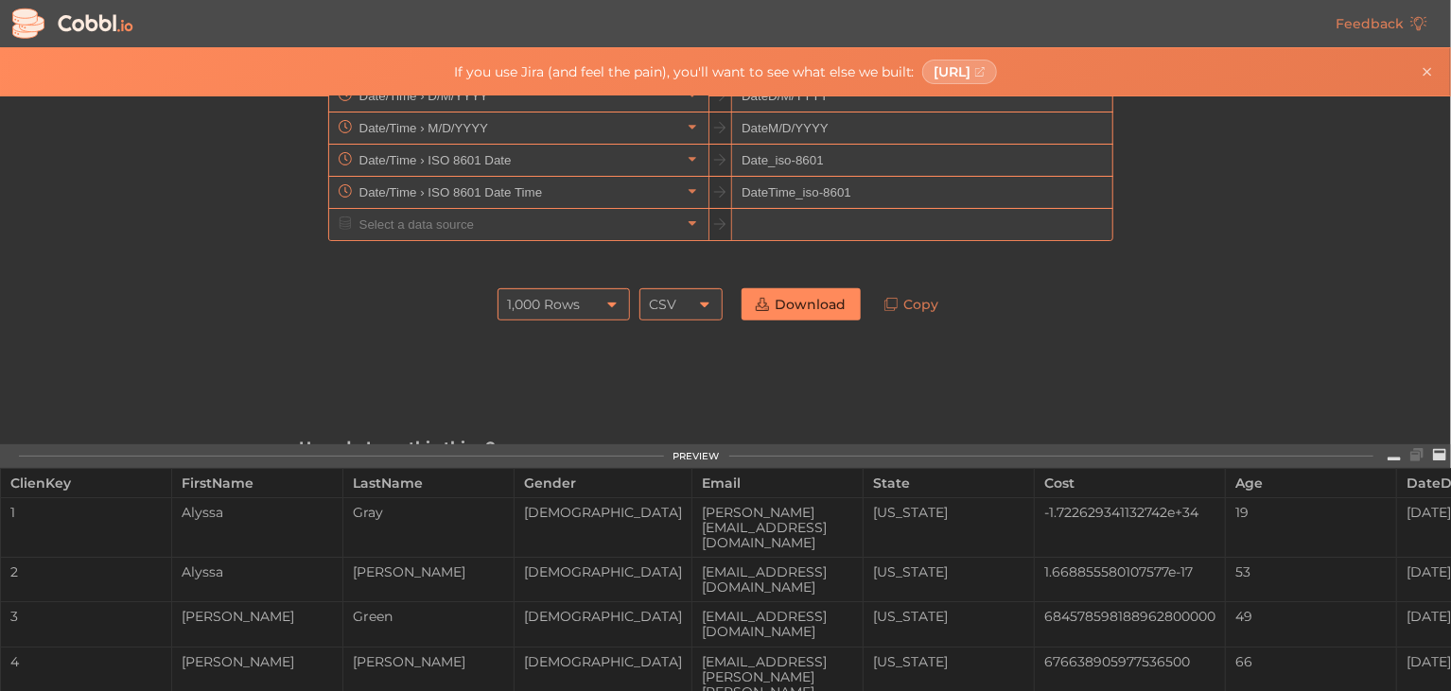
click at [772, 313] on link "Download" at bounding box center [800, 304] width 119 height 32
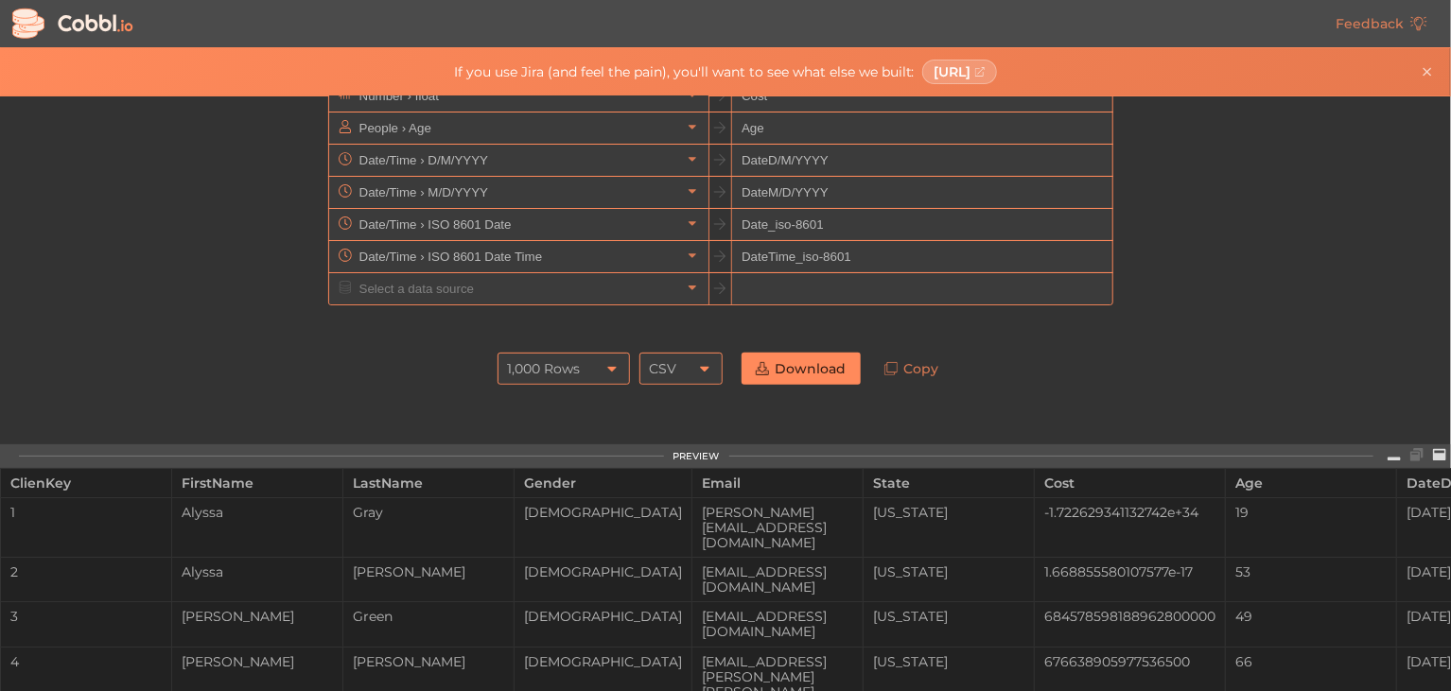
scroll to position [236, 0]
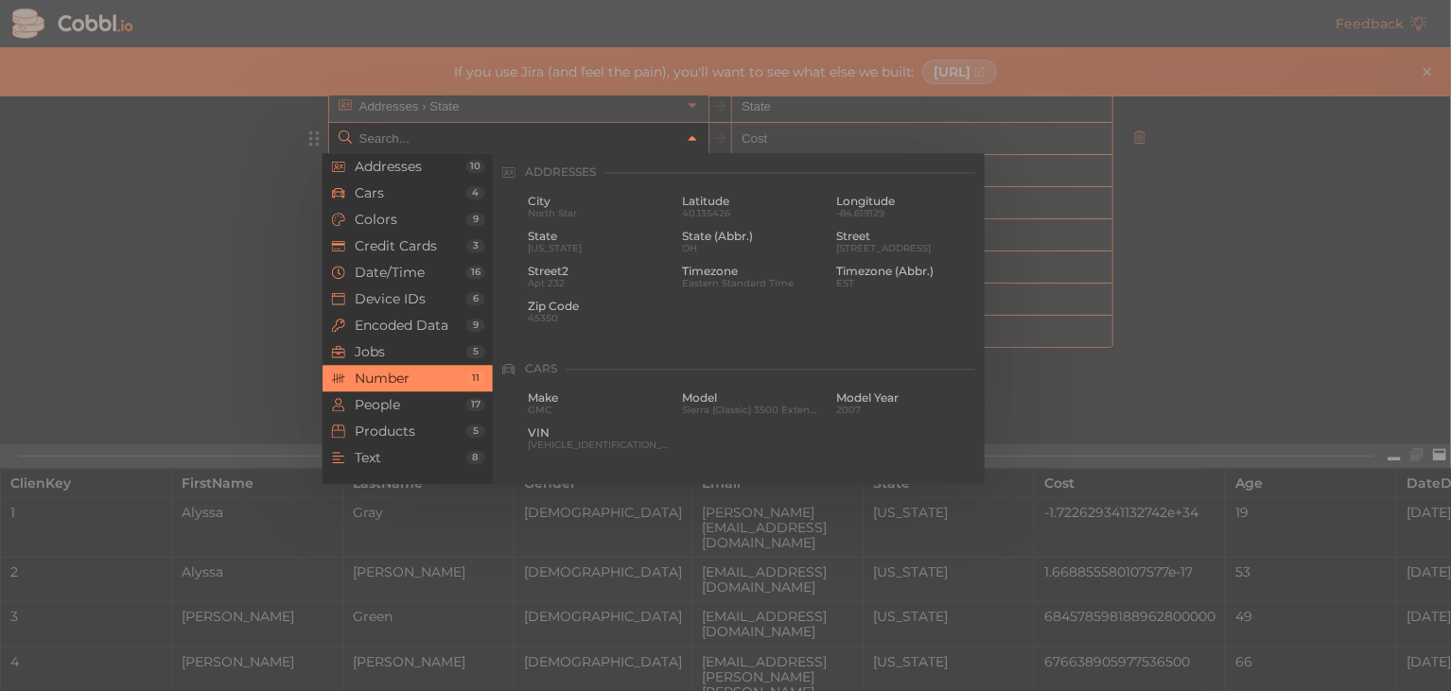
click at [687, 134] on icon at bounding box center [692, 138] width 13 height 13
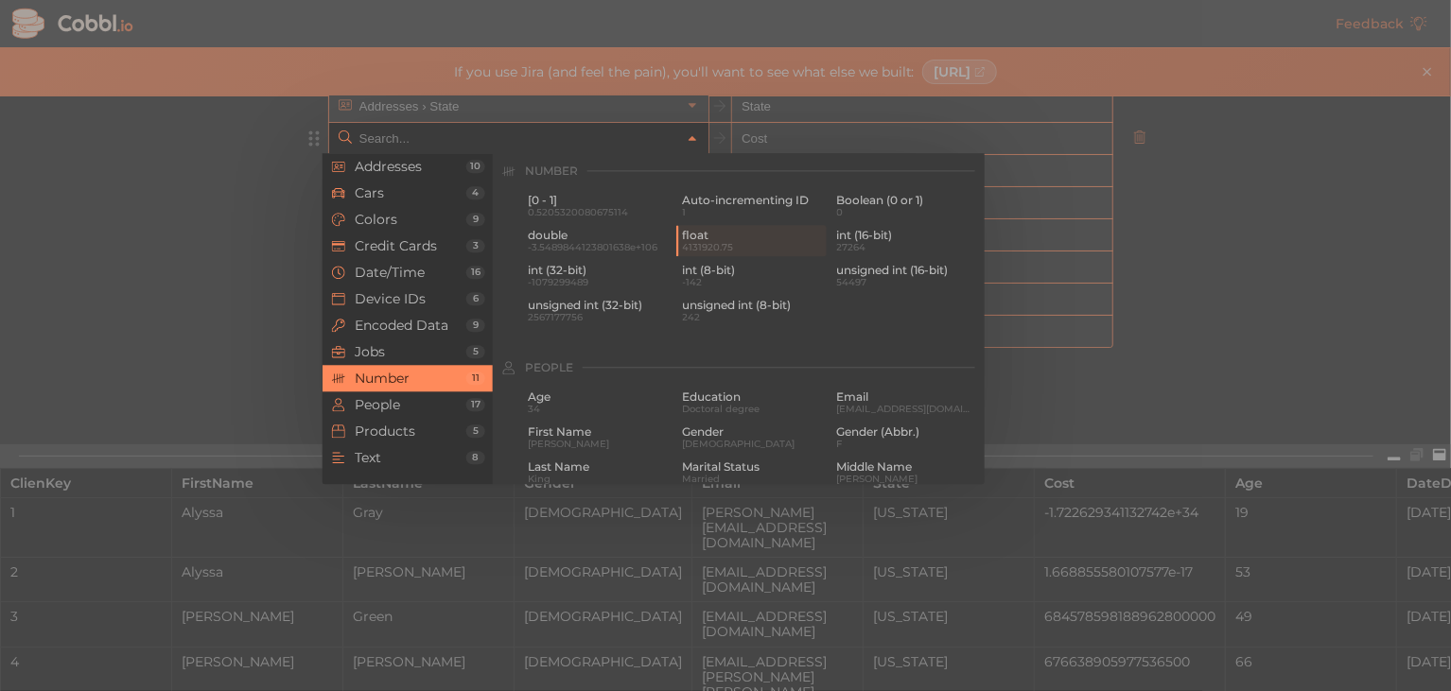
click at [1231, 313] on div at bounding box center [725, 345] width 1451 height 691
type input "Number › float"
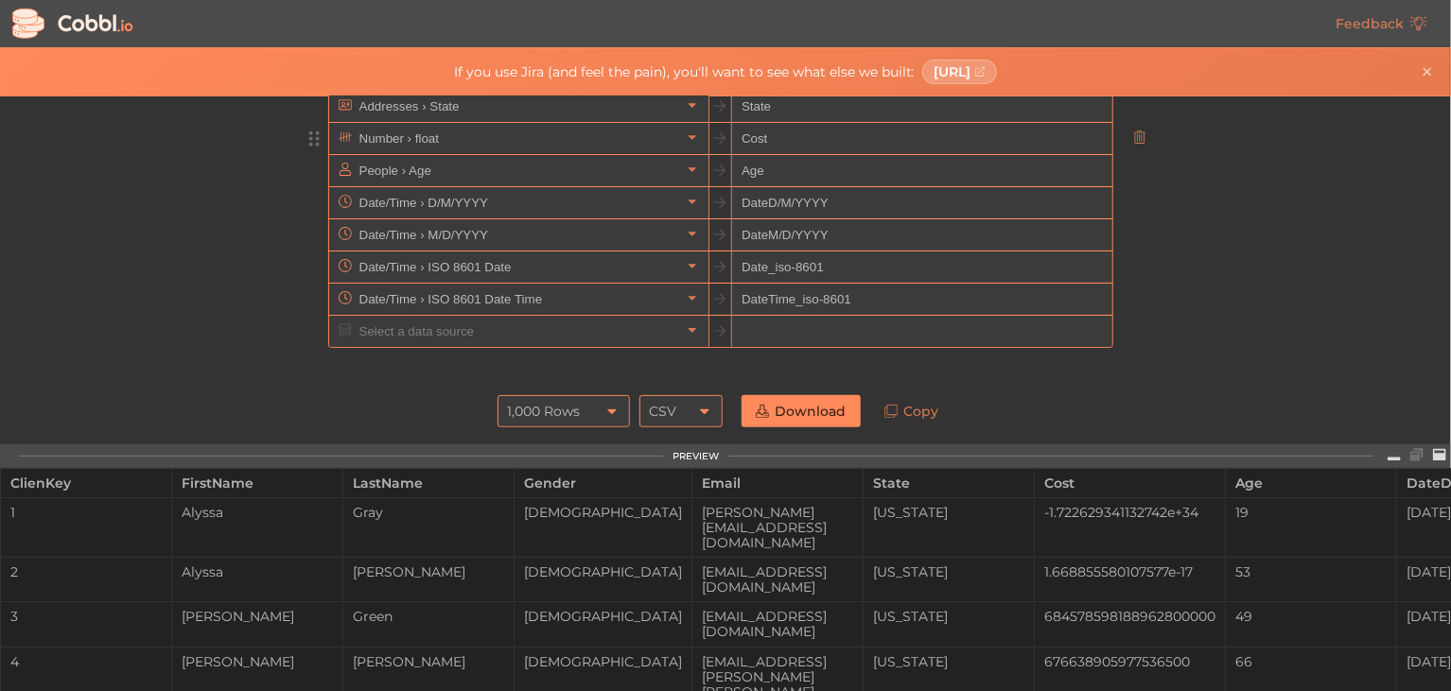
click at [308, 140] on icon at bounding box center [313, 139] width 11 height 16
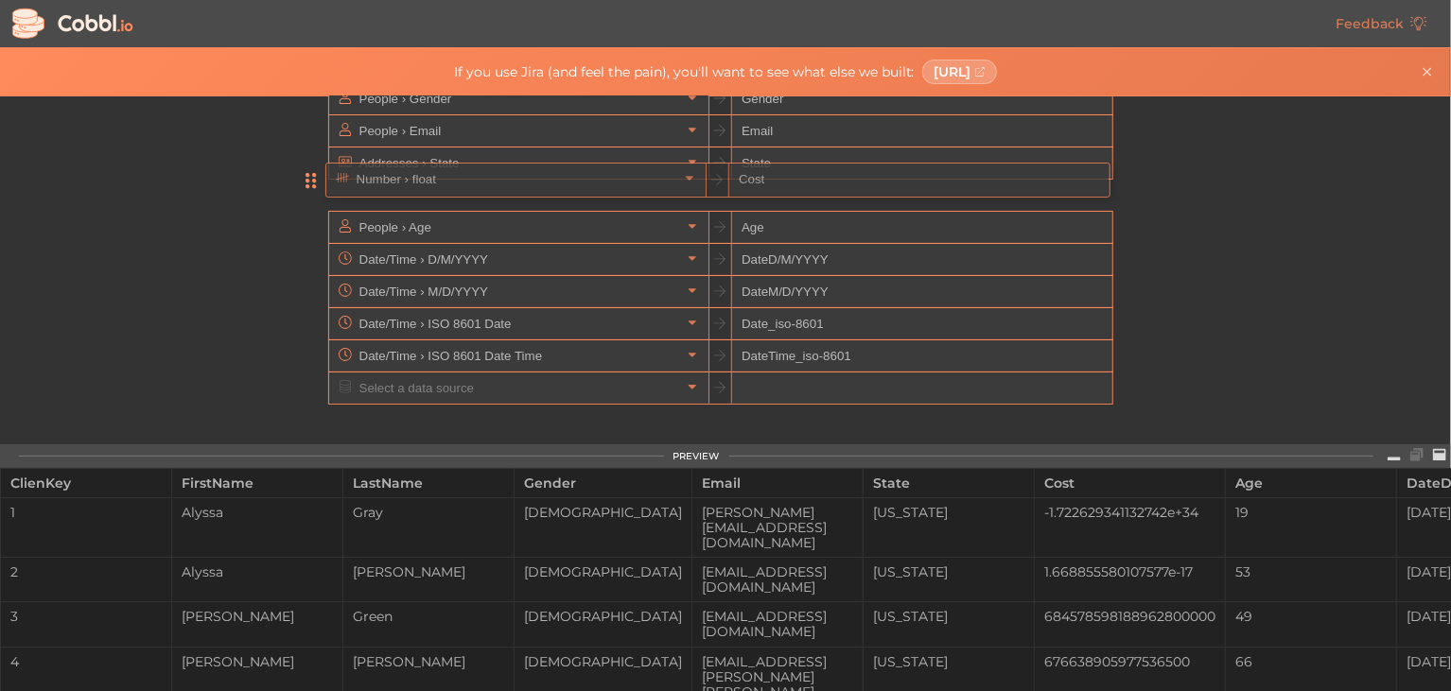
scroll to position [175, 0]
drag, startPoint x: 306, startPoint y: 141, endPoint x: 321, endPoint y: 205, distance: 65.9
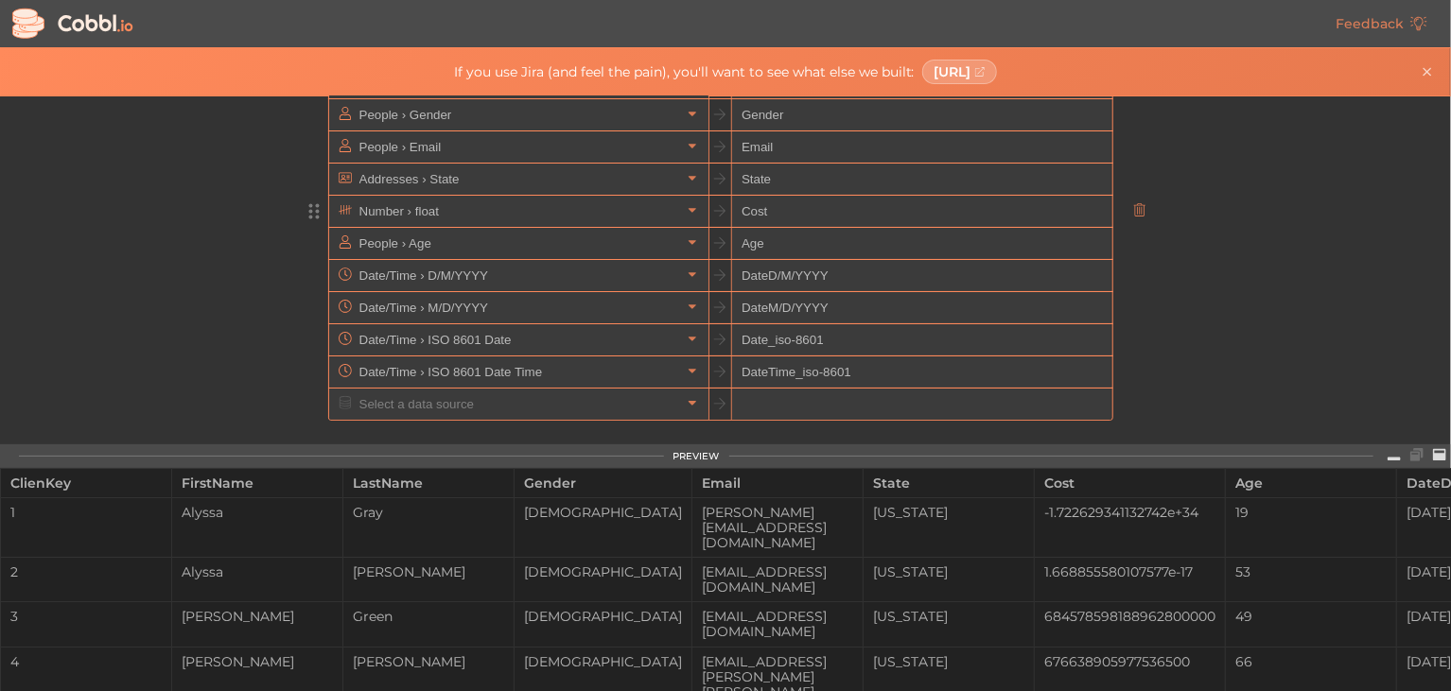
scroll to position [161, 0]
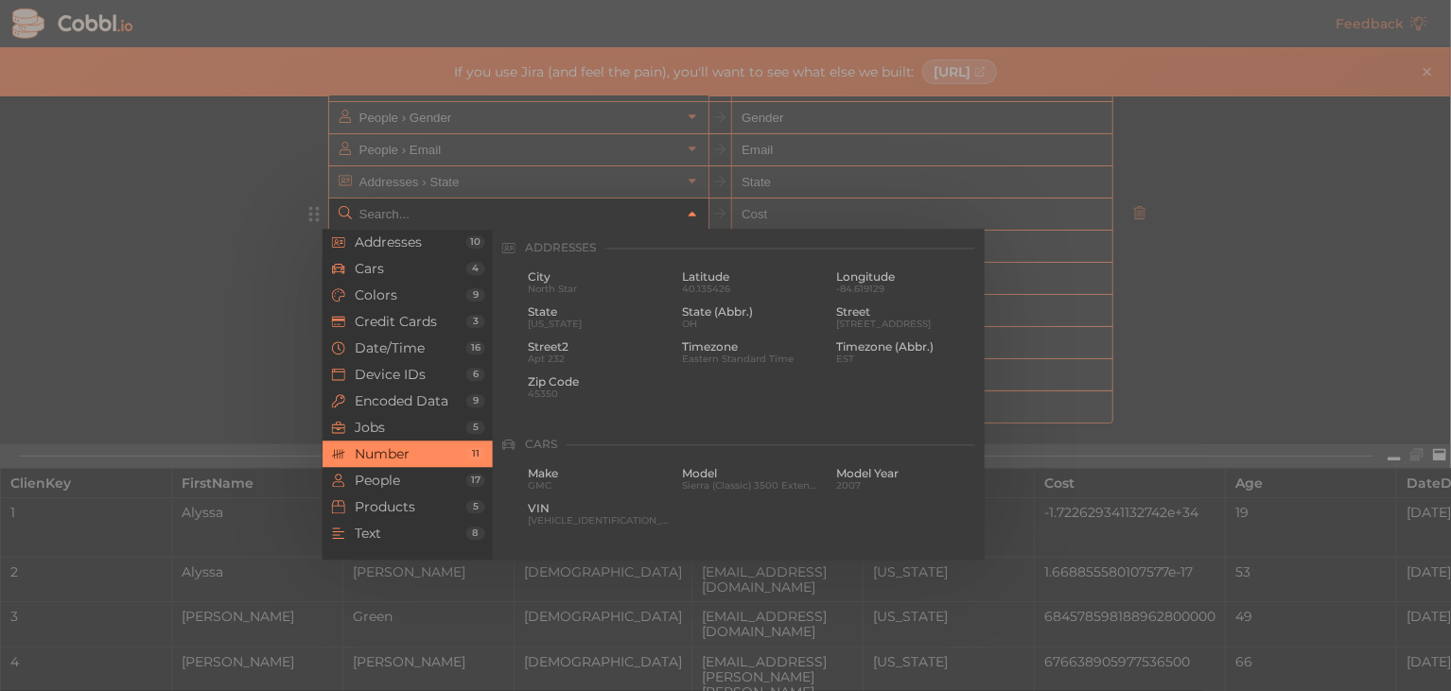
click at [688, 212] on icon at bounding box center [692, 214] width 13 height 13
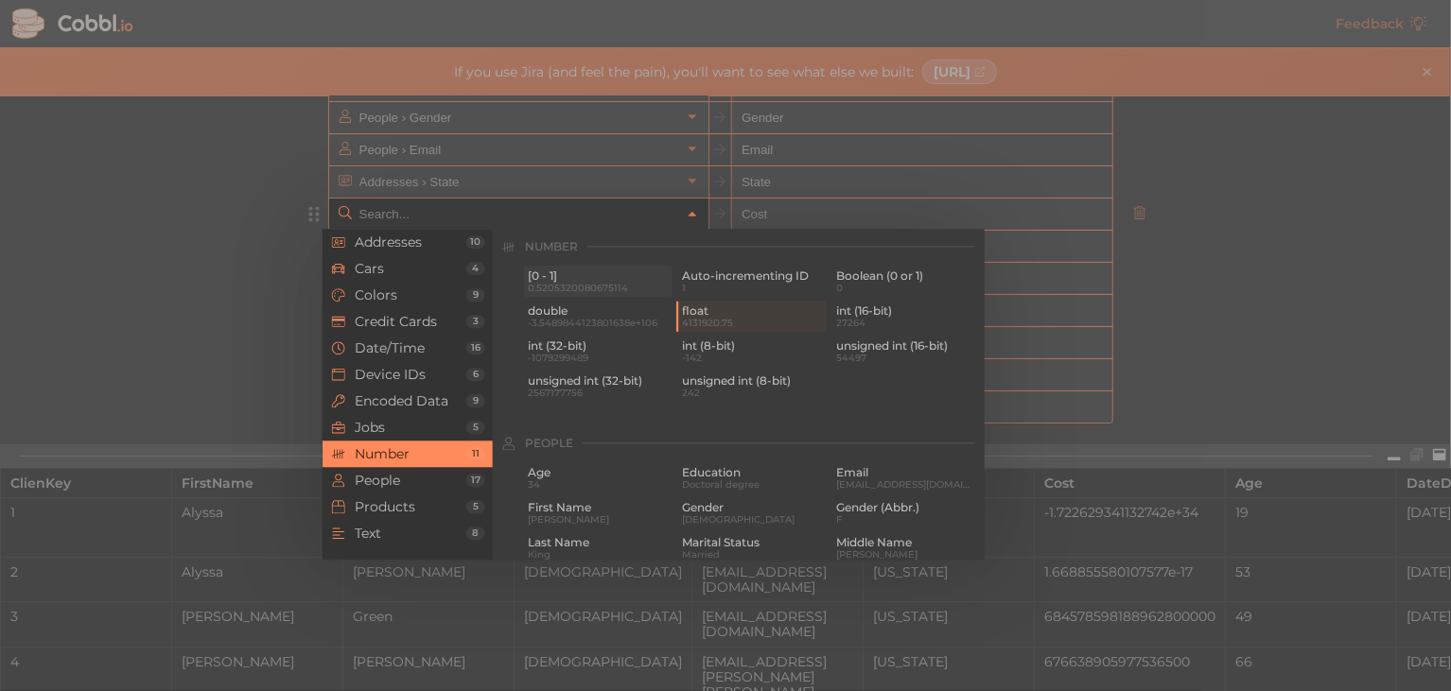
click at [578, 287] on span "0.5205320080675114" at bounding box center [598, 288] width 141 height 10
type input "Number › [0 - 1]"
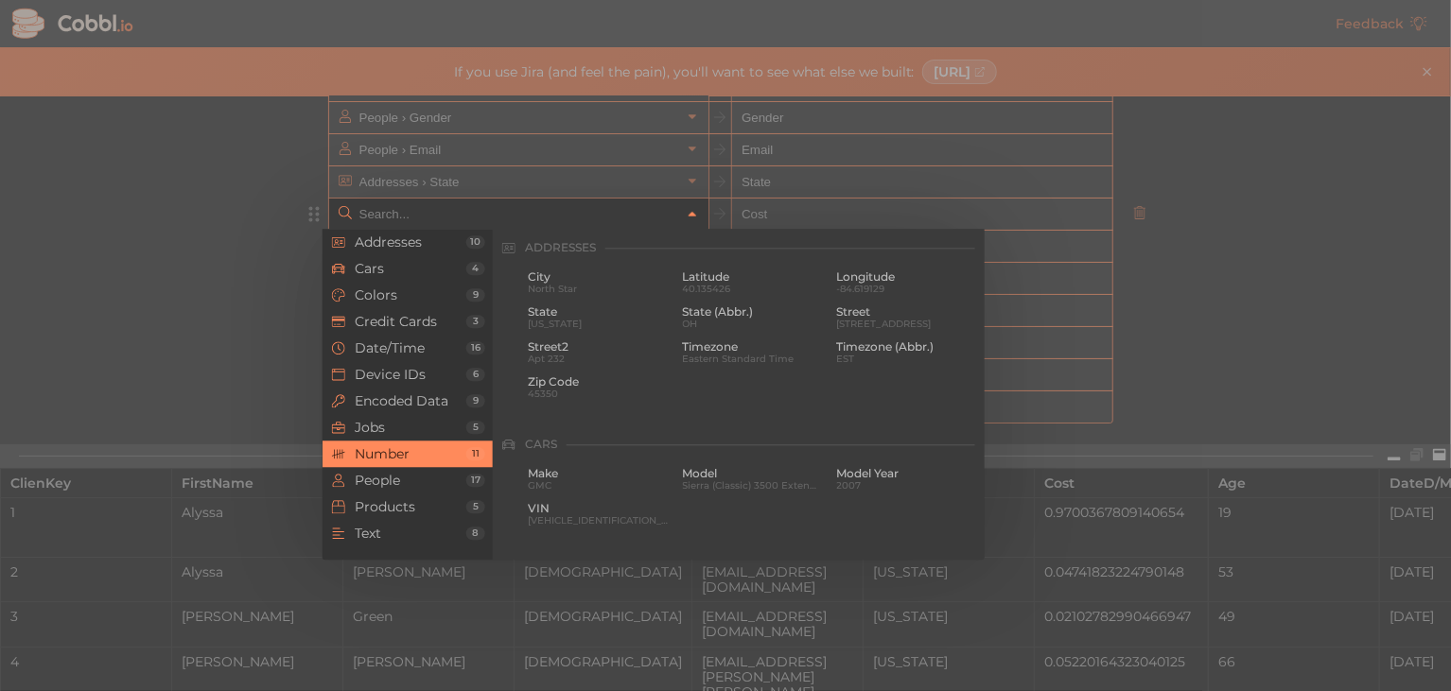
click at [690, 212] on icon at bounding box center [692, 214] width 13 height 13
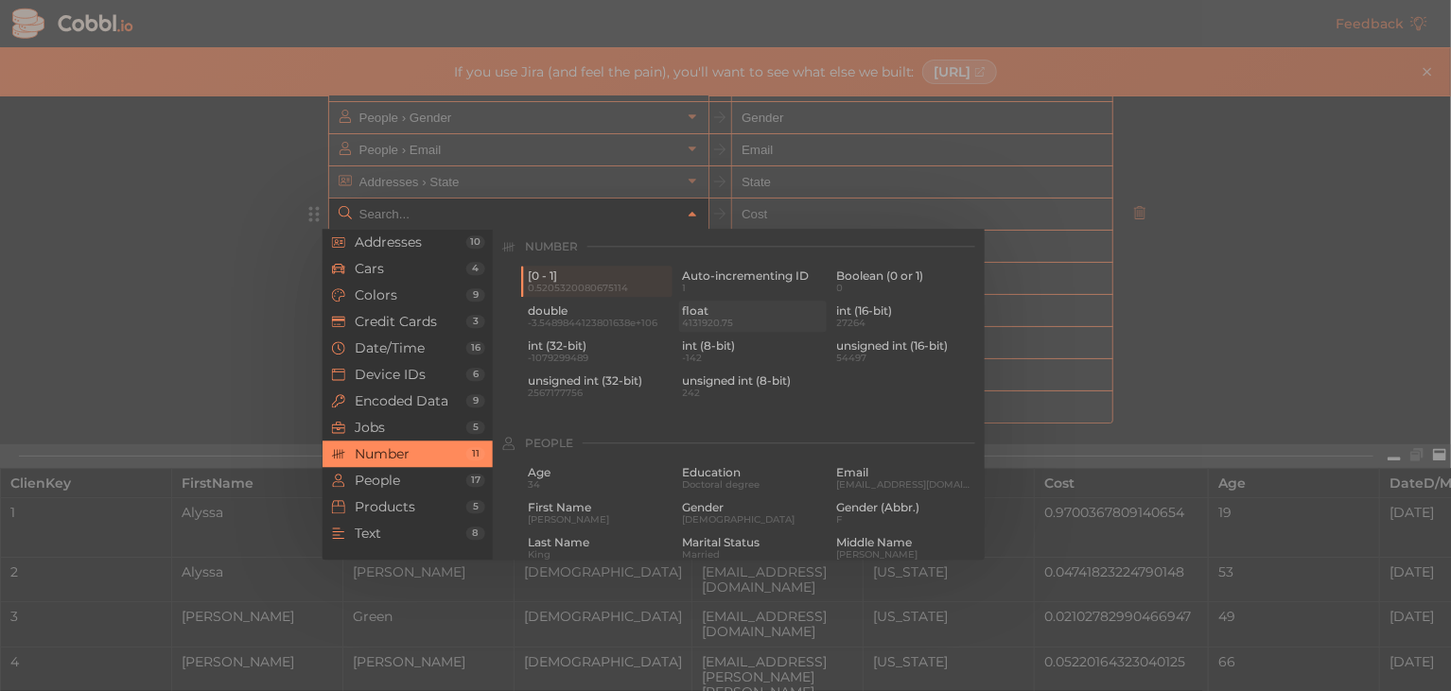
click at [686, 315] on span "float" at bounding box center [752, 311] width 141 height 13
type input "Number › float"
click at [686, 213] on icon at bounding box center [692, 214] width 13 height 13
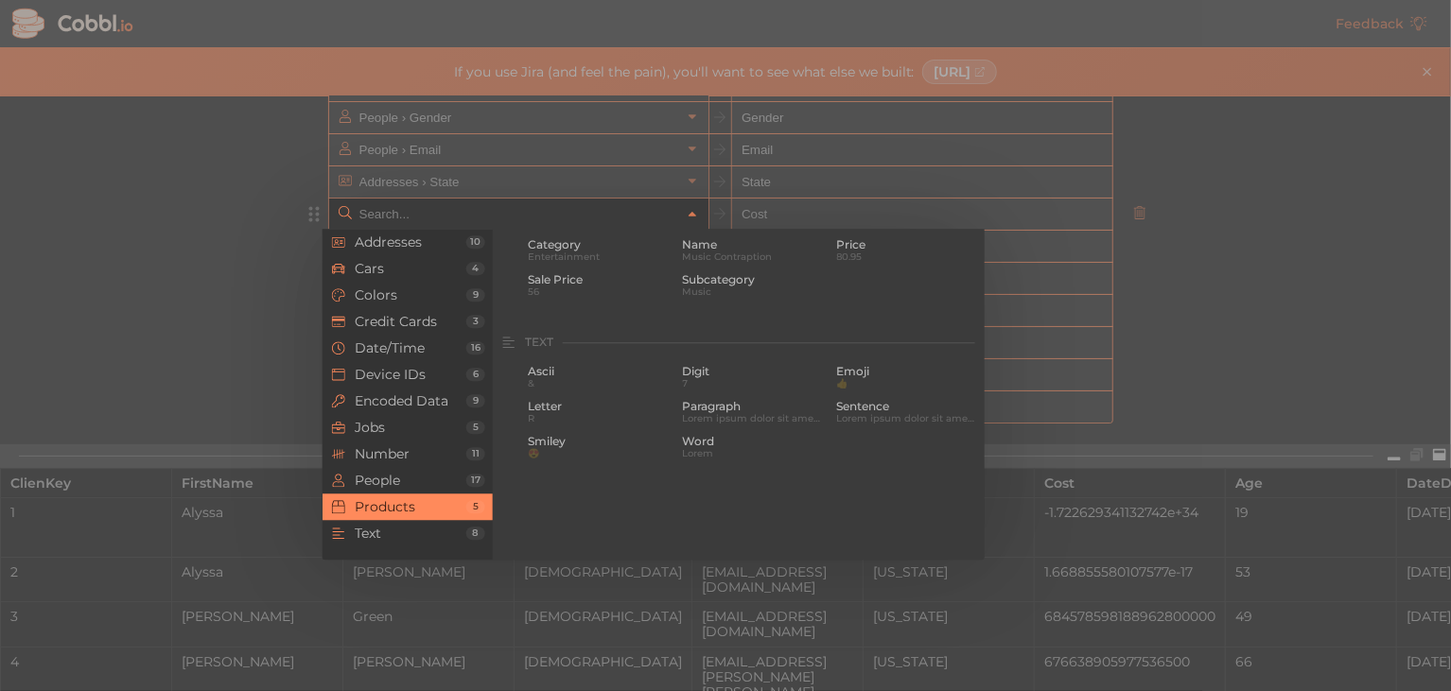
scroll to position [1753, 0]
click at [867, 249] on span "Price" at bounding box center [907, 246] width 141 height 13
type input "Products › Price"
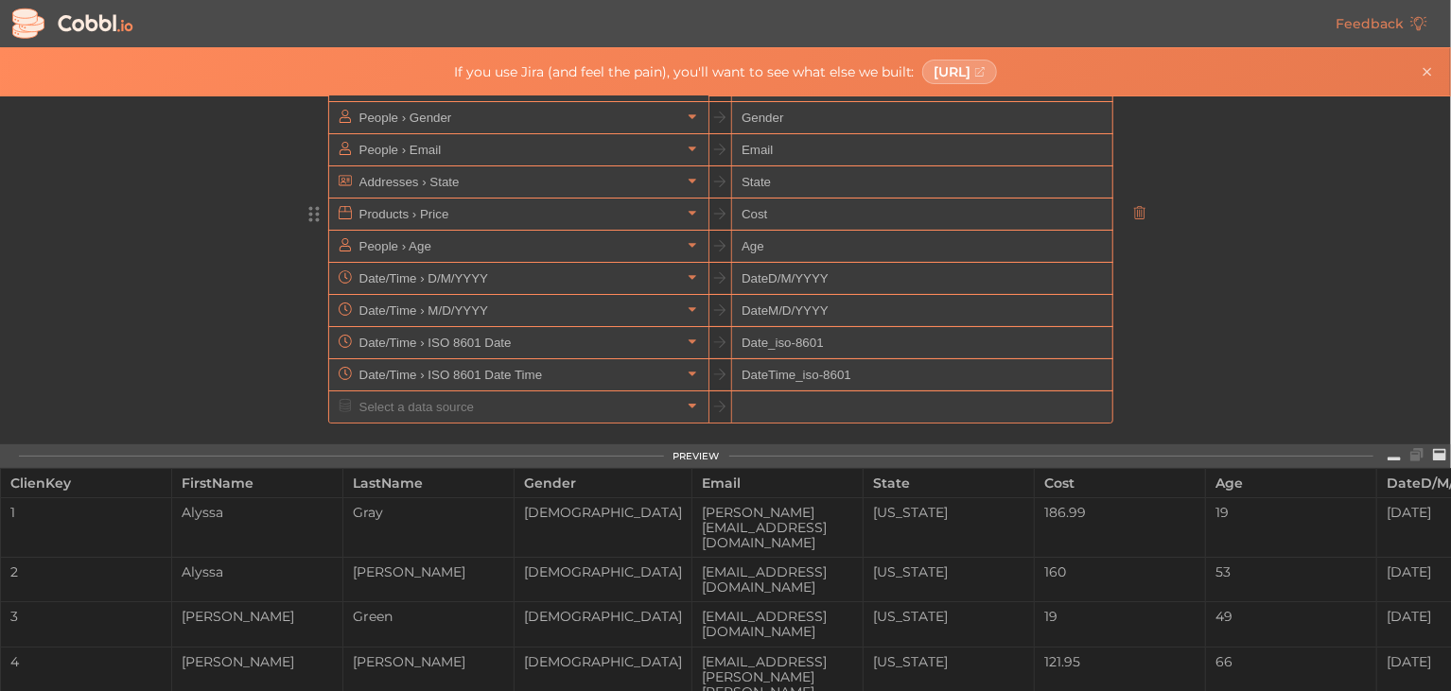
click at [781, 216] on input "Cost" at bounding box center [921, 215] width 379 height 32
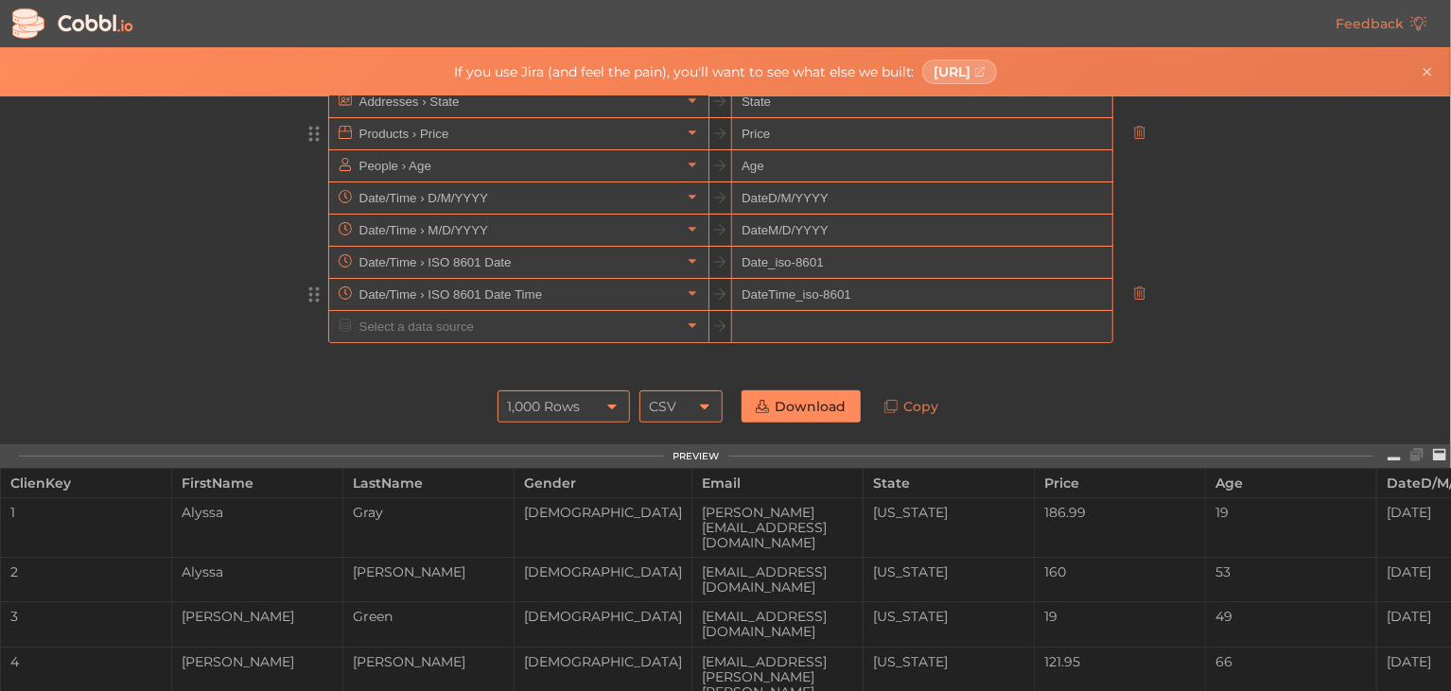
scroll to position [243, 0]
type input "Price"
click at [610, 405] on icon at bounding box center [611, 404] width 15 height 15
click at [608, 401] on icon at bounding box center [611, 404] width 15 height 15
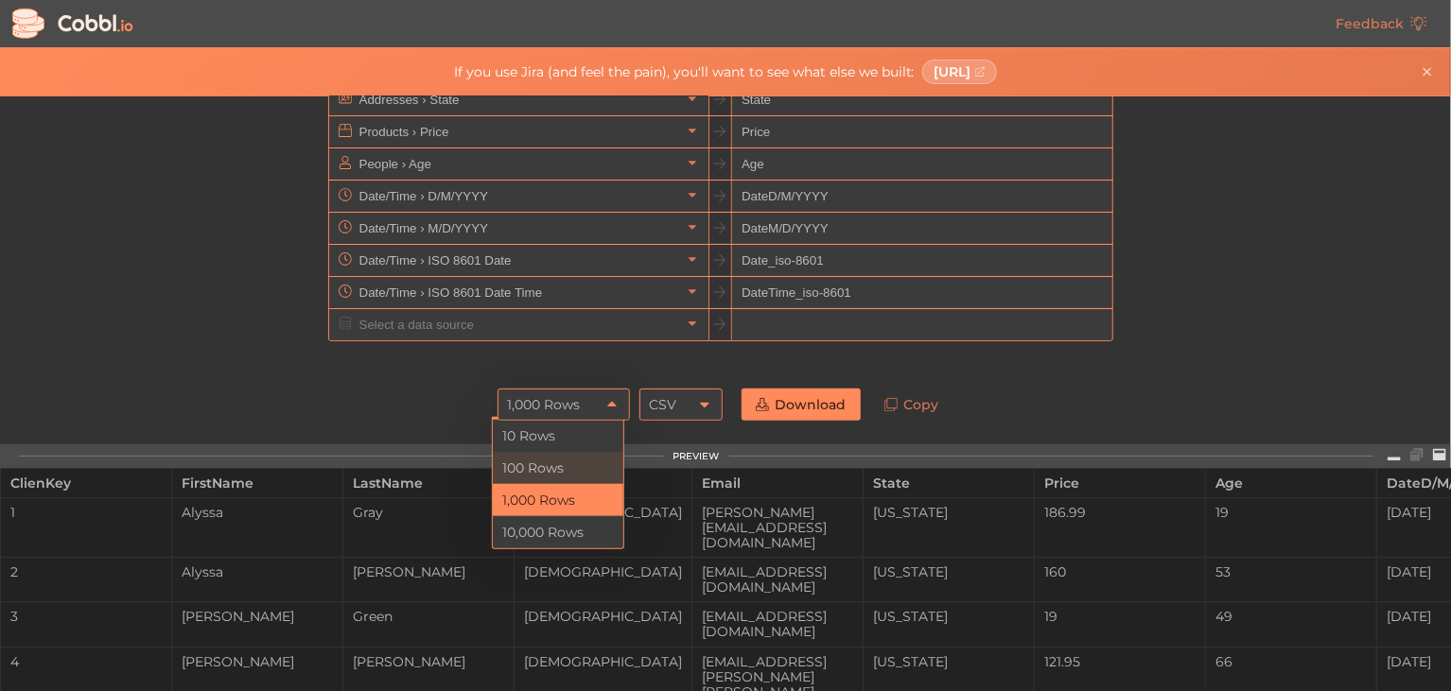
click at [567, 464] on li "100 Rows" at bounding box center [558, 468] width 131 height 32
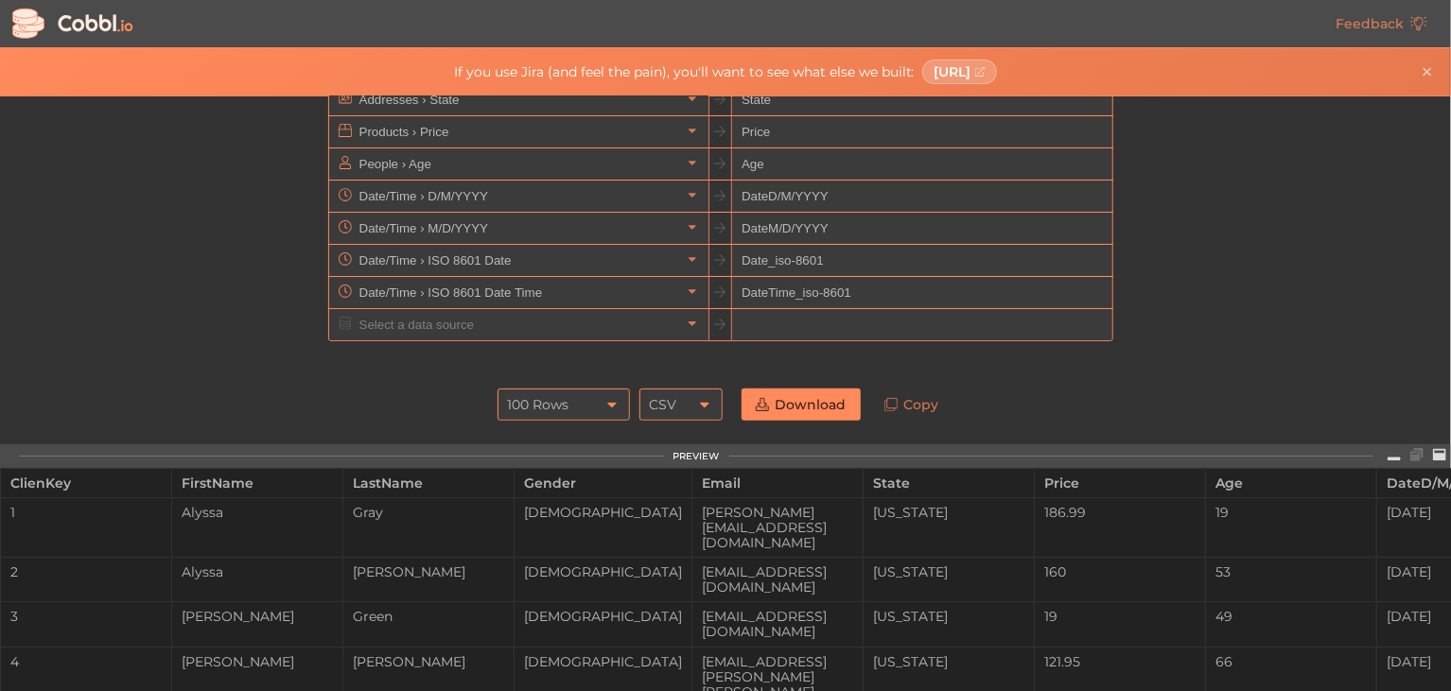
click at [785, 405] on link "Download" at bounding box center [800, 405] width 119 height 32
click at [604, 402] on icon at bounding box center [611, 404] width 15 height 15
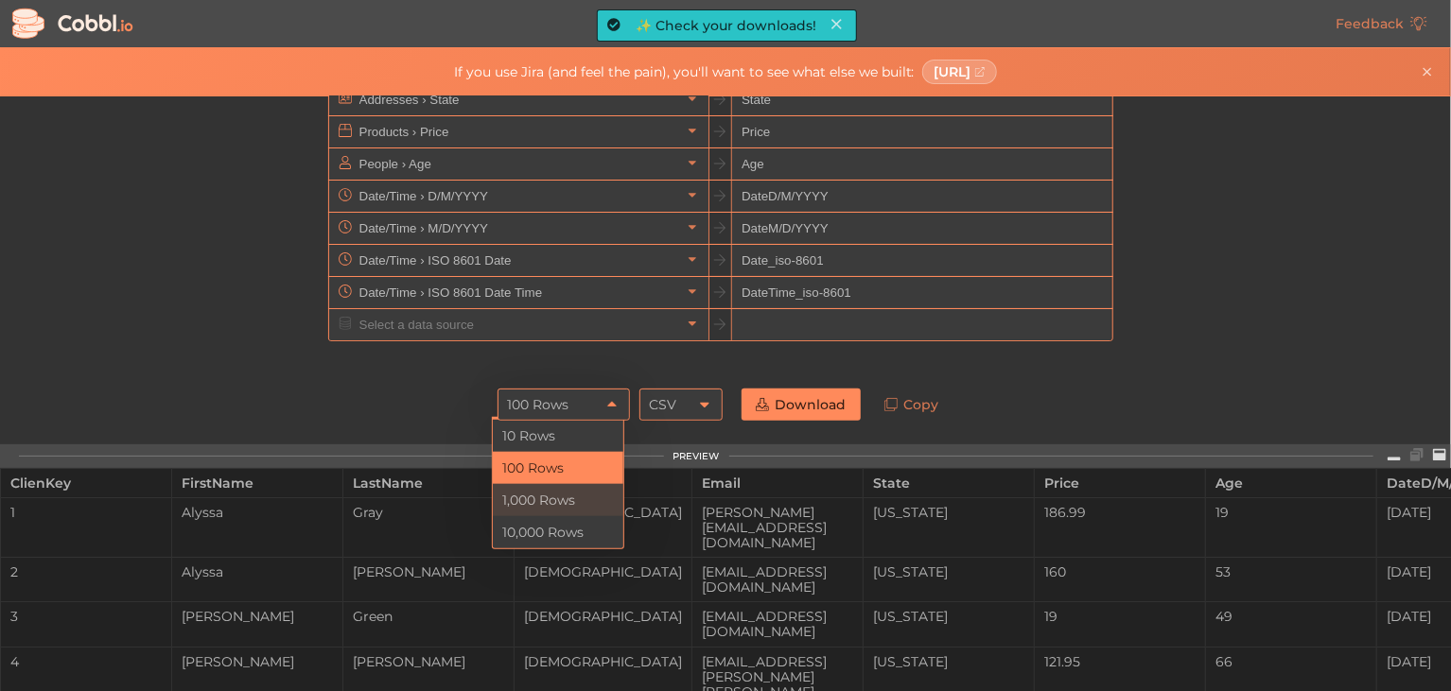
click at [572, 488] on li "1,000 Rows" at bounding box center [558, 500] width 131 height 32
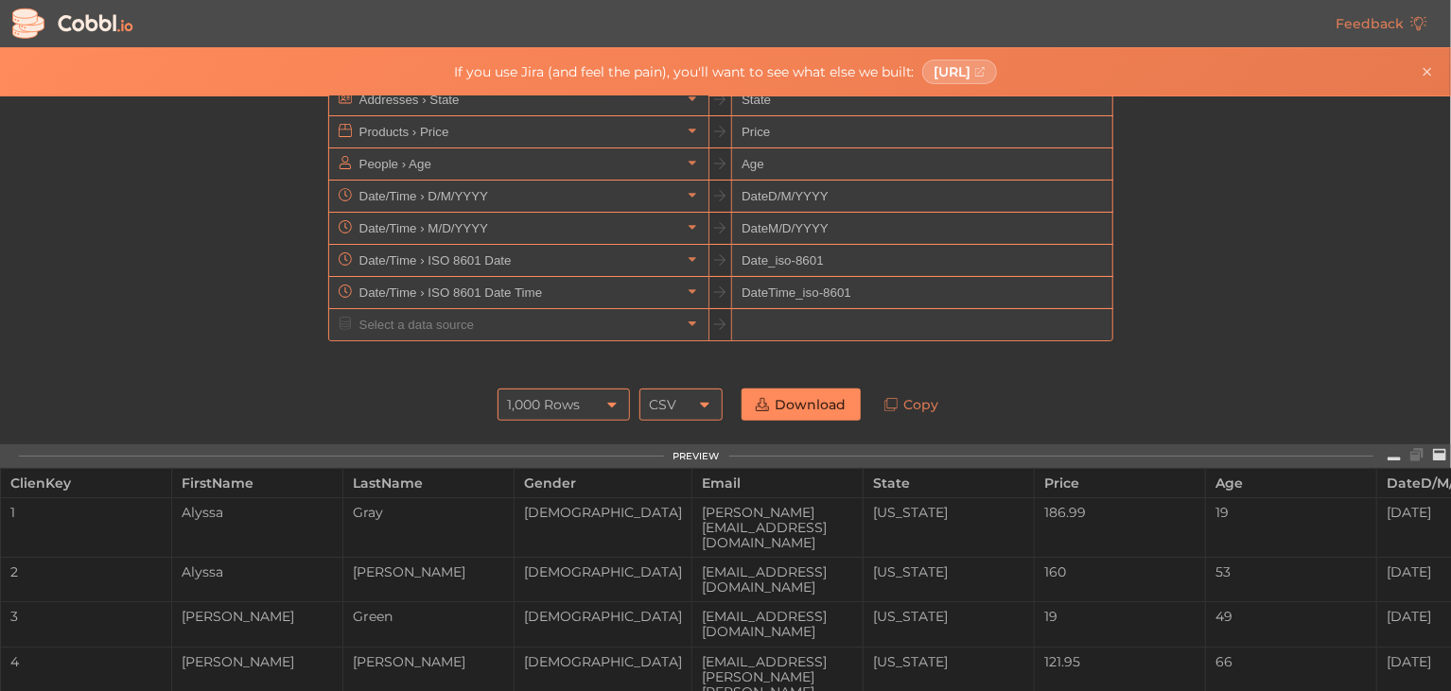
click at [777, 394] on link "Download" at bounding box center [800, 405] width 119 height 32
